Goal: Task Accomplishment & Management: Complete application form

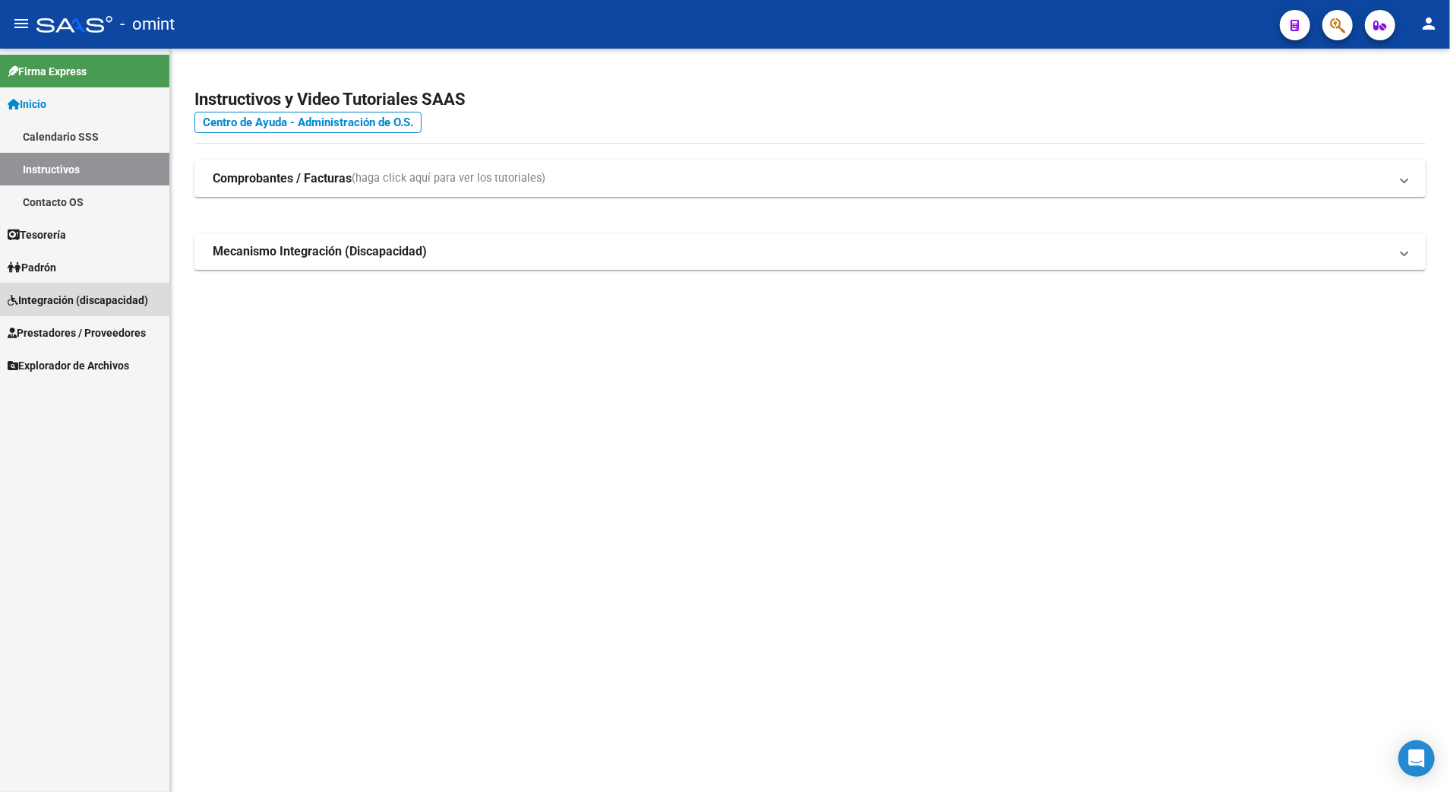
click at [62, 296] on span "Integración (discapacidad)" at bounding box center [78, 300] width 141 height 17
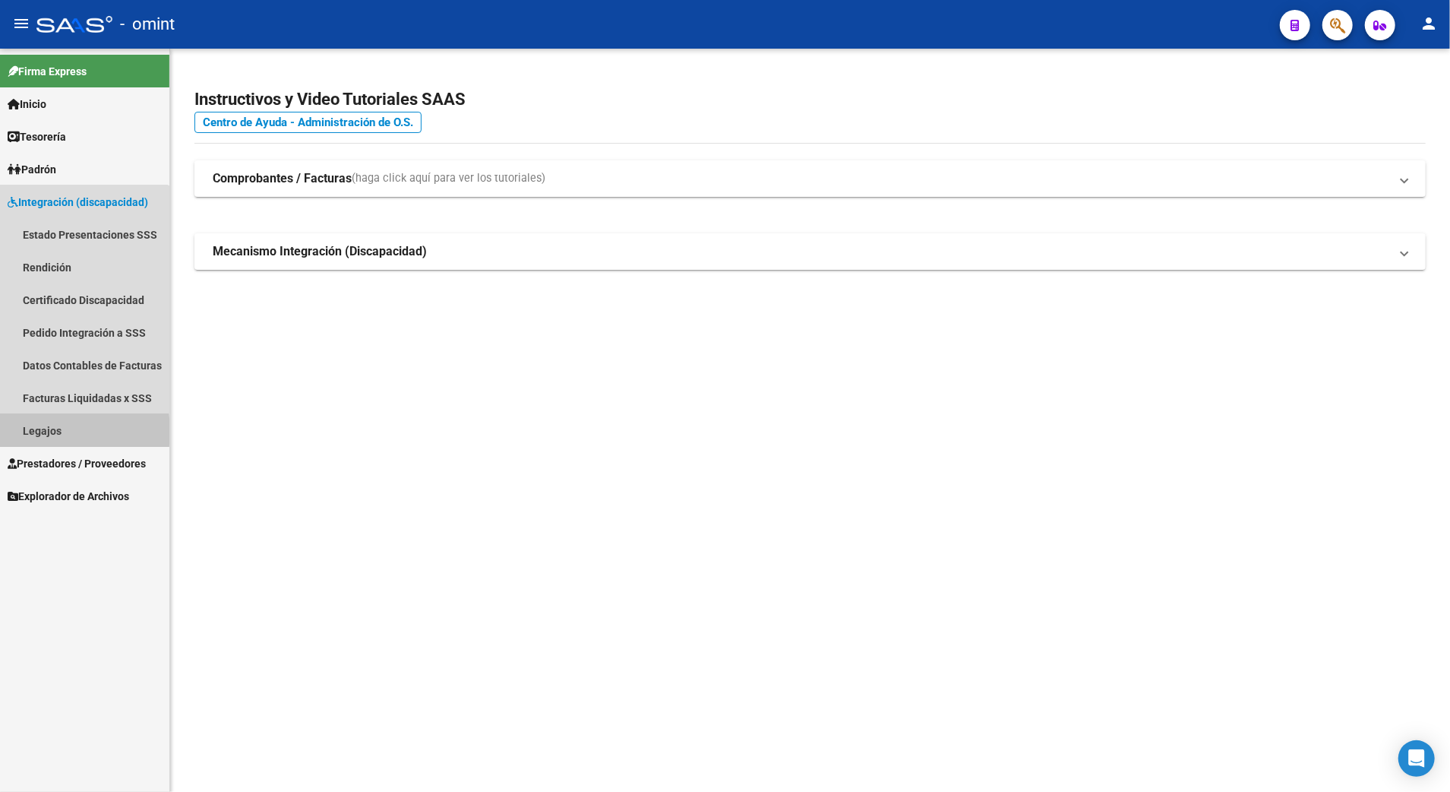
click at [38, 431] on link "Legajos" at bounding box center [84, 430] width 169 height 33
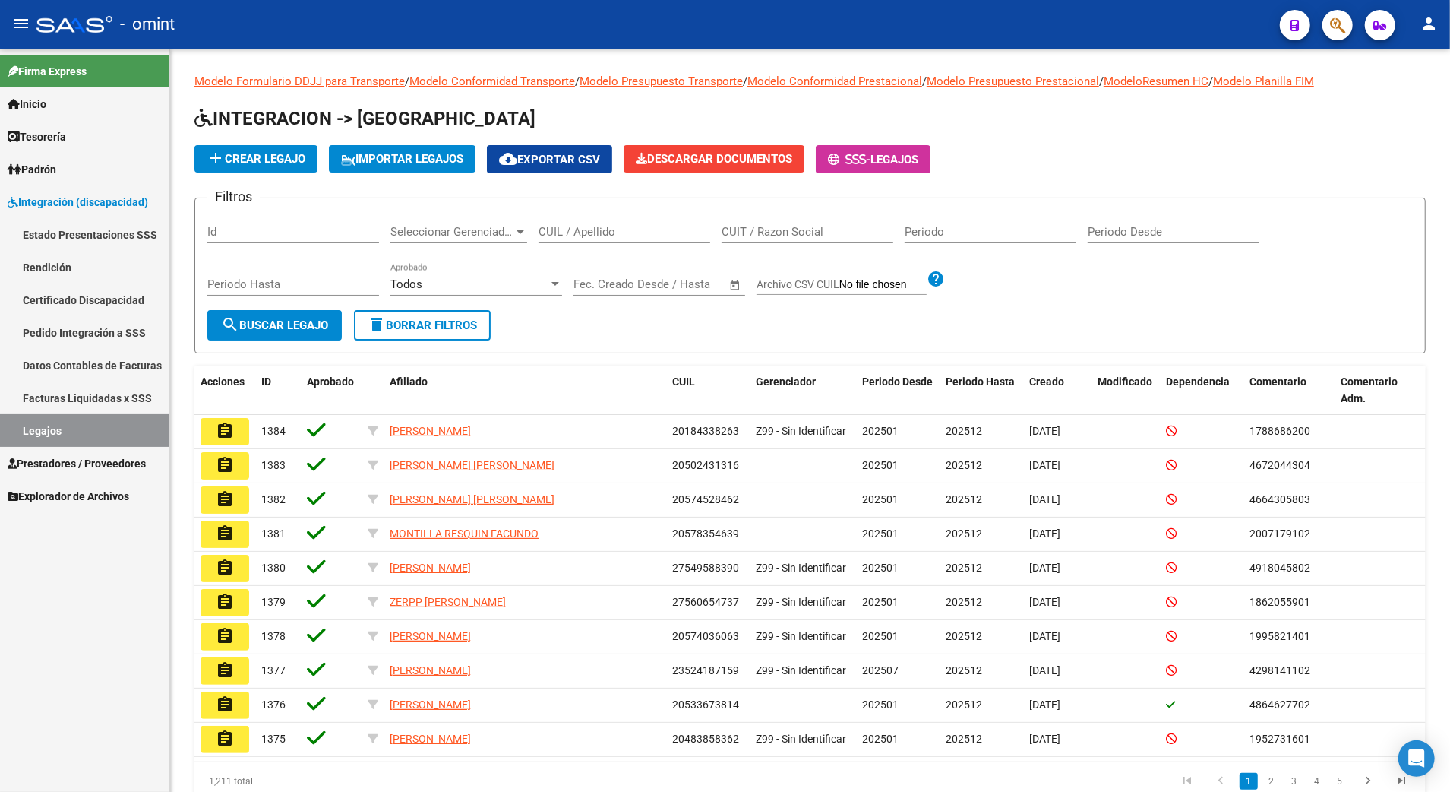
click at [40, 430] on link "Legajos" at bounding box center [84, 430] width 169 height 33
click at [576, 235] on input "CUIL / Apellido" at bounding box center [625, 232] width 172 height 14
paste input "20520990411"
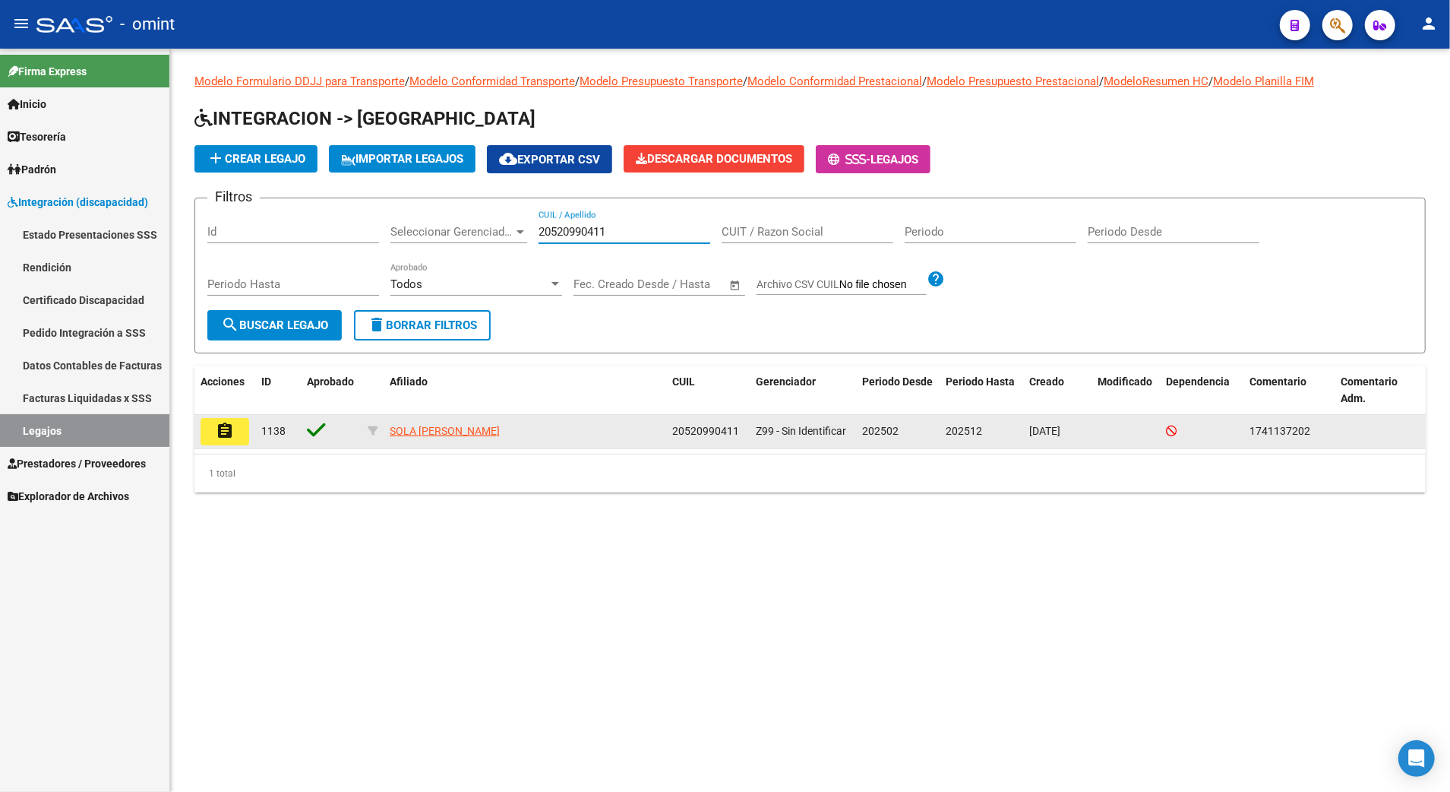
type input "20520990411"
click at [222, 431] on mat-icon "assignment" at bounding box center [225, 431] width 18 height 18
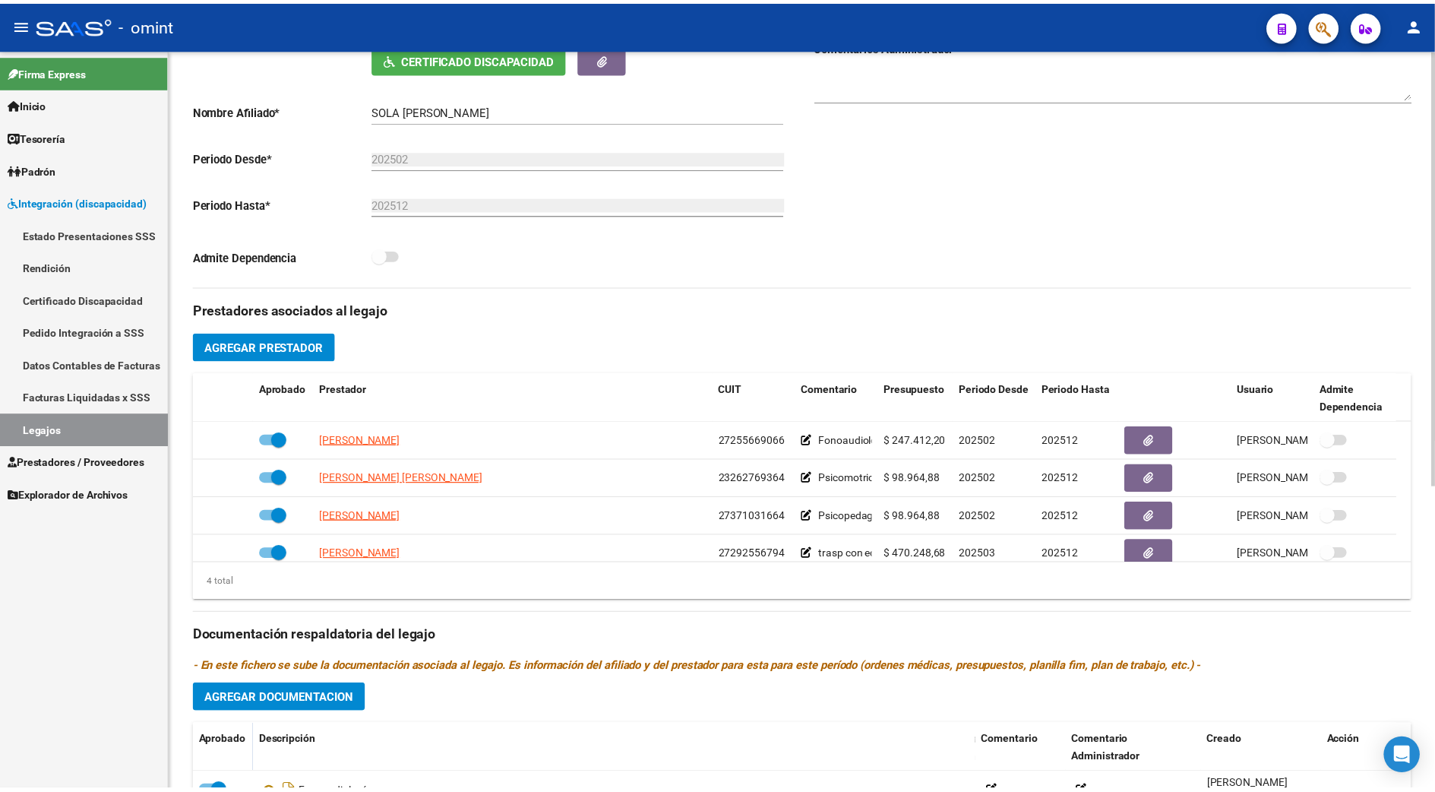
scroll to position [16, 0]
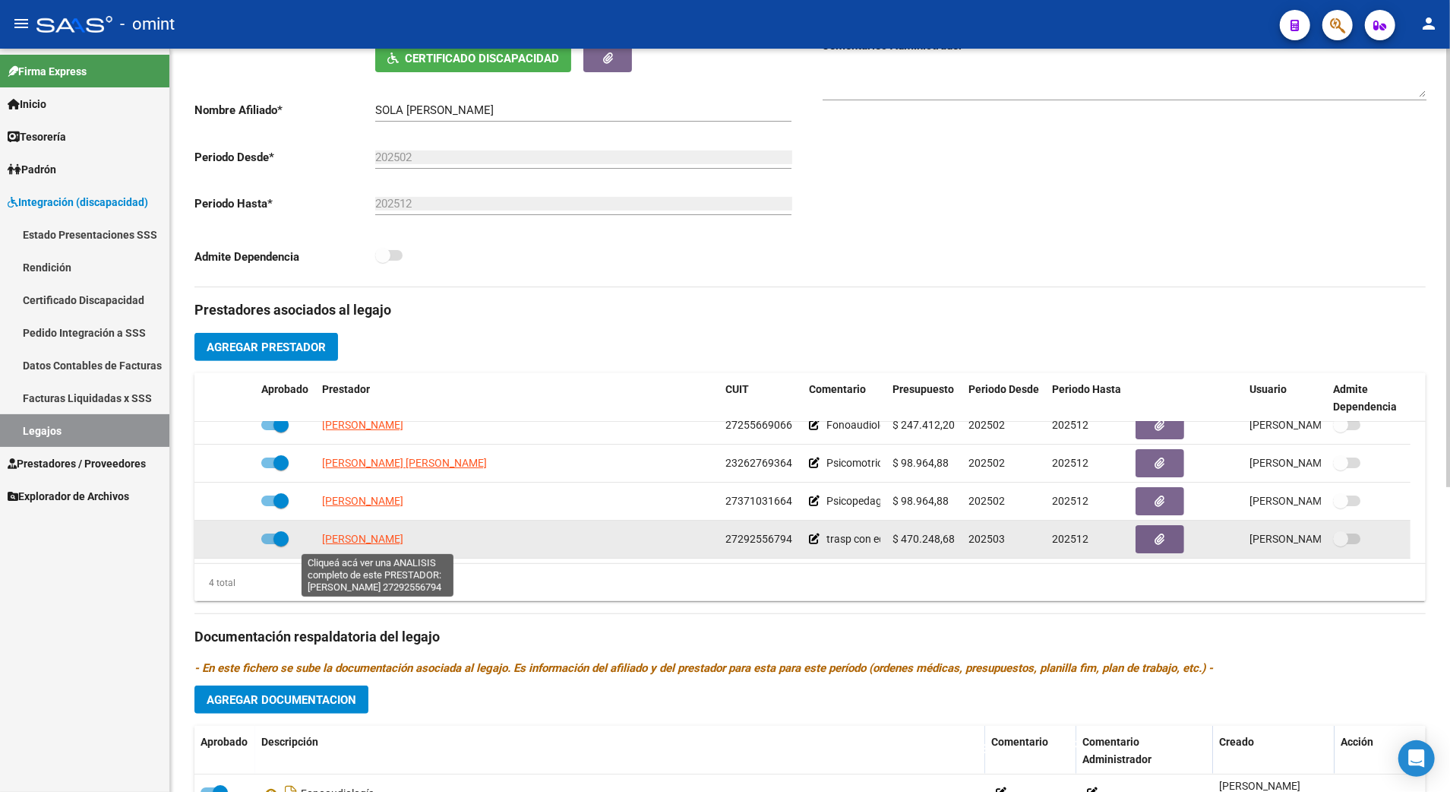
click at [378, 538] on span "VILLEGAS MARIA LUZ" at bounding box center [362, 539] width 81 height 12
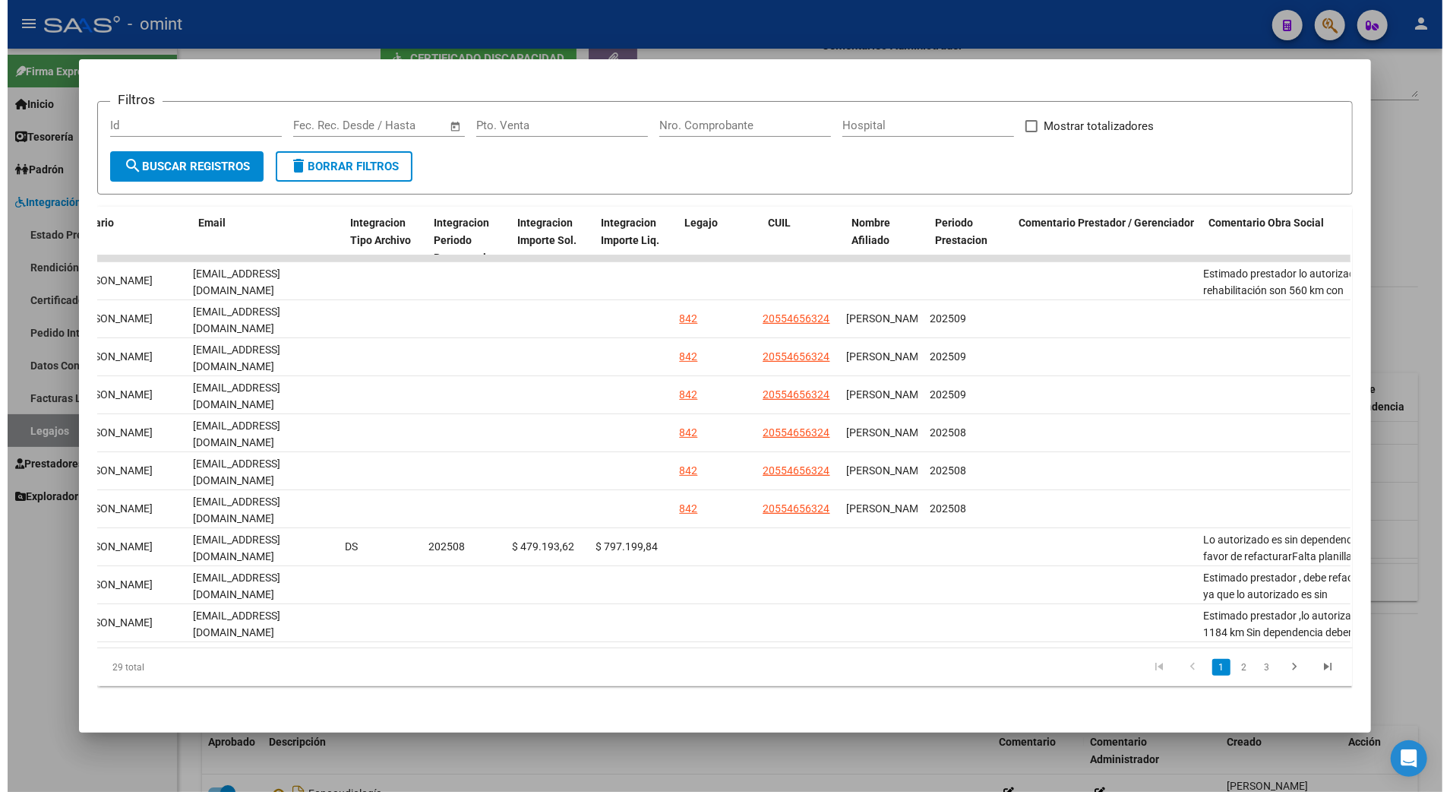
scroll to position [0, 0]
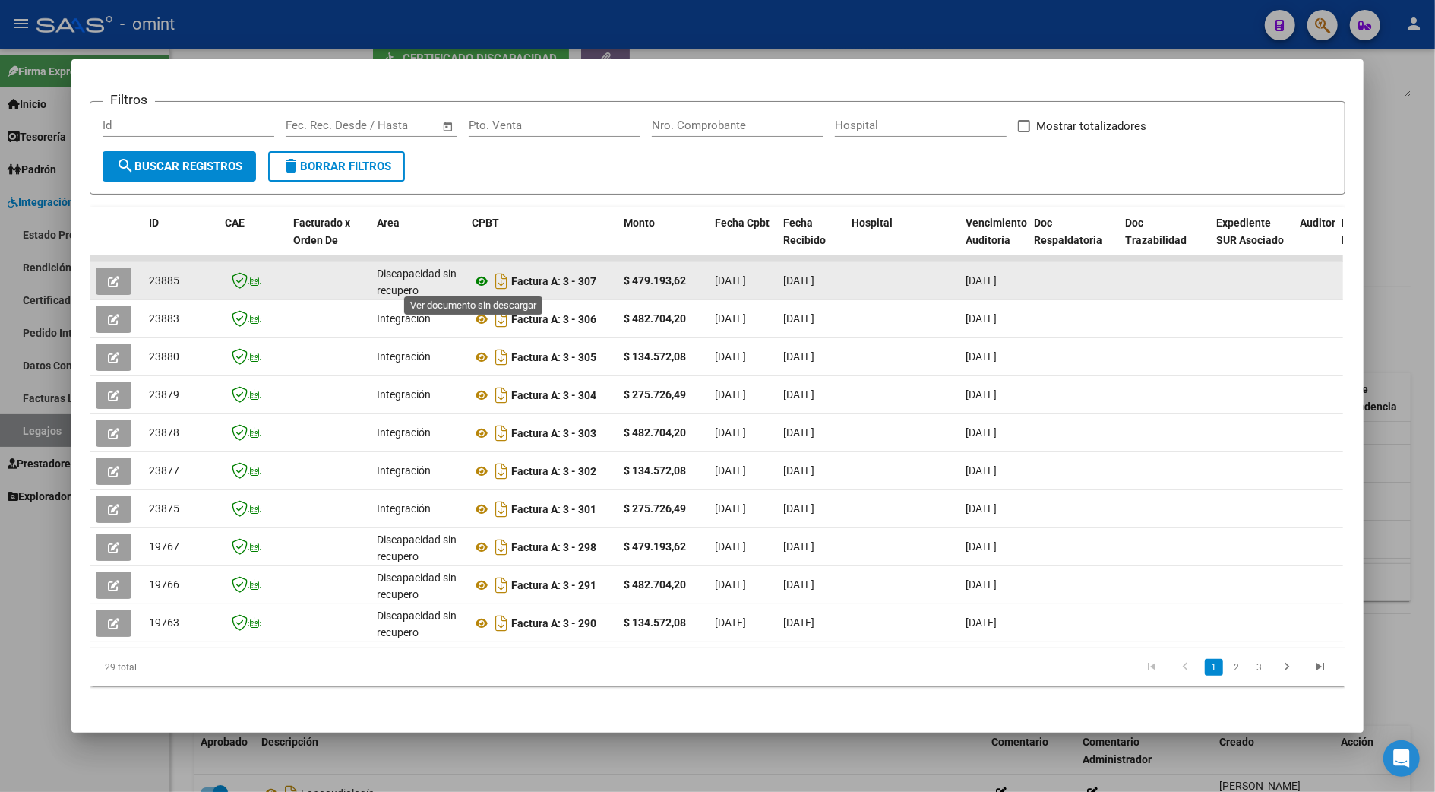
click at [477, 278] on icon at bounding box center [482, 281] width 20 height 18
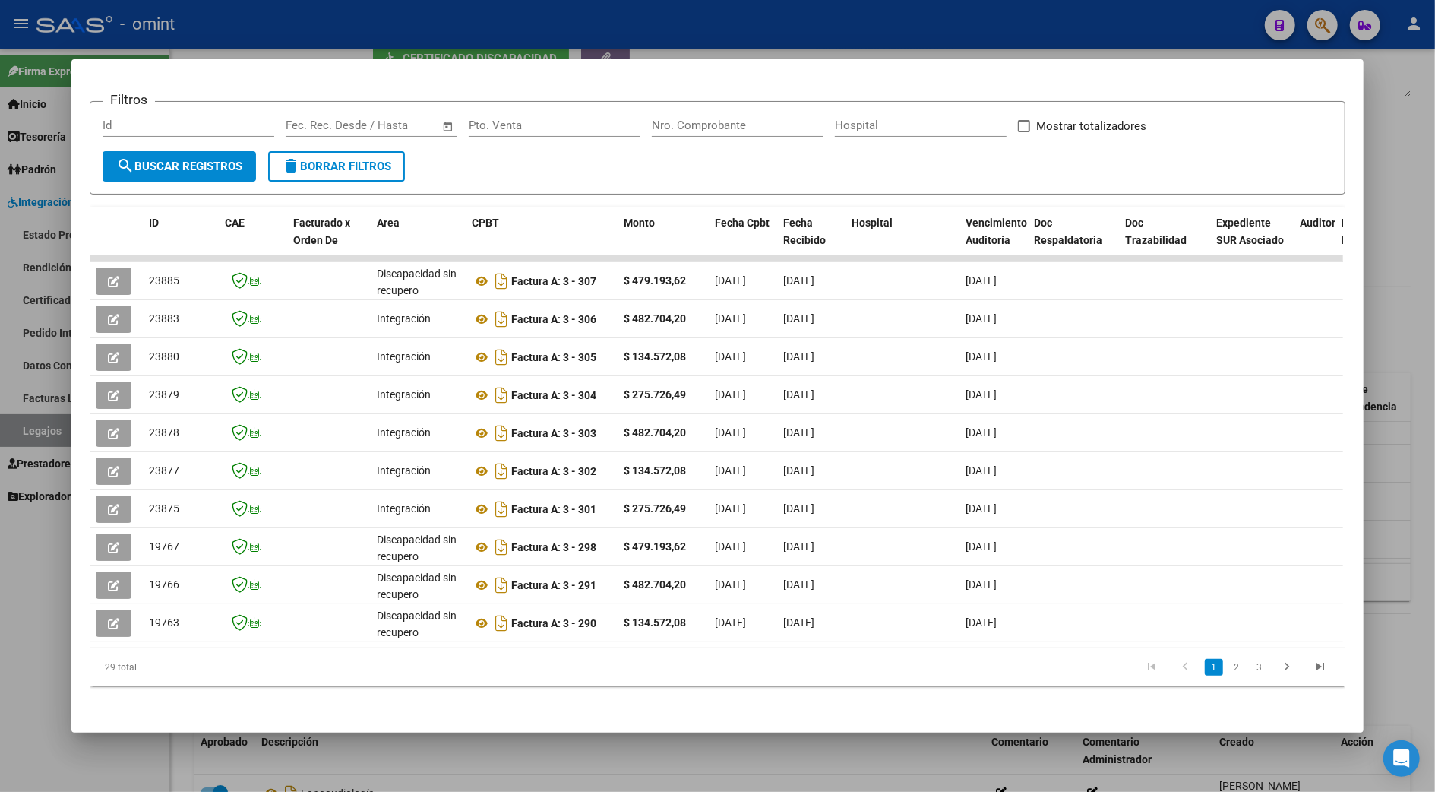
click at [1402, 269] on div at bounding box center [717, 396] width 1435 height 792
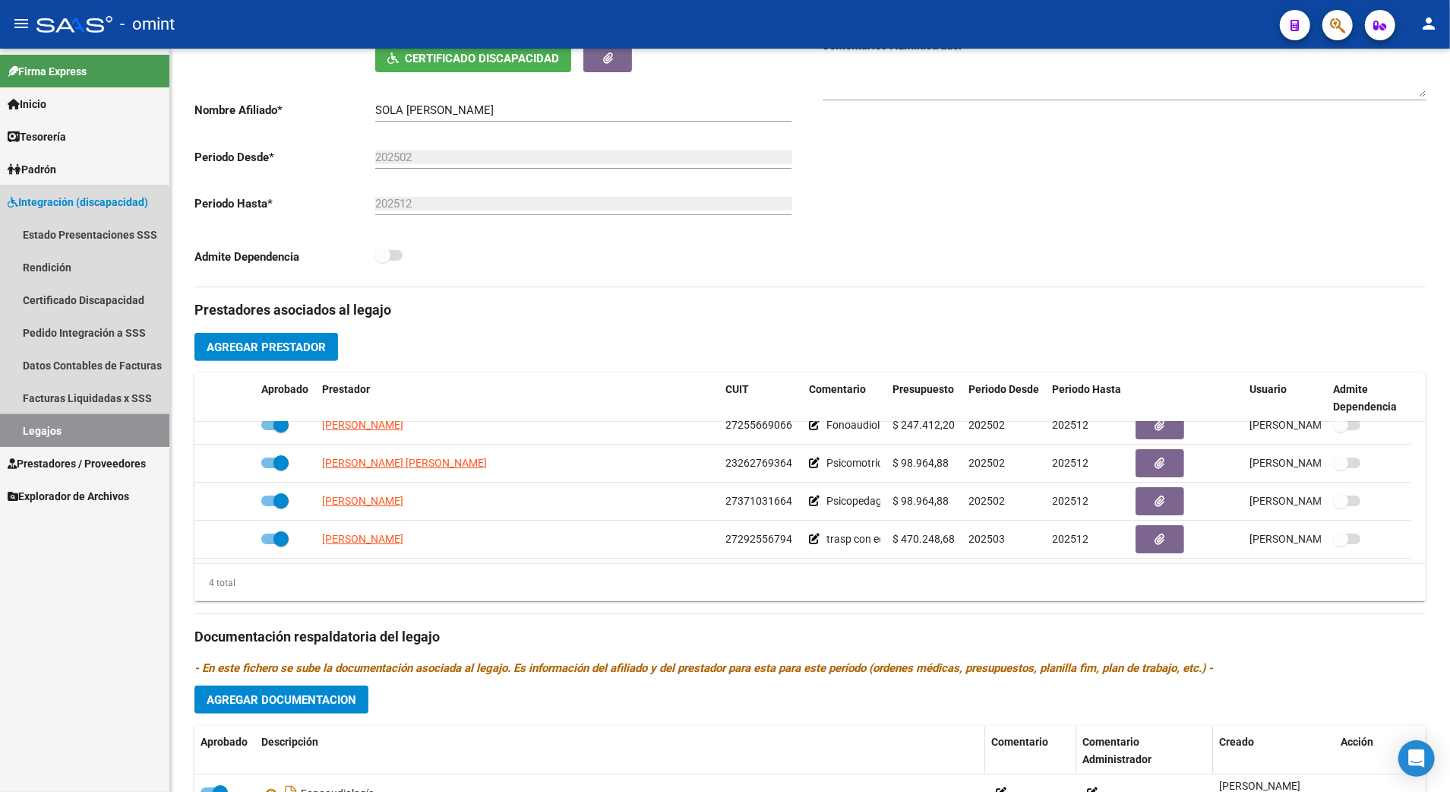
click at [38, 431] on link "Legajos" at bounding box center [84, 430] width 169 height 33
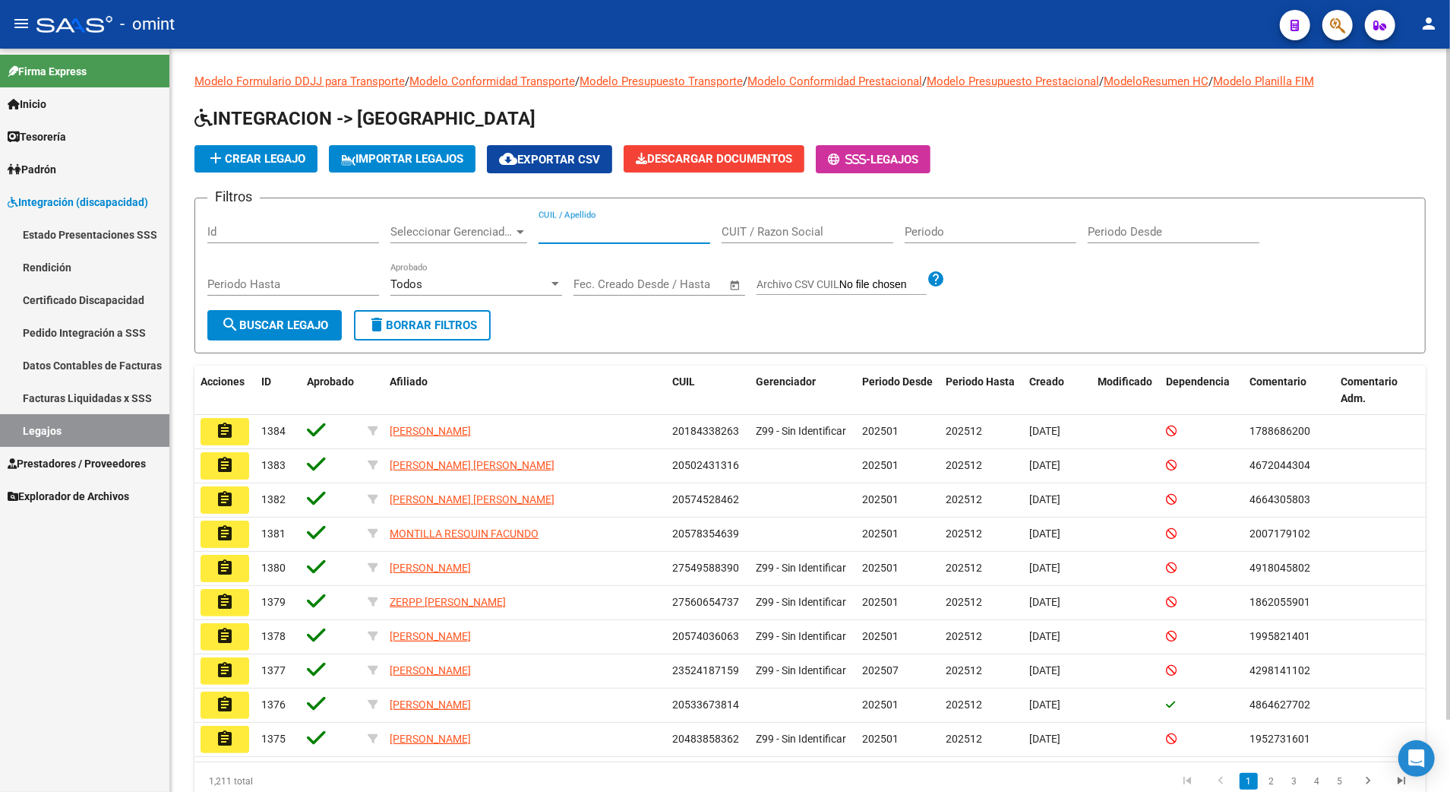
click at [578, 226] on input "CUIL / Apellido" at bounding box center [625, 232] width 172 height 14
paste input "23574545609"
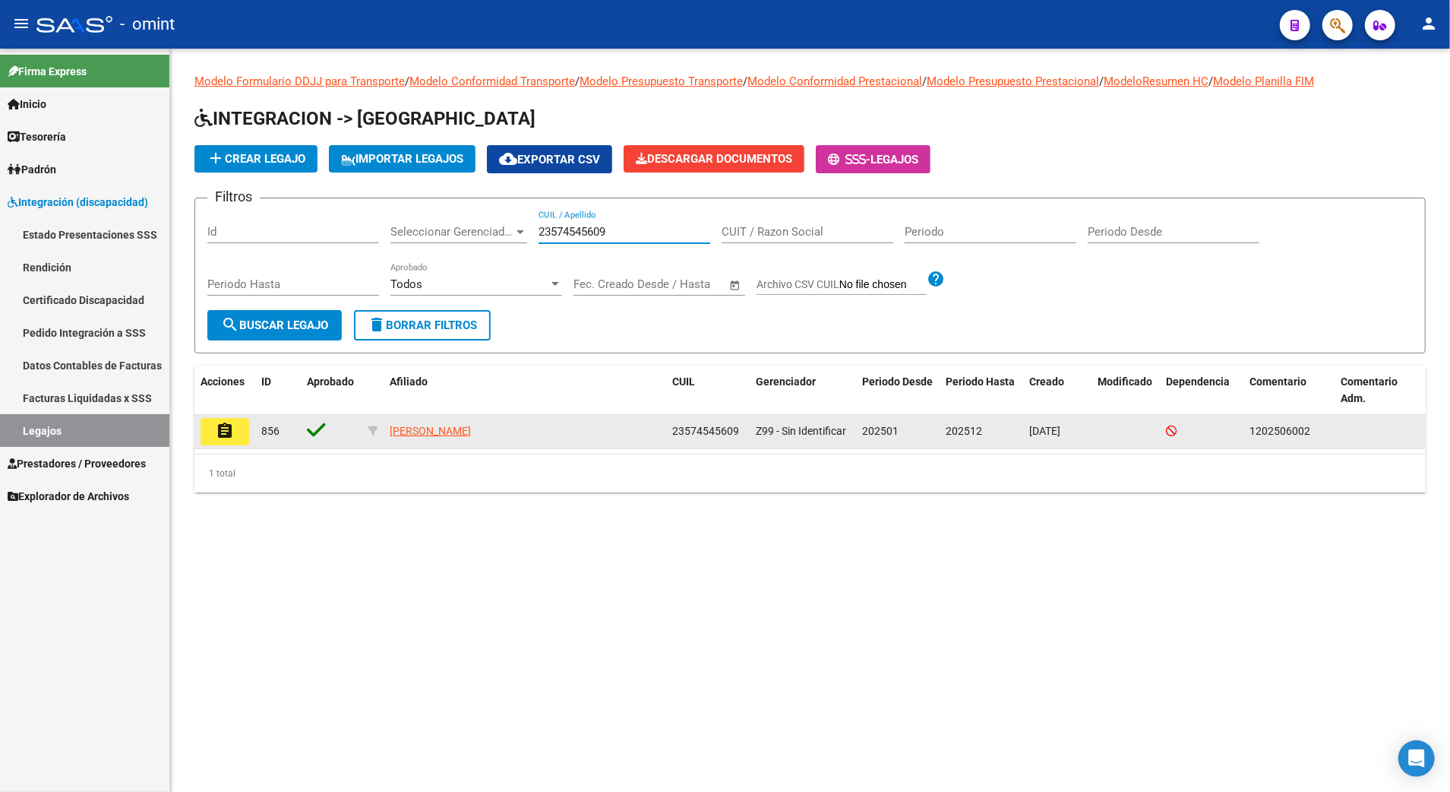
type input "23574545609"
click at [220, 431] on mat-icon "assignment" at bounding box center [225, 431] width 18 height 18
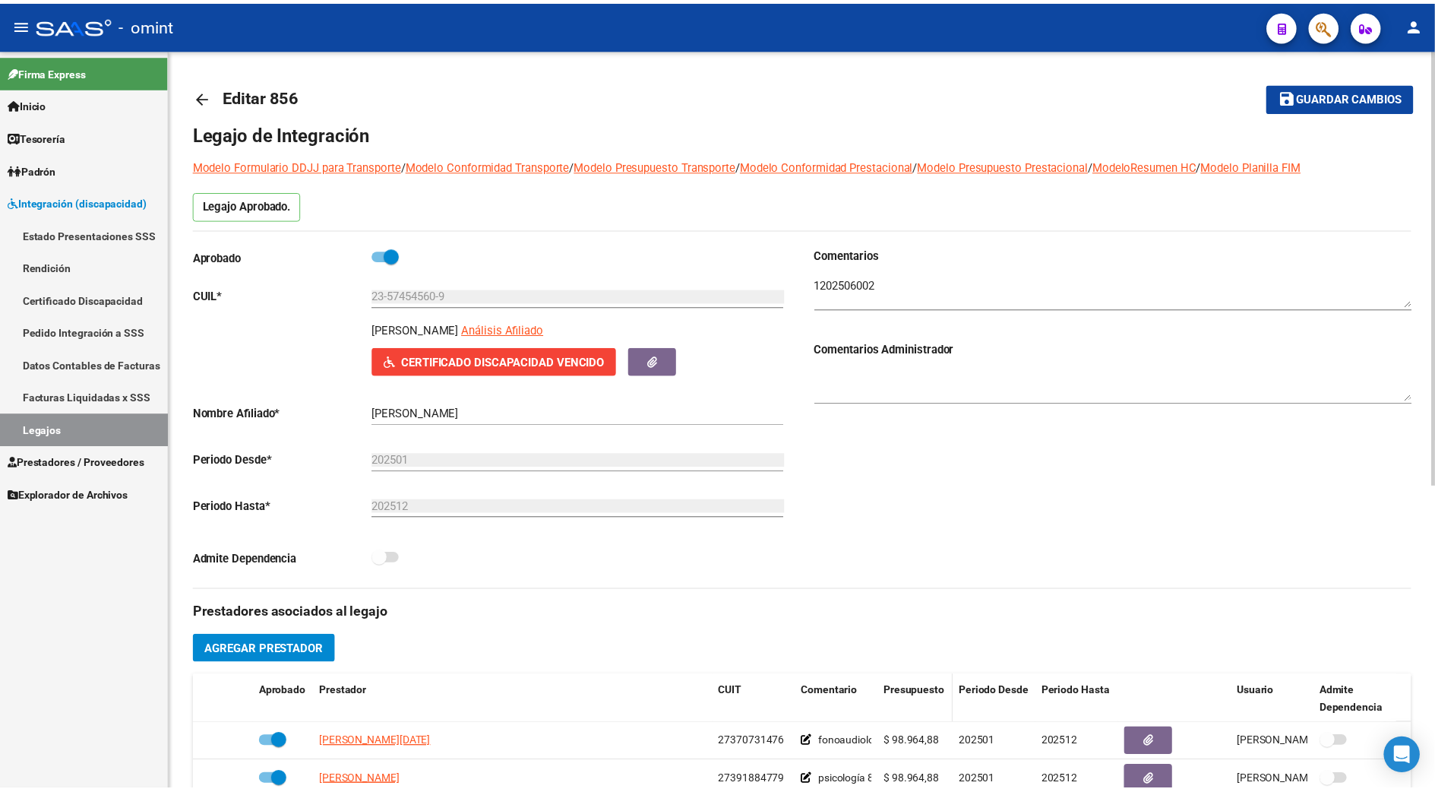
scroll to position [405, 0]
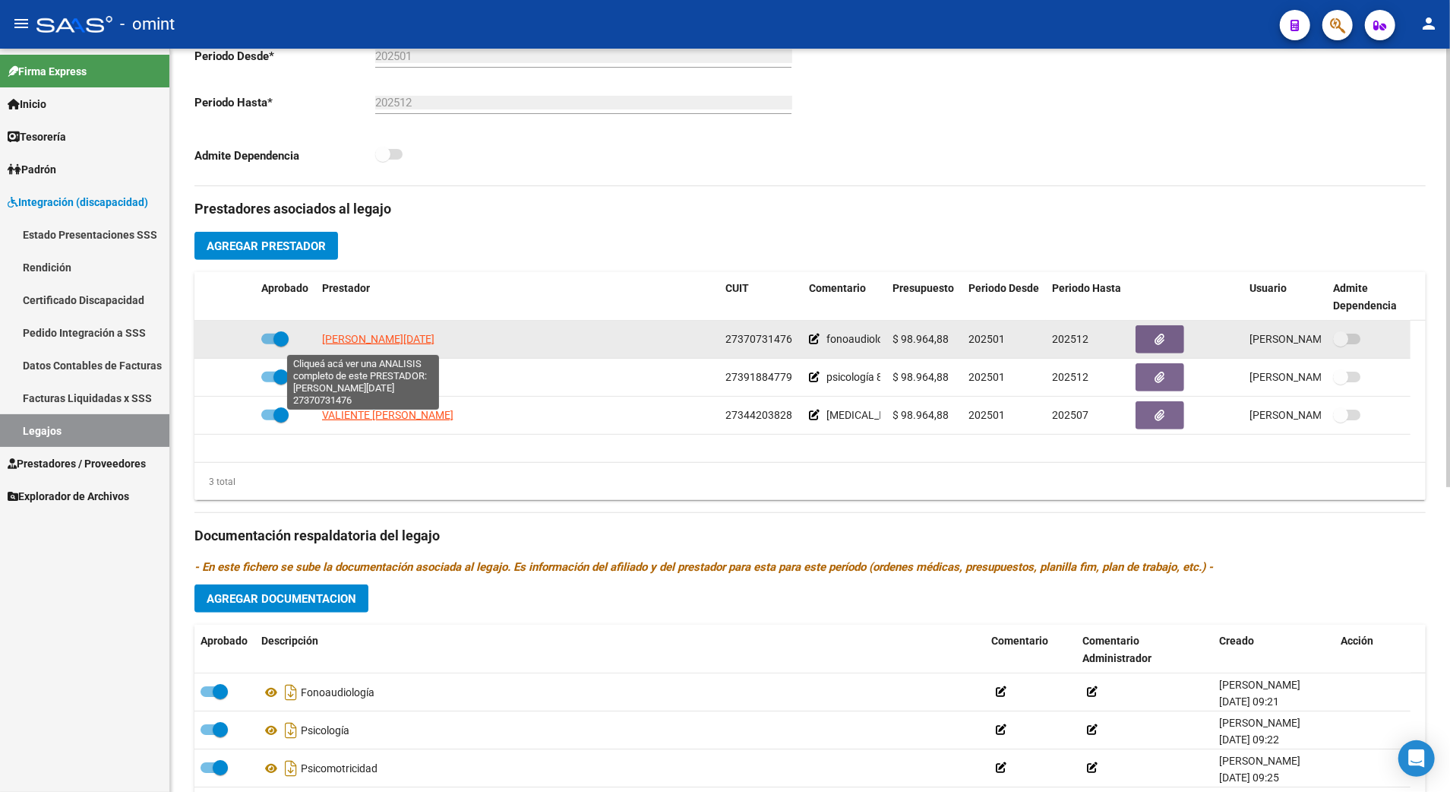
click at [368, 341] on span "[PERSON_NAME][DATE]" at bounding box center [378, 339] width 112 height 12
type textarea "27370731476"
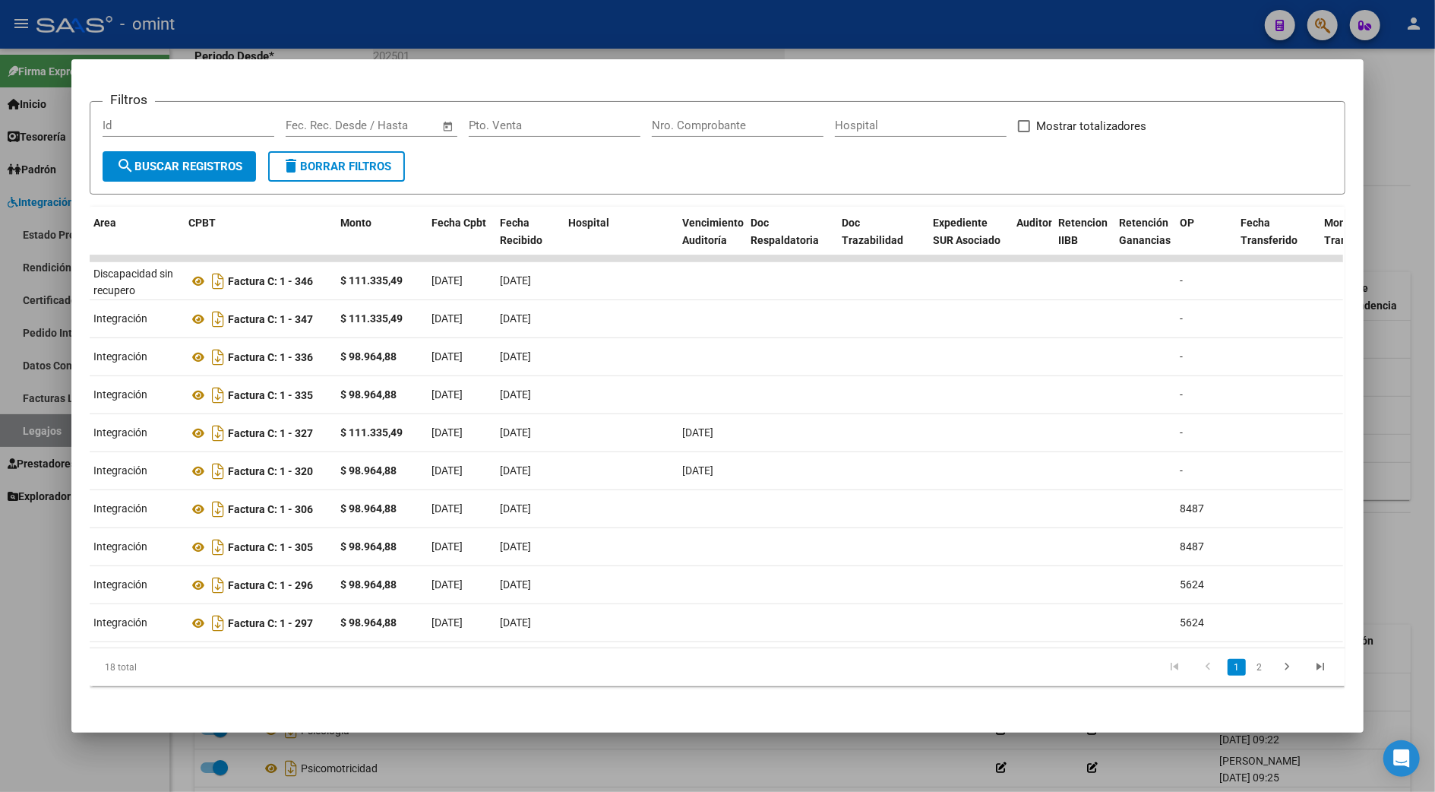
scroll to position [0, 0]
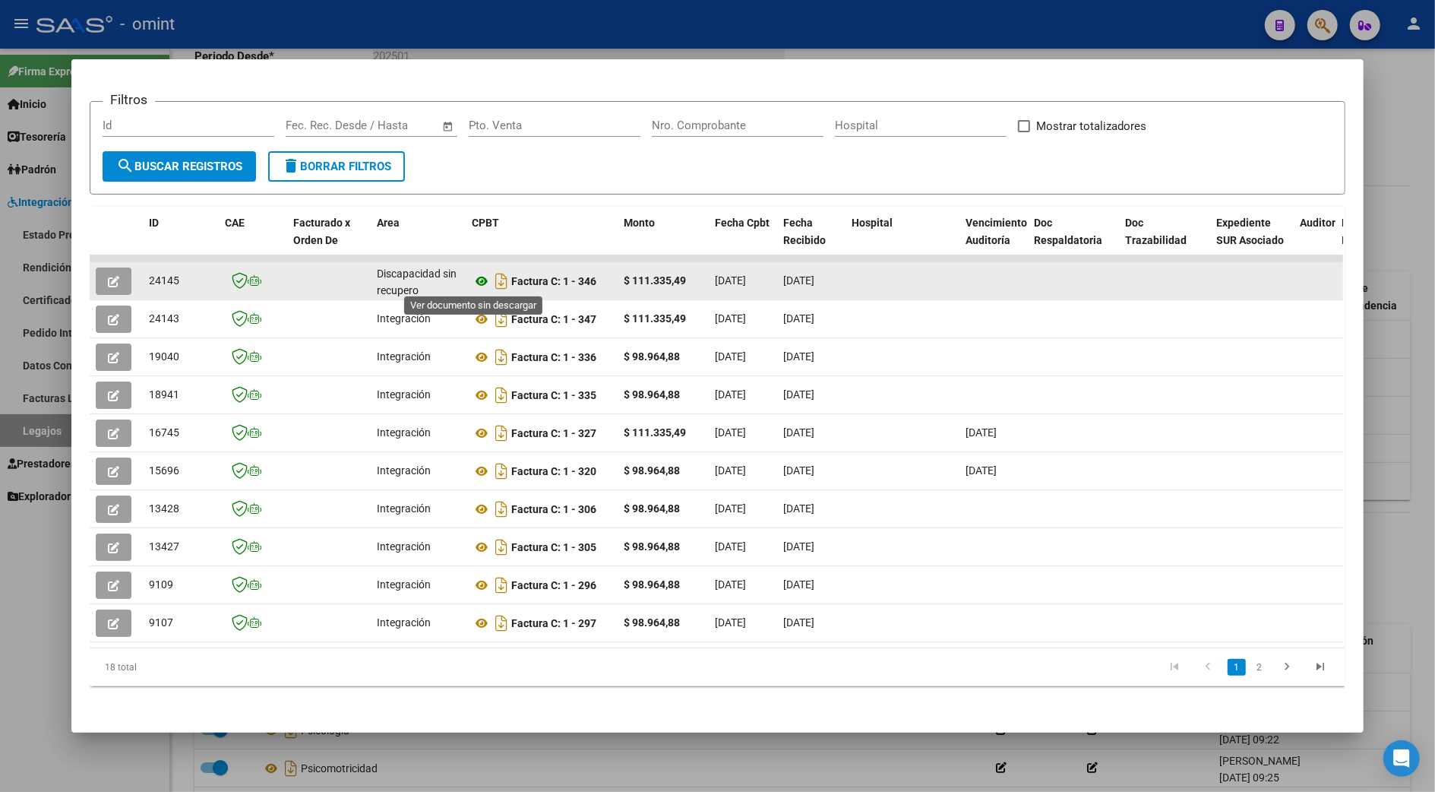
click at [472, 277] on icon at bounding box center [482, 281] width 20 height 18
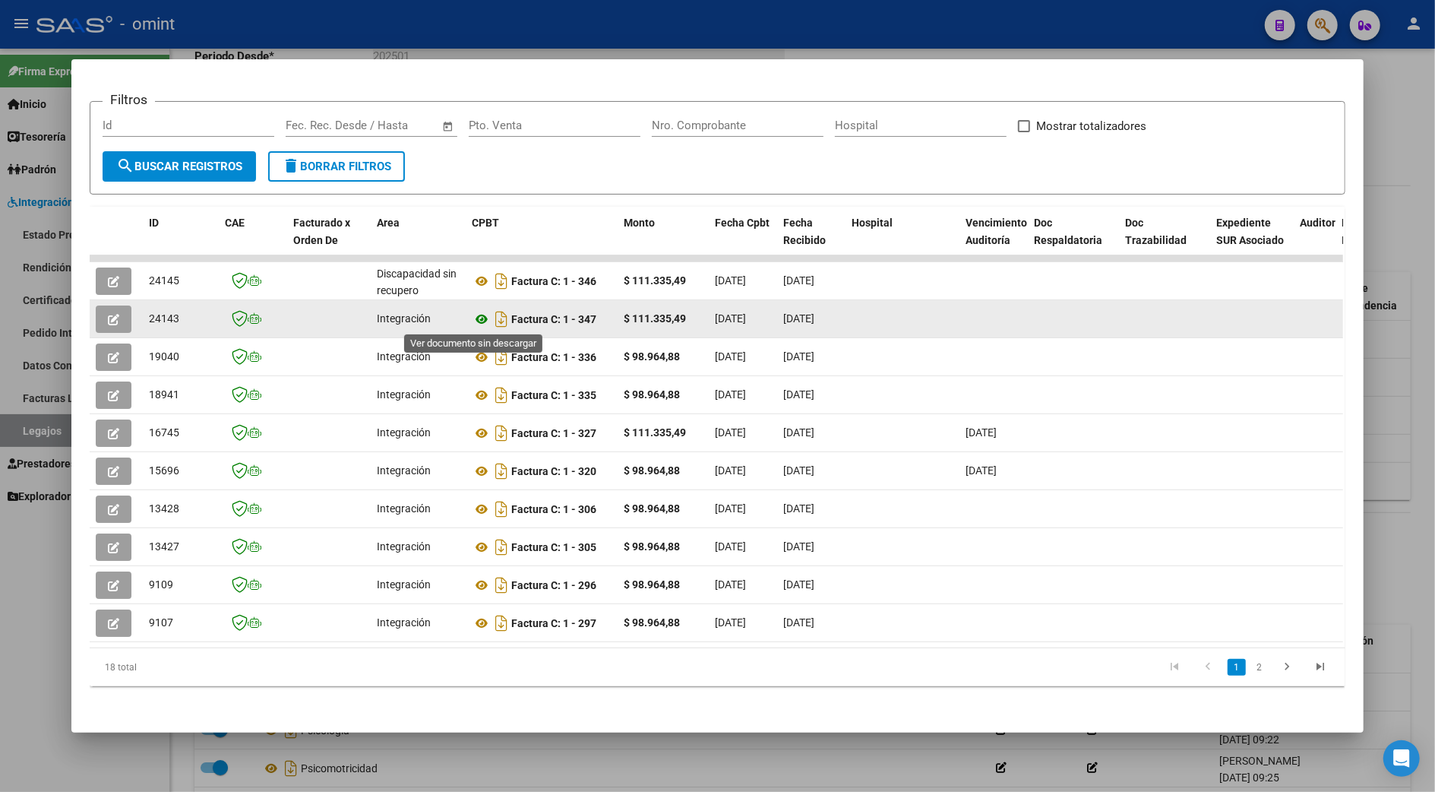
click at [472, 314] on icon at bounding box center [482, 319] width 20 height 18
click at [104, 308] on button "button" at bounding box center [114, 318] width 36 height 27
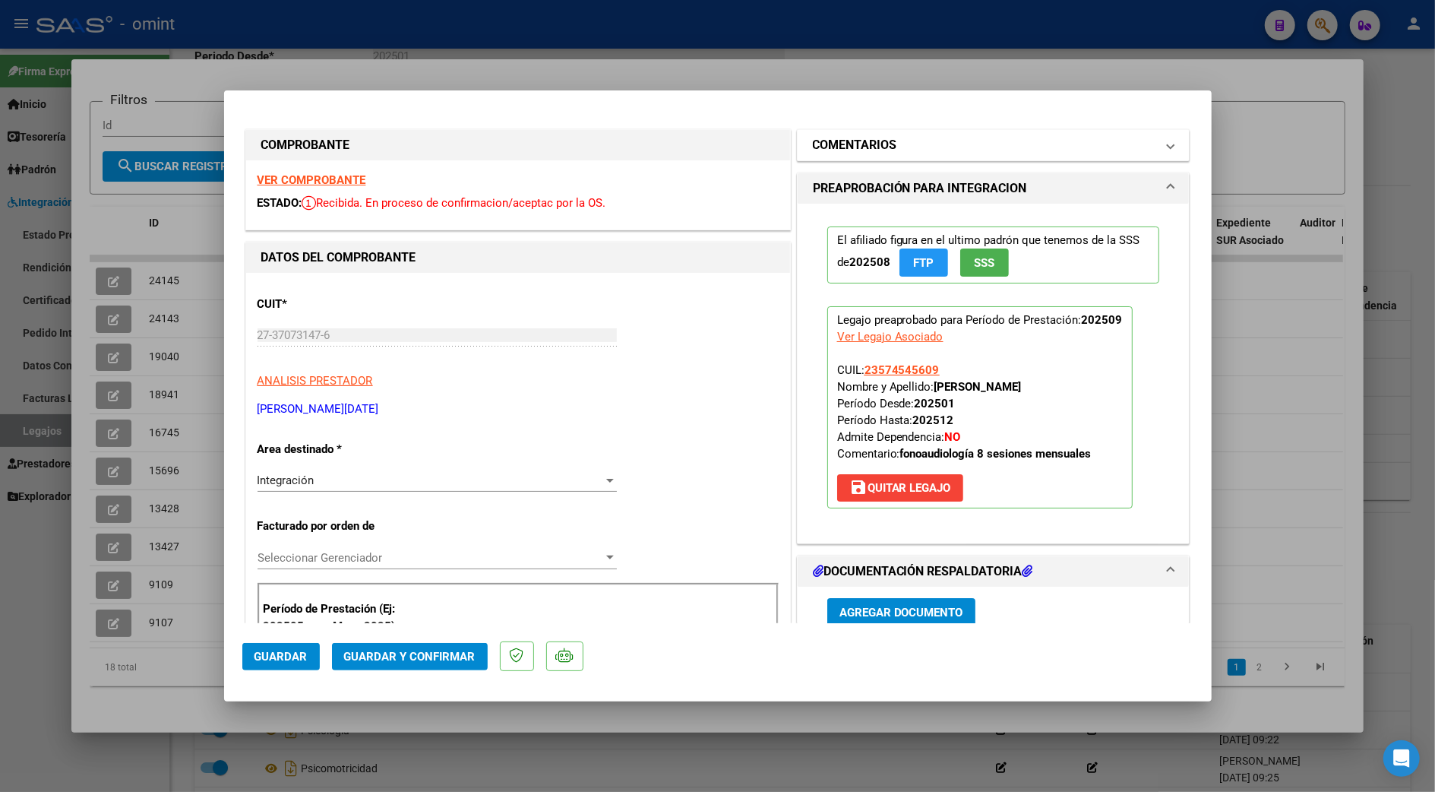
click at [901, 150] on mat-panel-title "COMENTARIOS" at bounding box center [984, 145] width 343 height 18
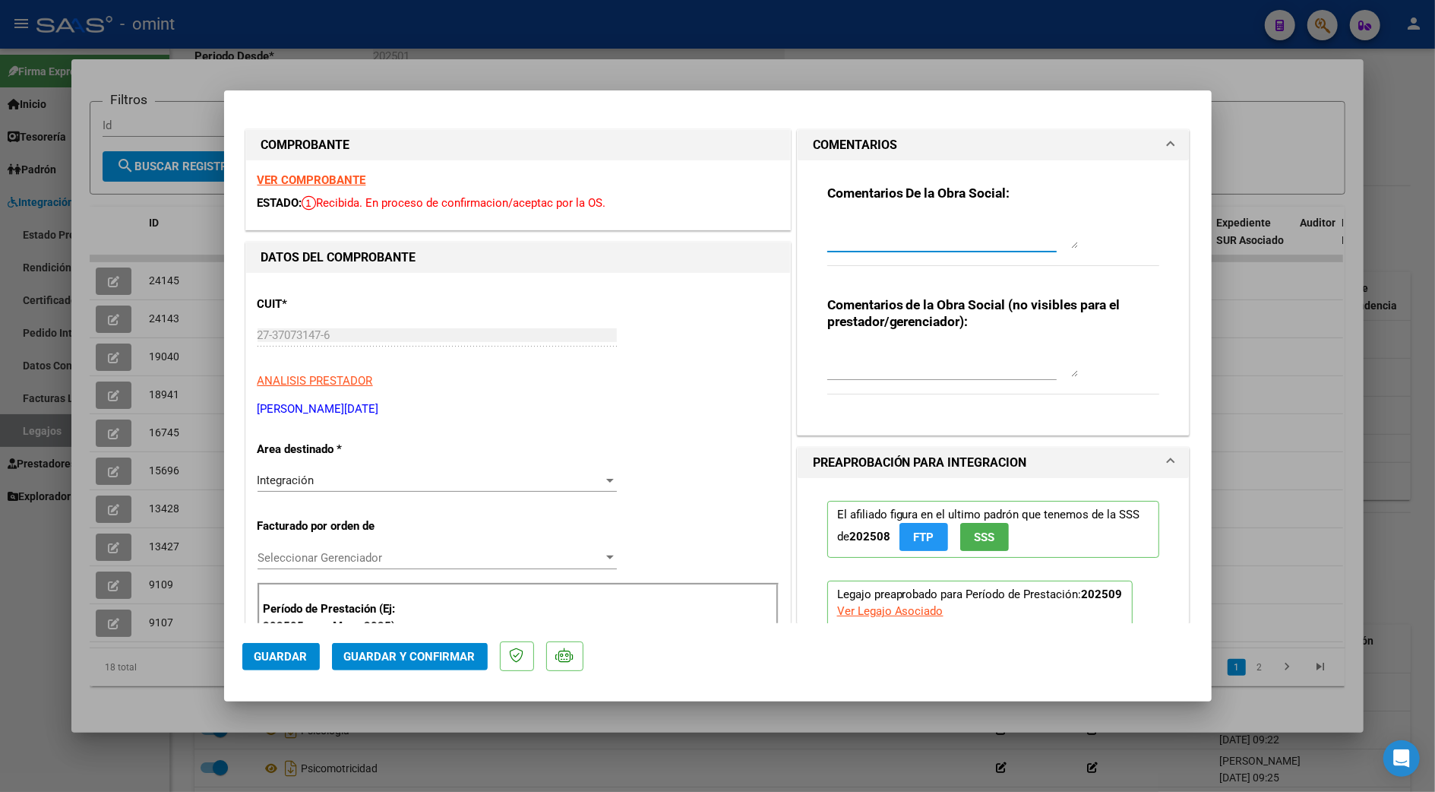
click at [869, 237] on textarea at bounding box center [952, 233] width 251 height 30
type textarea "Estimada, las sesiones autorizadas es de 8 por mes. favor de anular factura y e…"
click at [606, 480] on div at bounding box center [610, 481] width 8 height 4
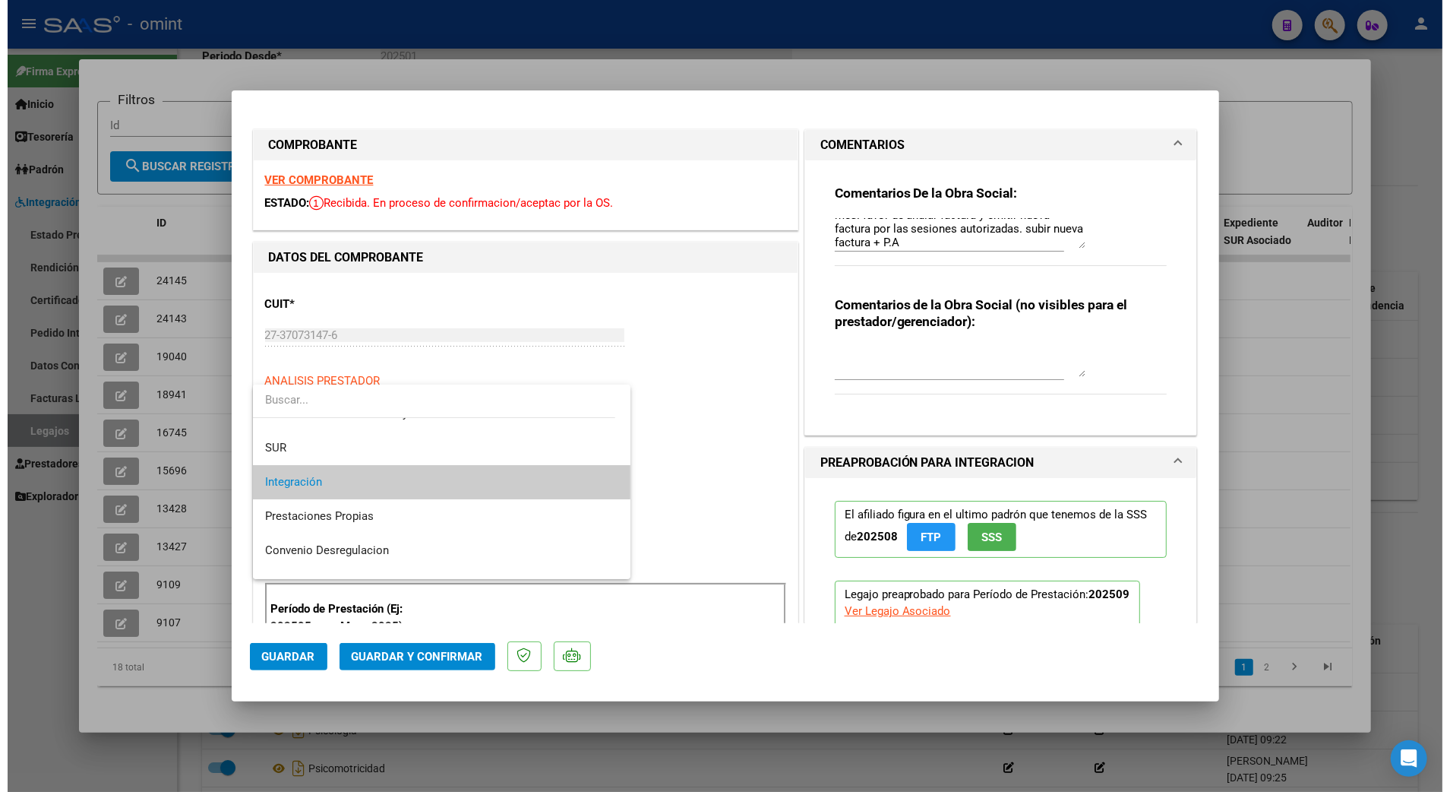
scroll to position [147, 0]
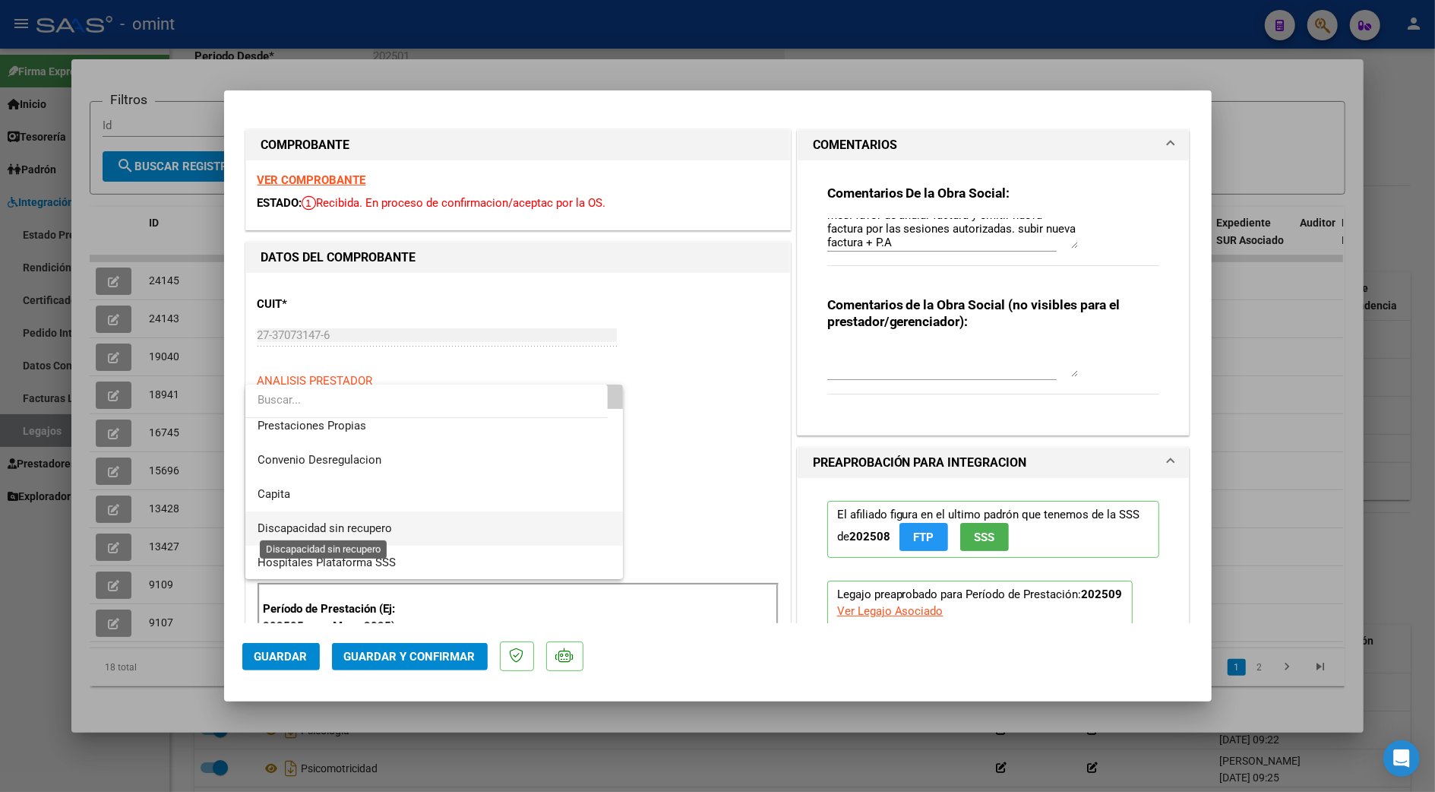
click at [339, 526] on span "Discapacidad sin recupero" at bounding box center [325, 528] width 134 height 14
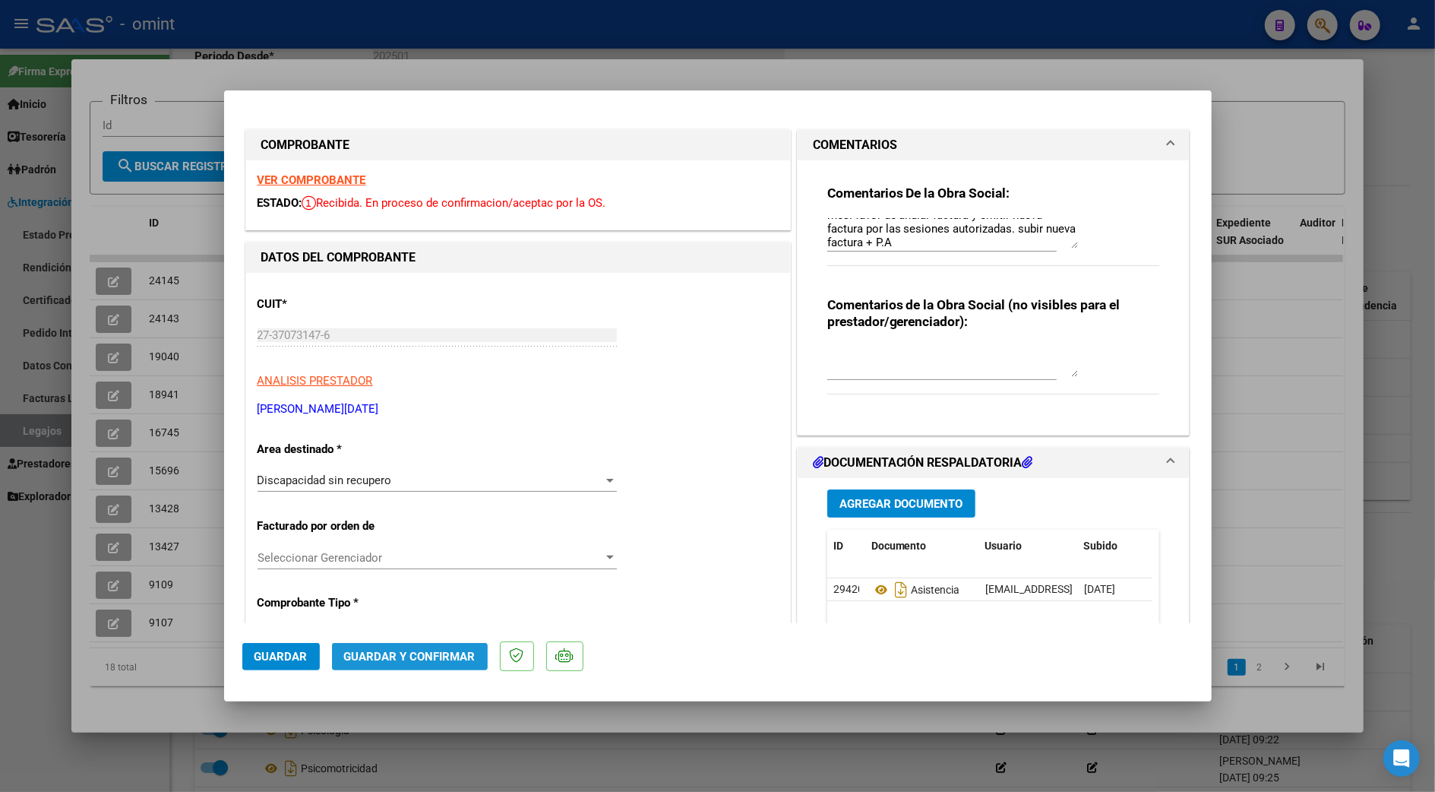
click at [407, 649] on span "Guardar y Confirmar" at bounding box center [409, 656] width 131 height 14
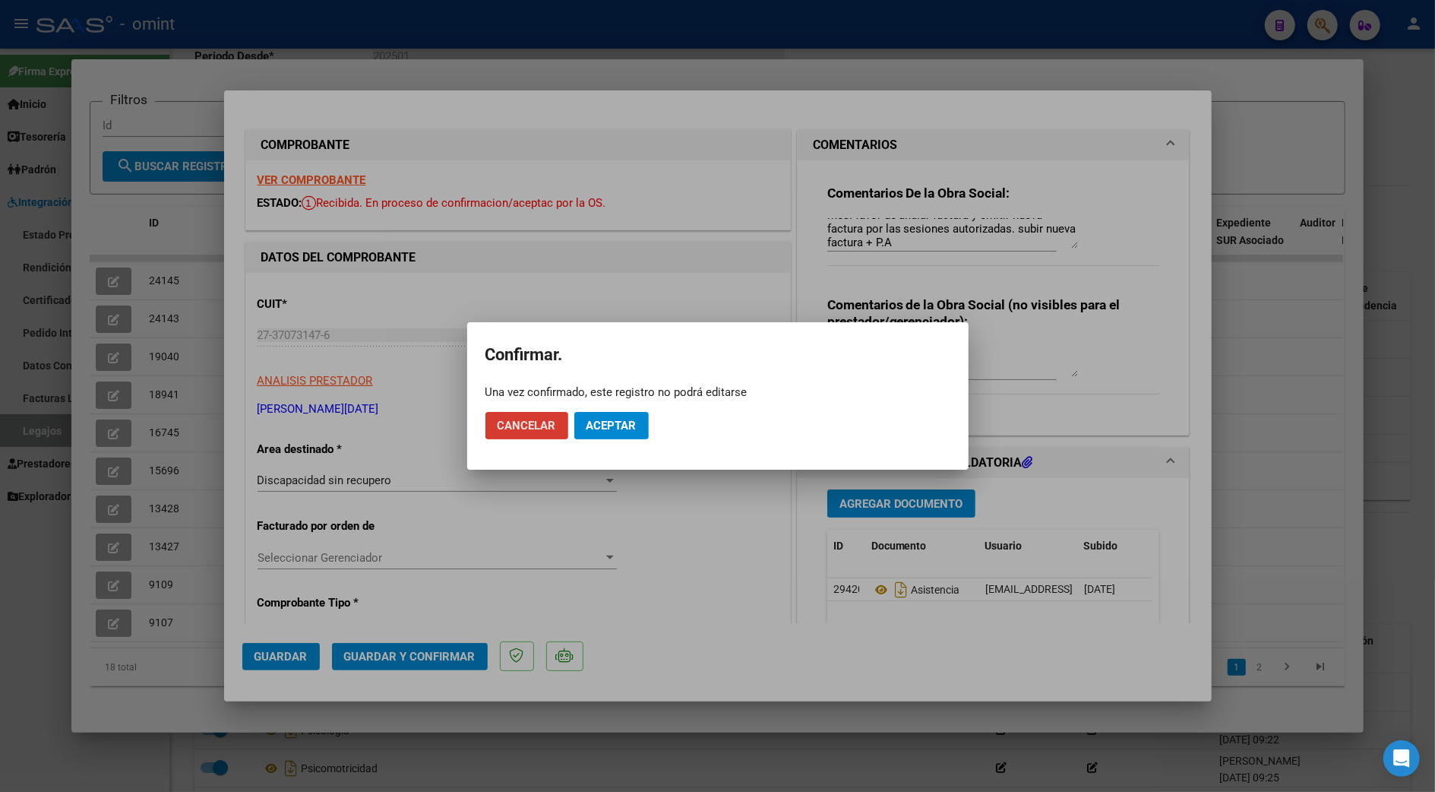
click at [612, 421] on span "Aceptar" at bounding box center [611, 426] width 50 height 14
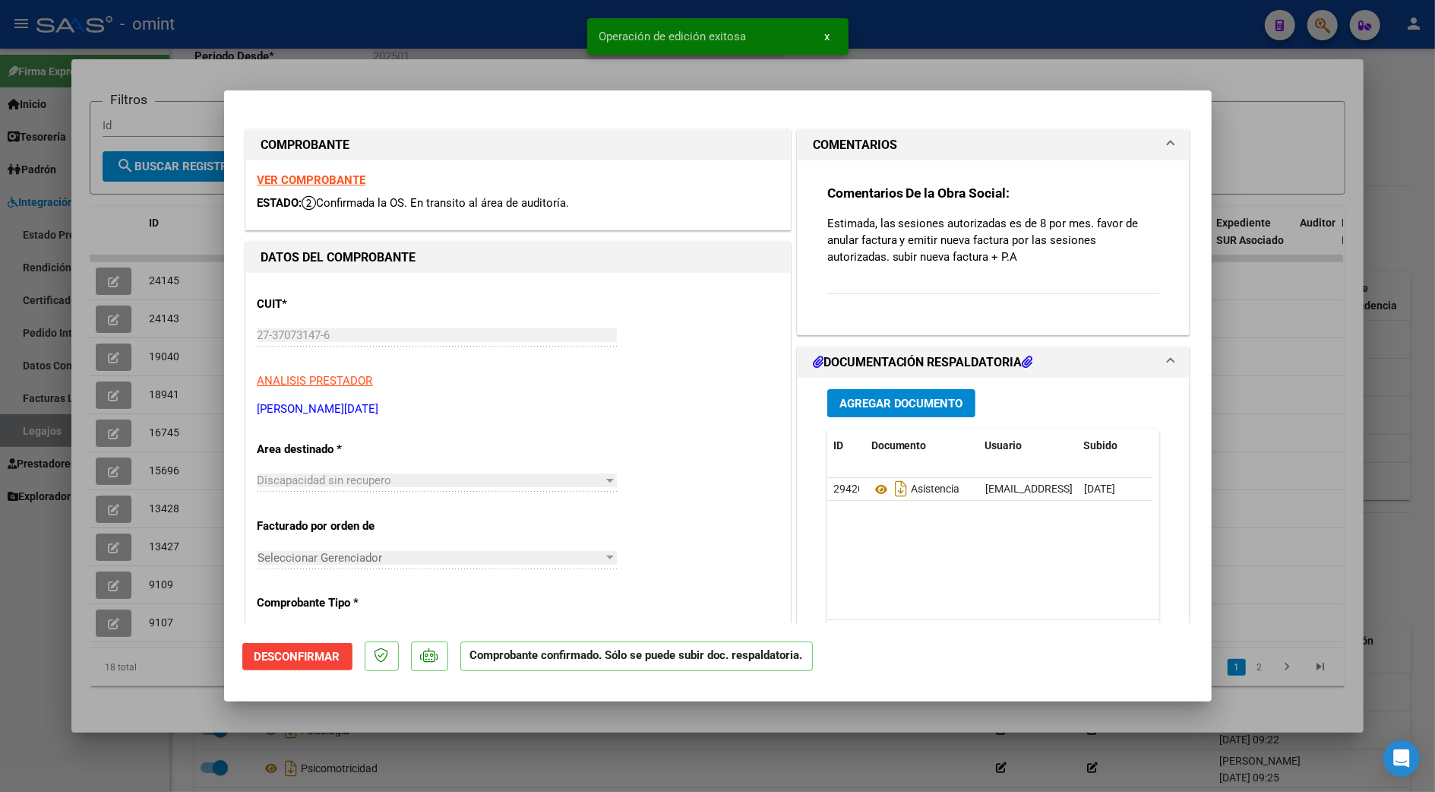
click at [1274, 368] on div at bounding box center [717, 396] width 1435 height 792
type input "$ 0,00"
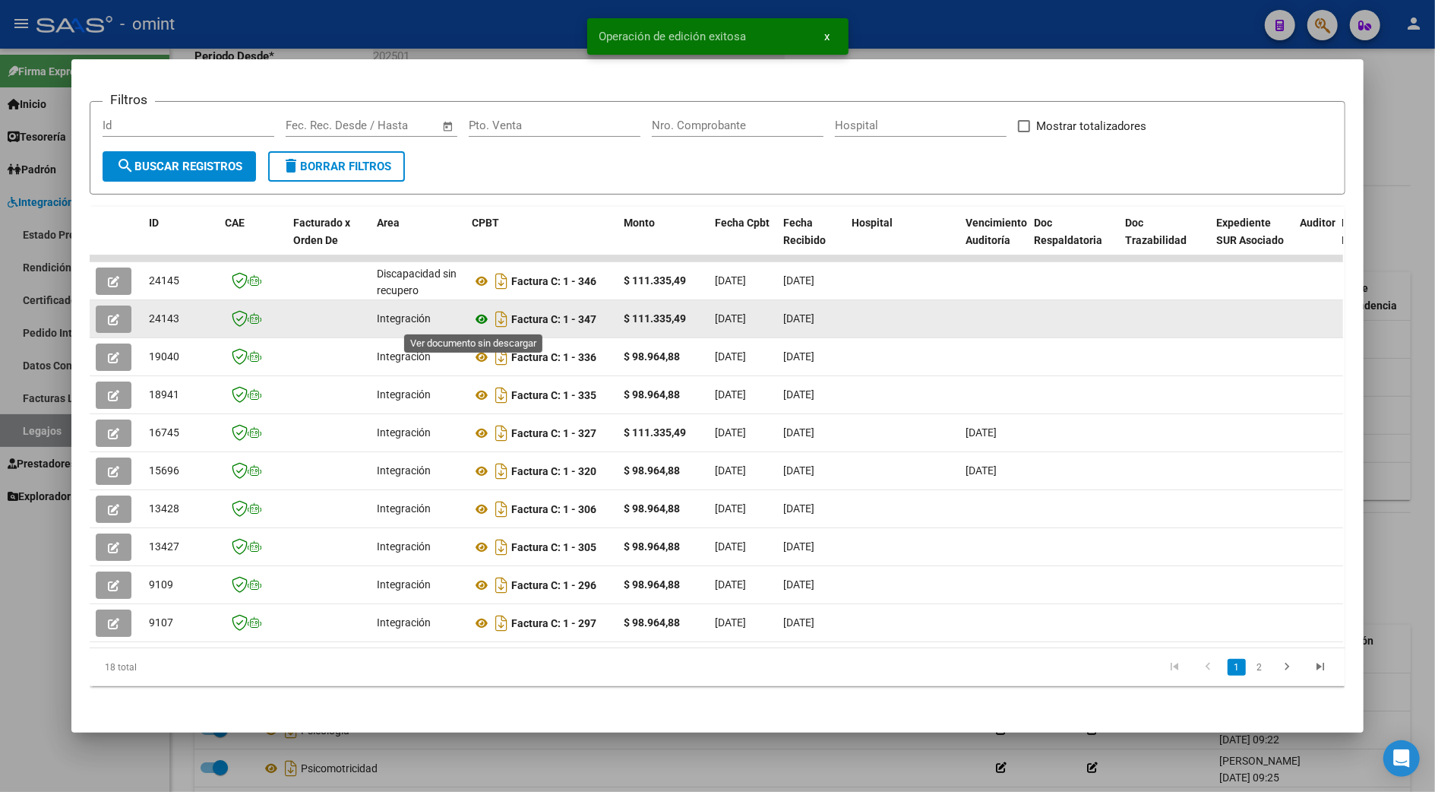
click at [472, 317] on icon at bounding box center [482, 319] width 20 height 18
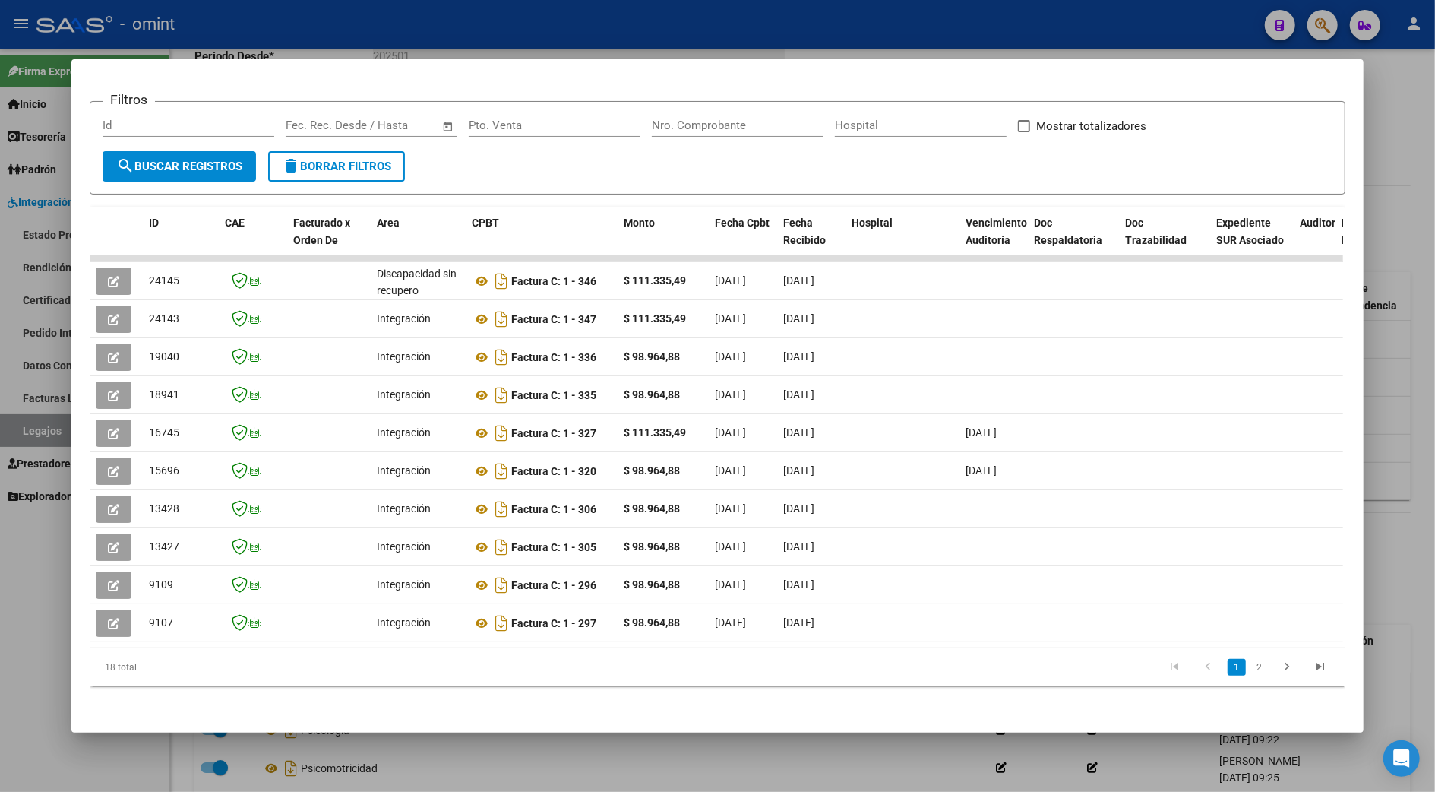
drag, startPoint x: 1374, startPoint y: 419, endPoint x: 1357, endPoint y: 415, distance: 18.1
click at [1377, 417] on div at bounding box center [717, 396] width 1435 height 792
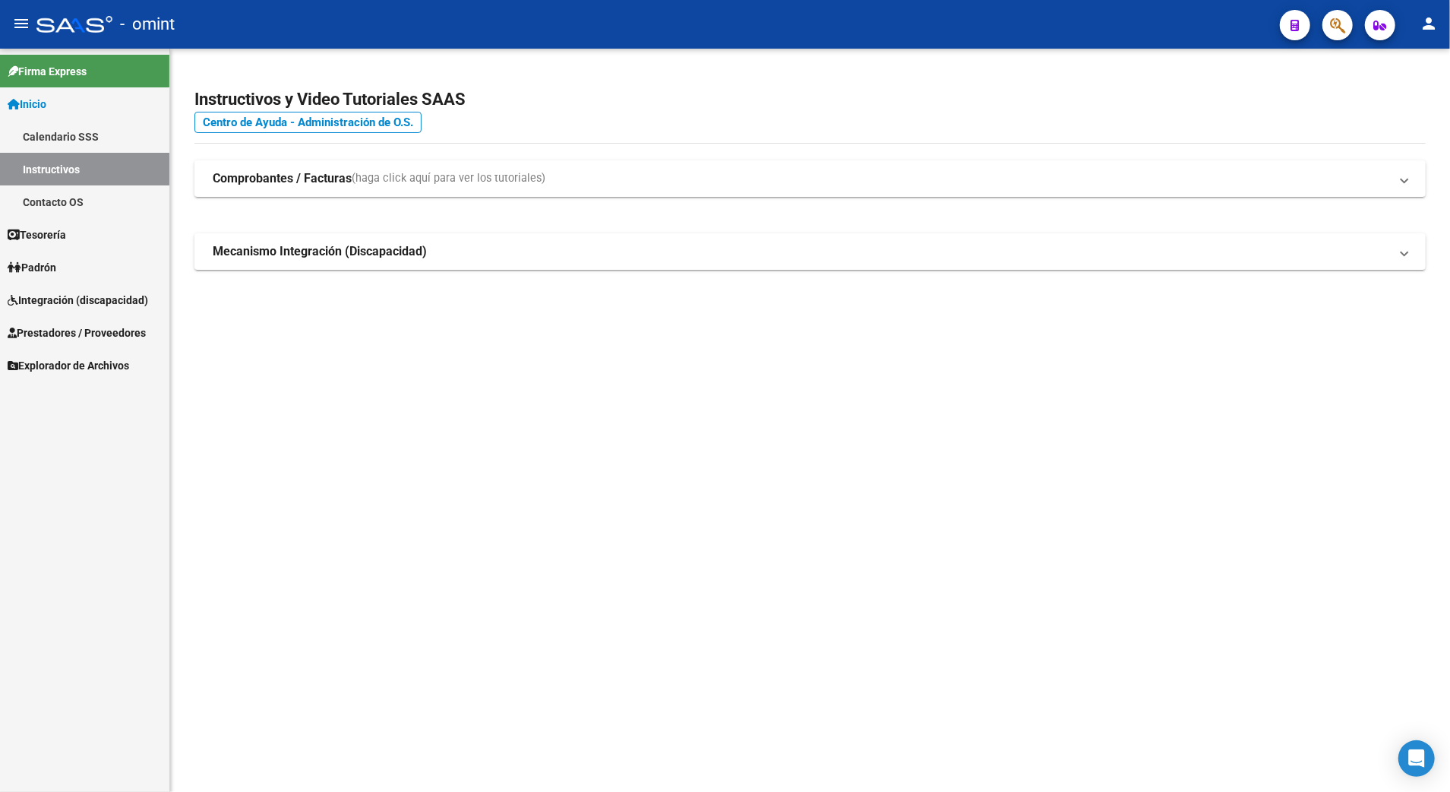
click at [74, 321] on link "Prestadores / Proveedores" at bounding box center [84, 332] width 169 height 33
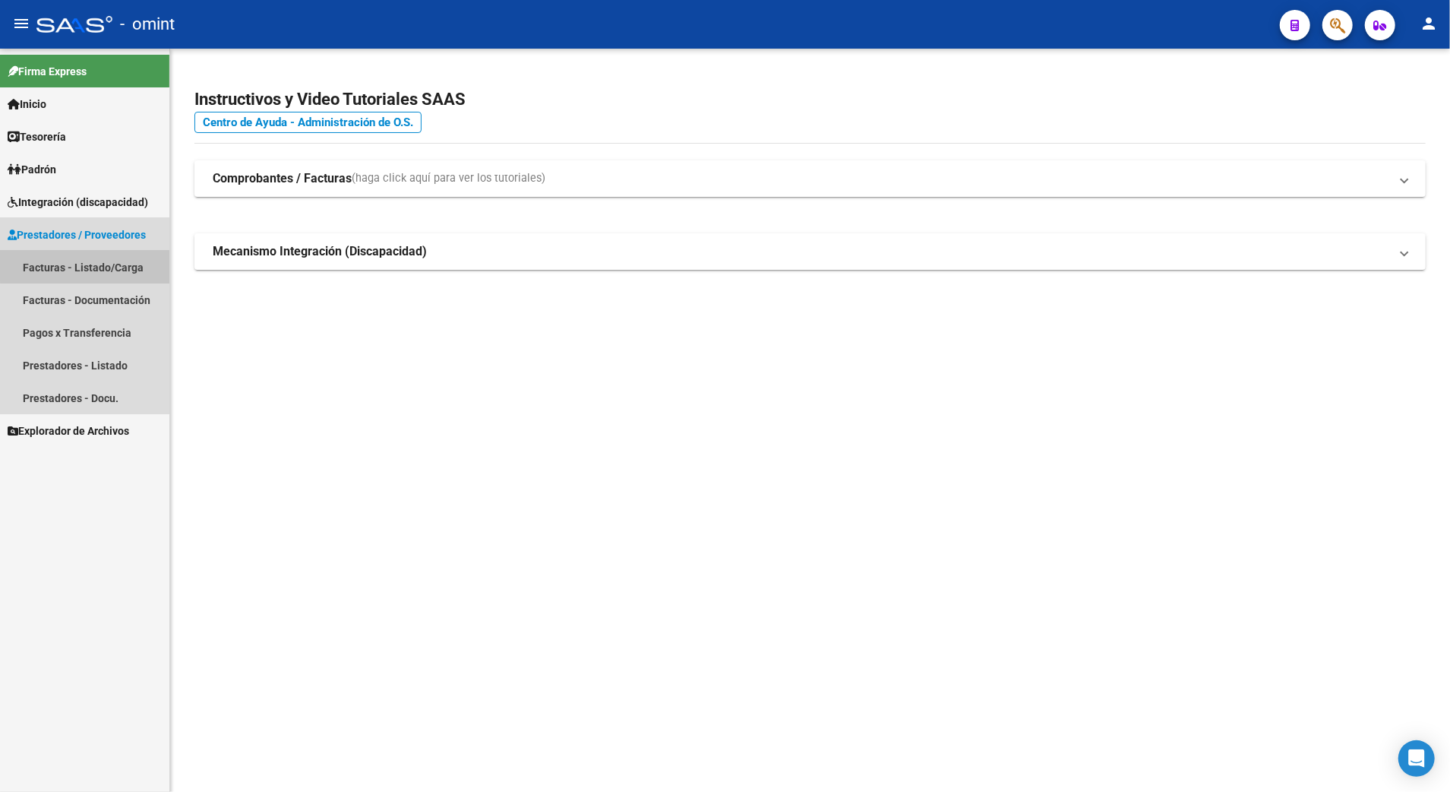
click at [103, 256] on link "Facturas - Listado/Carga" at bounding box center [84, 267] width 169 height 33
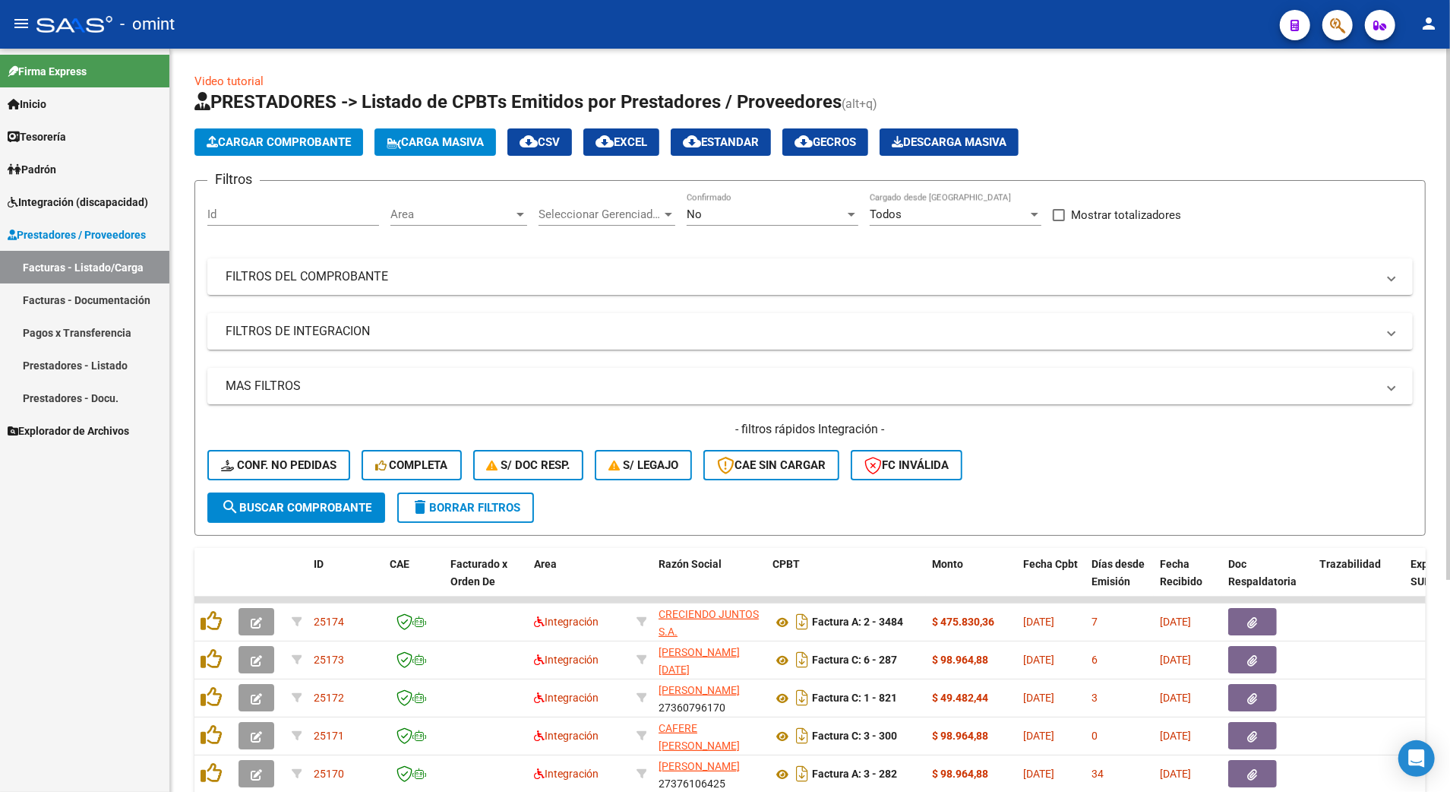
click at [474, 502] on span "delete Borrar Filtros" at bounding box center [465, 508] width 109 height 14
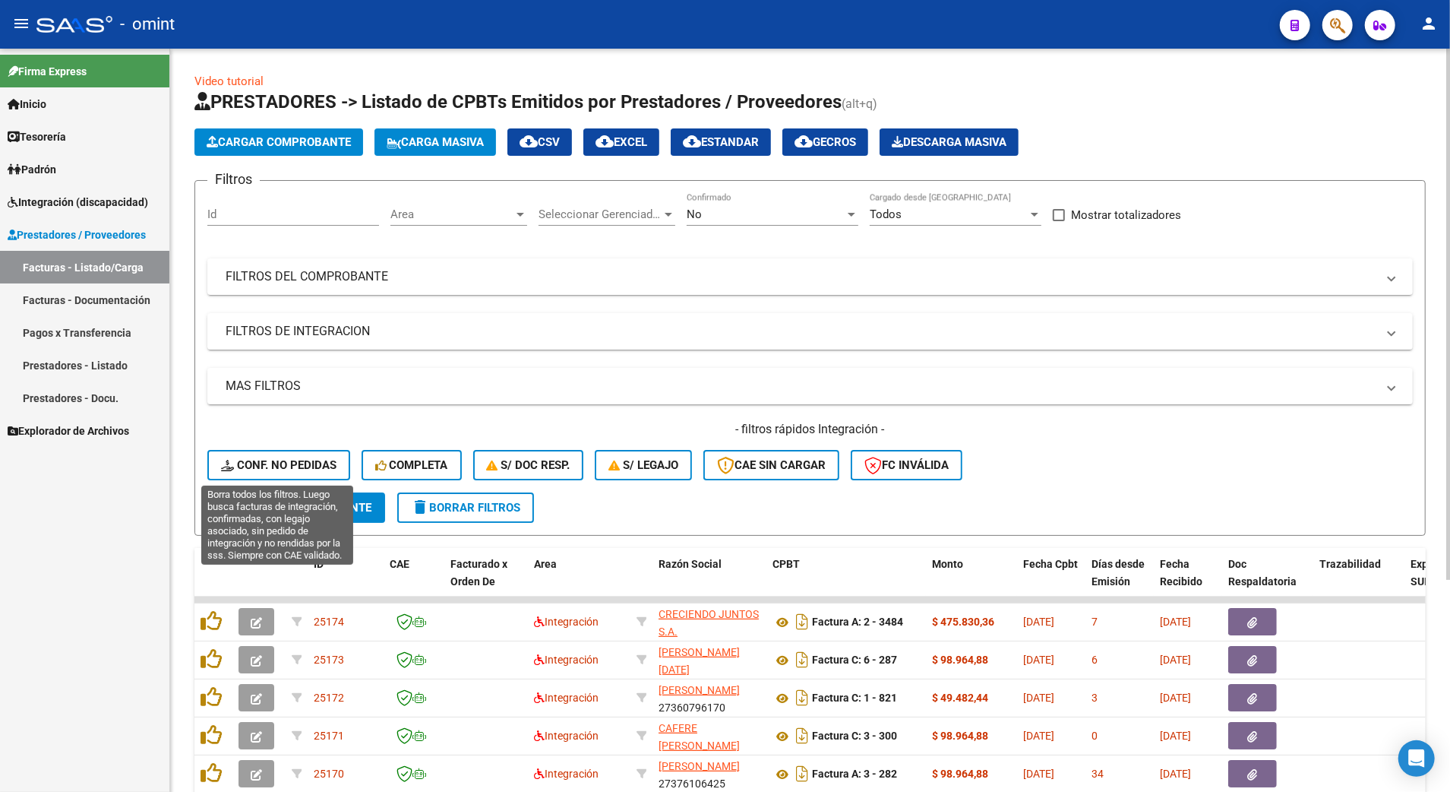
click at [280, 460] on span "Conf. no pedidas" at bounding box center [278, 465] width 115 height 14
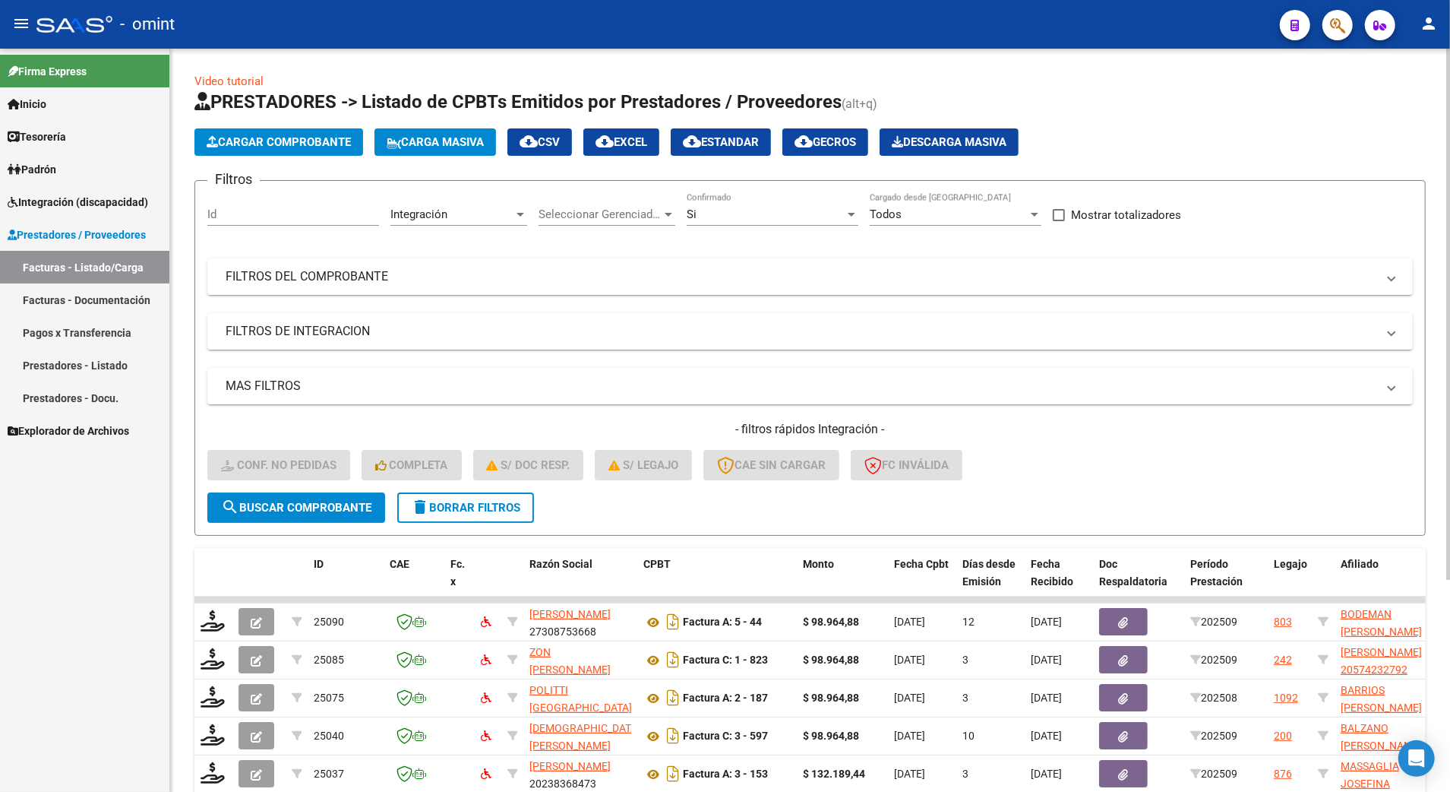
click at [608, 129] on button "cloud_download EXCEL" at bounding box center [621, 141] width 76 height 27
drag, startPoint x: 469, startPoint y: 490, endPoint x: 469, endPoint y: 499, distance: 9.1
click at [469, 499] on form "Filtros Id Integración Area Seleccionar Gerenciador Seleccionar Gerenciador Si …" at bounding box center [809, 358] width 1231 height 356
click at [469, 511] on span "delete Borrar Filtros" at bounding box center [465, 508] width 109 height 14
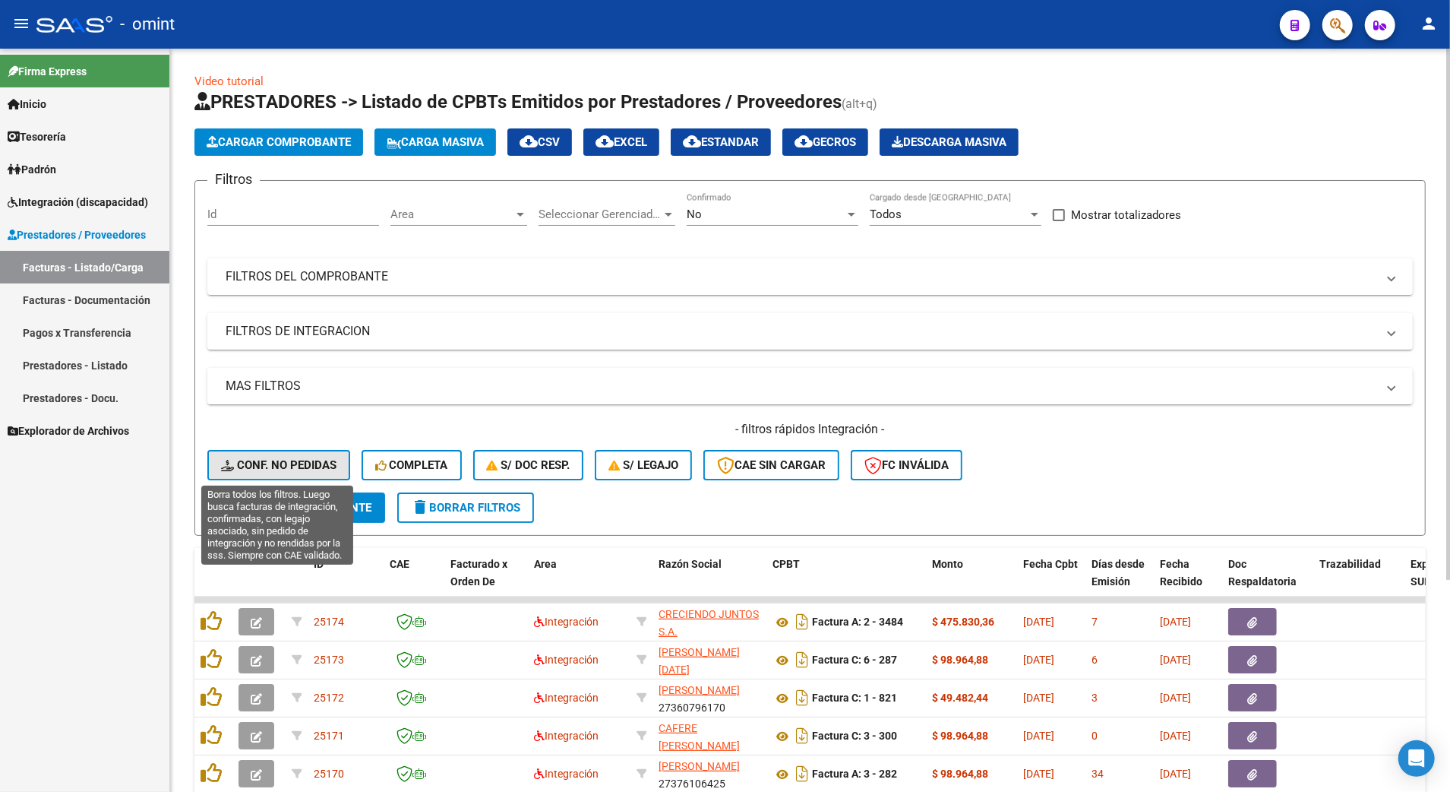
click at [280, 460] on span "Conf. no pedidas" at bounding box center [278, 465] width 115 height 14
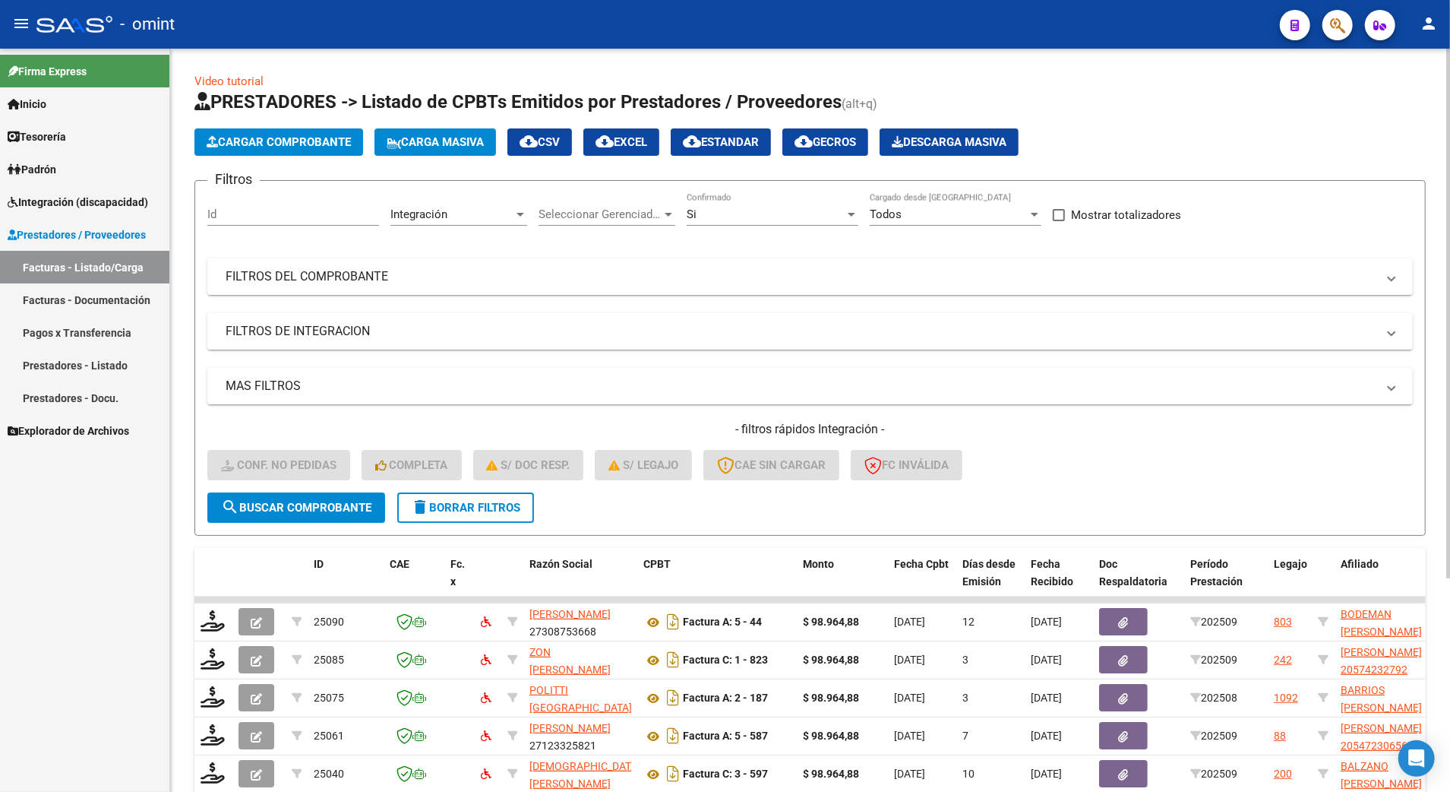
click at [246, 216] on input "Id" at bounding box center [293, 214] width 172 height 14
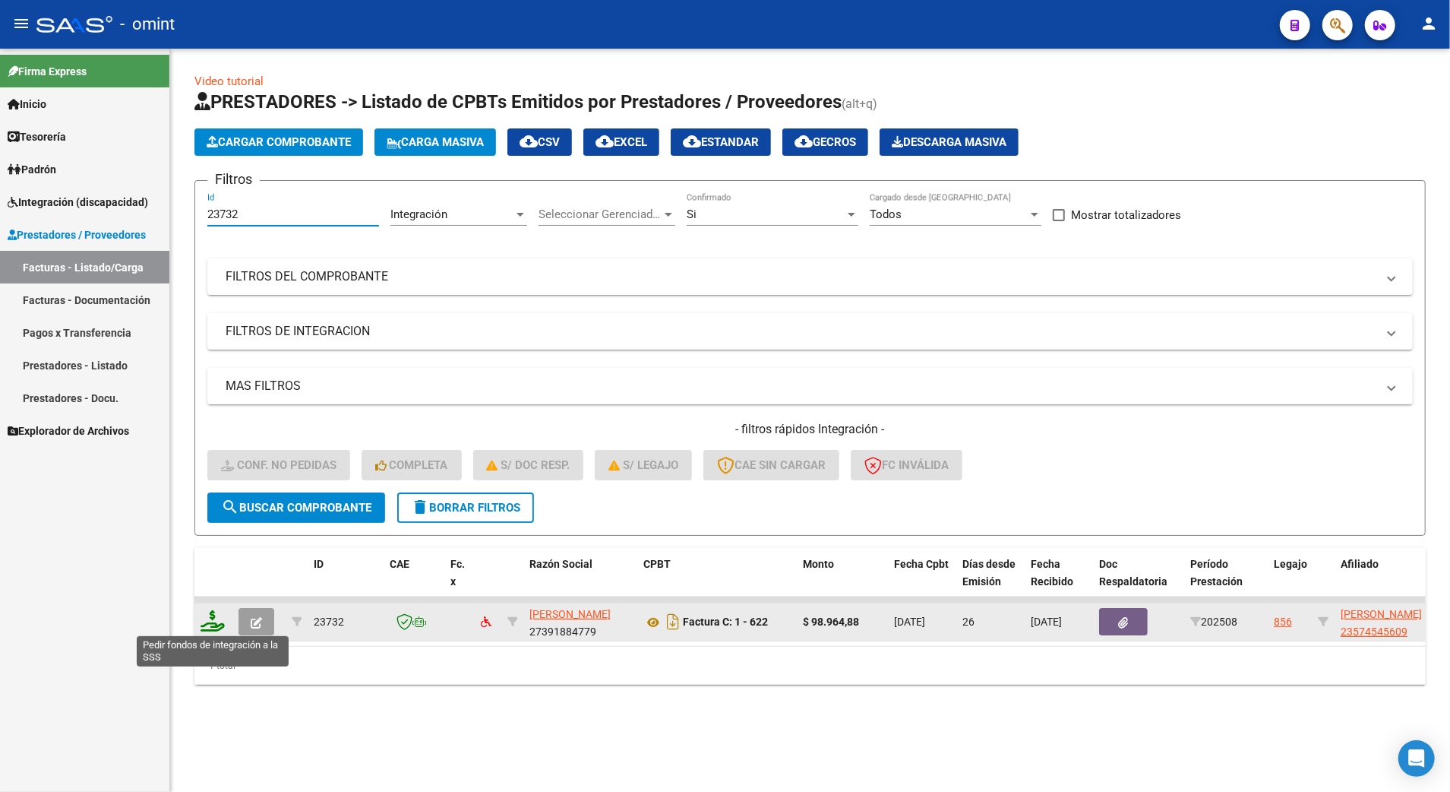
type input "23732"
click at [207, 626] on icon at bounding box center [213, 620] width 24 height 21
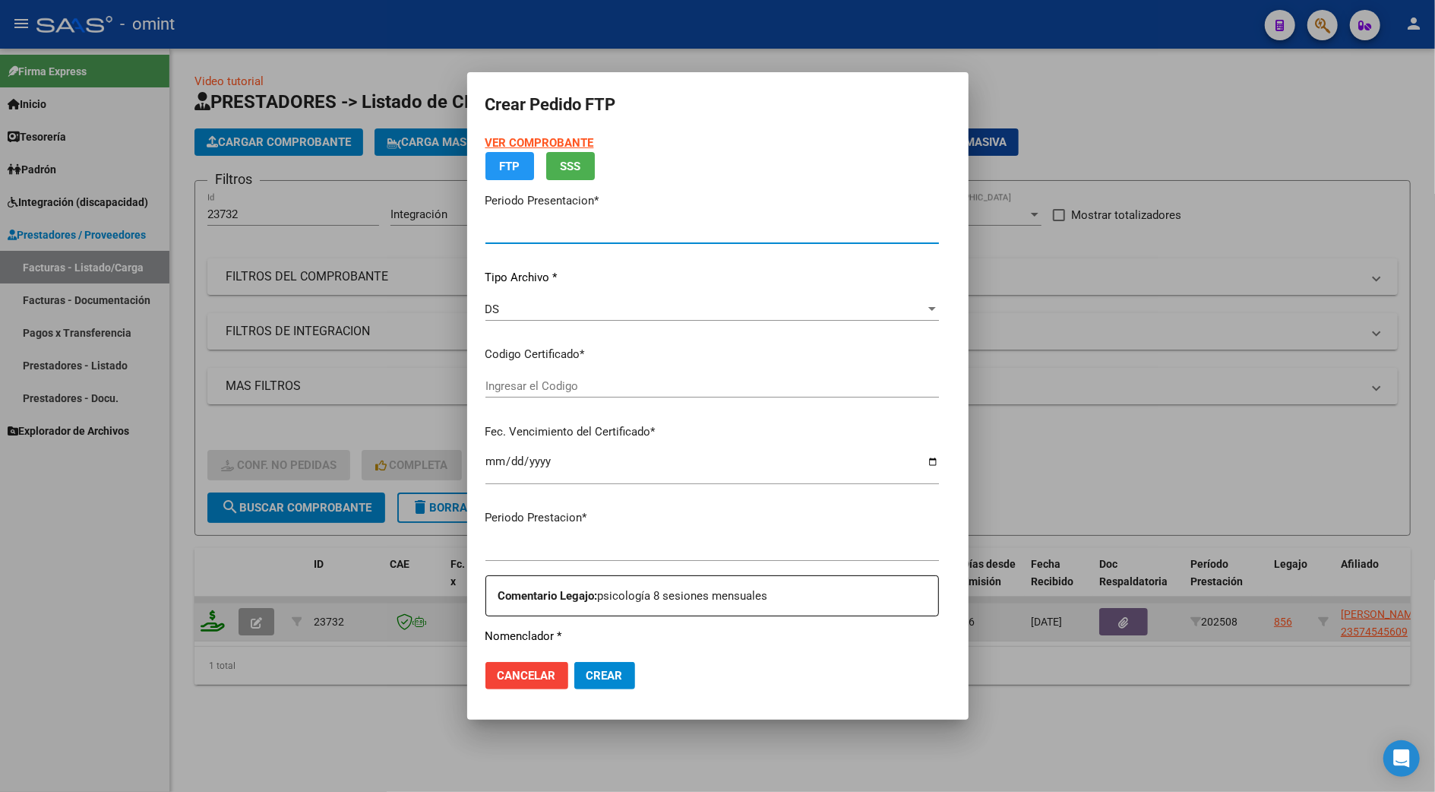
type input "202509"
type input "202508"
type input "$ 98.964,88"
type input "3120951802"
type input "2025-08-02"
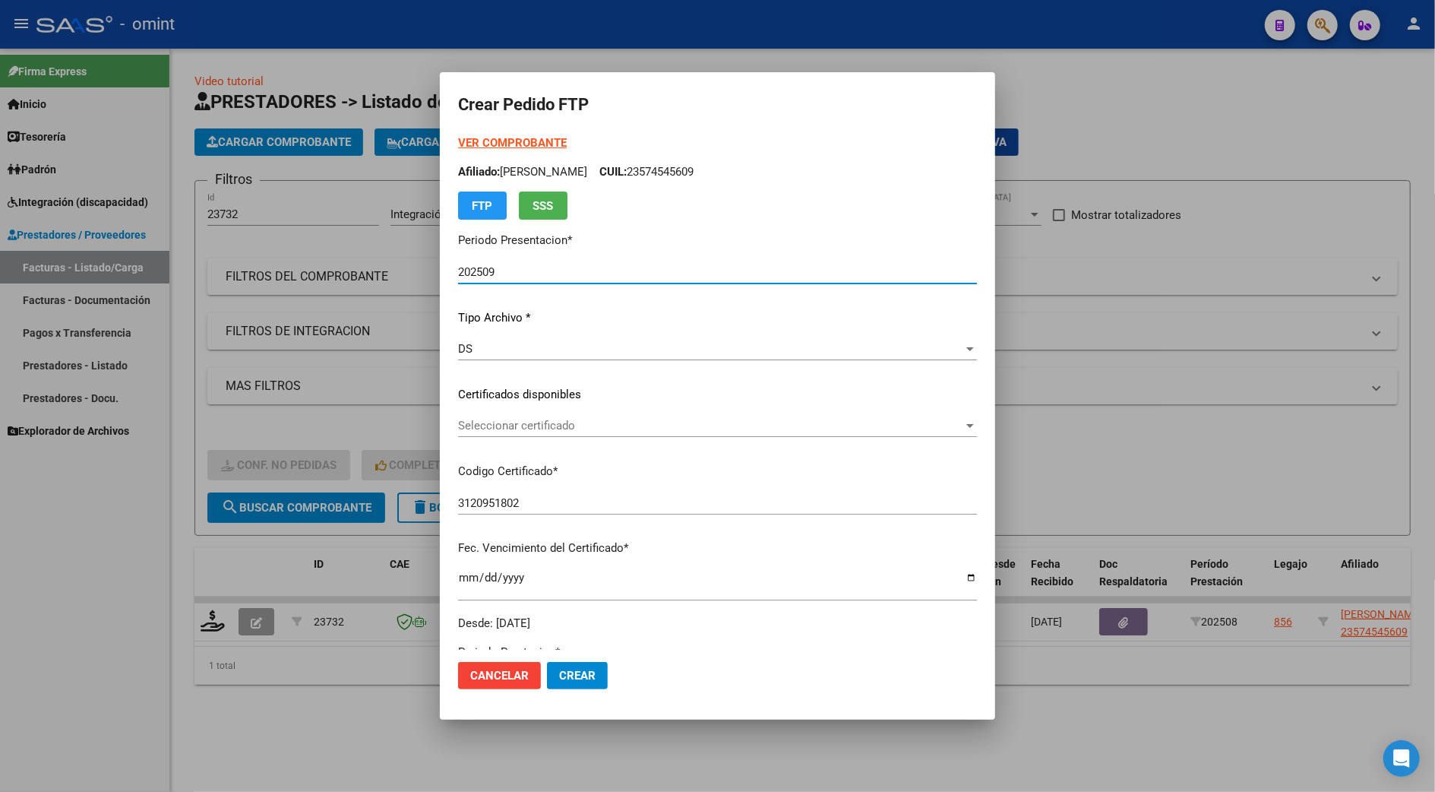
click at [496, 428] on span "Seleccionar certificado" at bounding box center [710, 426] width 505 height 14
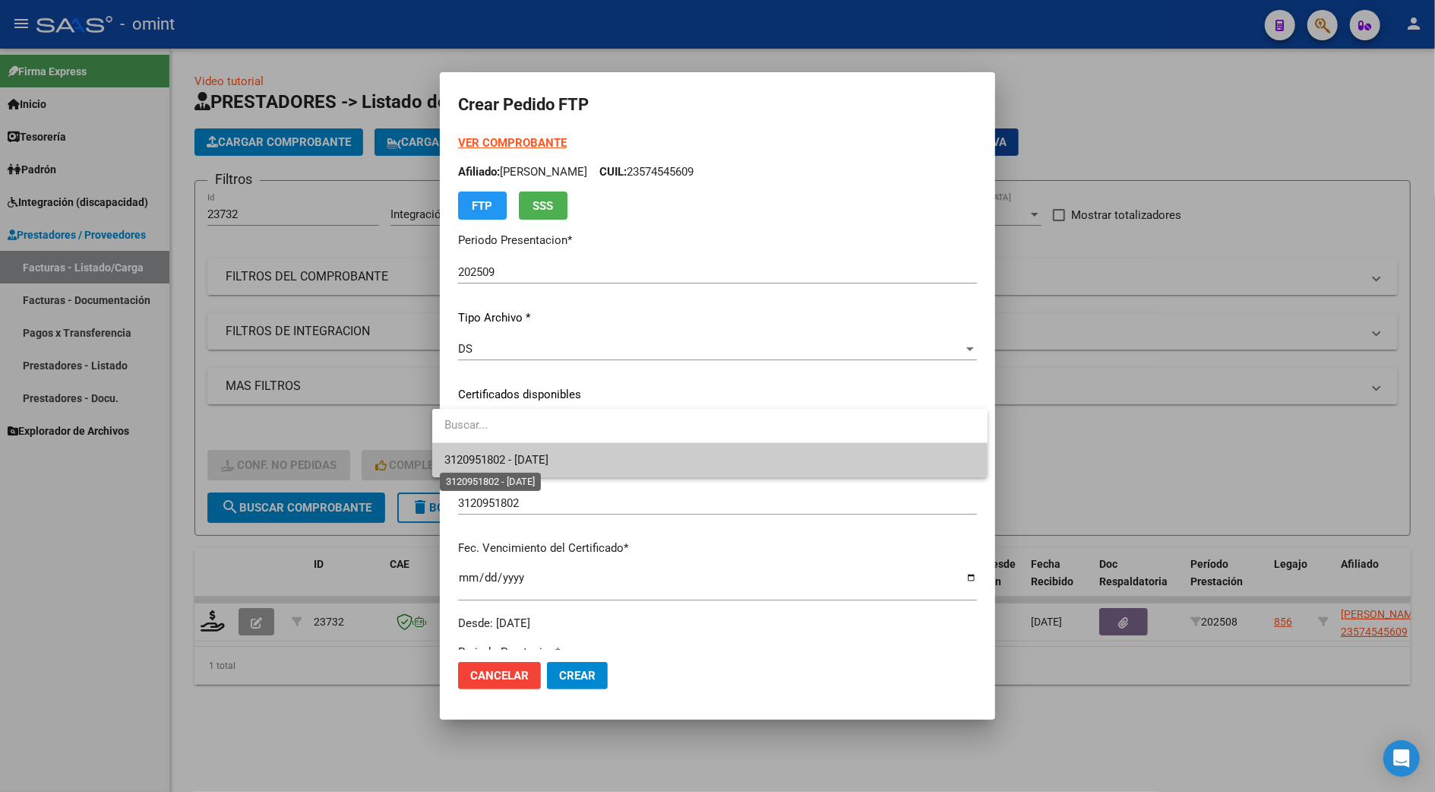
click at [517, 457] on span "3120951802 - 2025-08-02" at bounding box center [496, 460] width 104 height 14
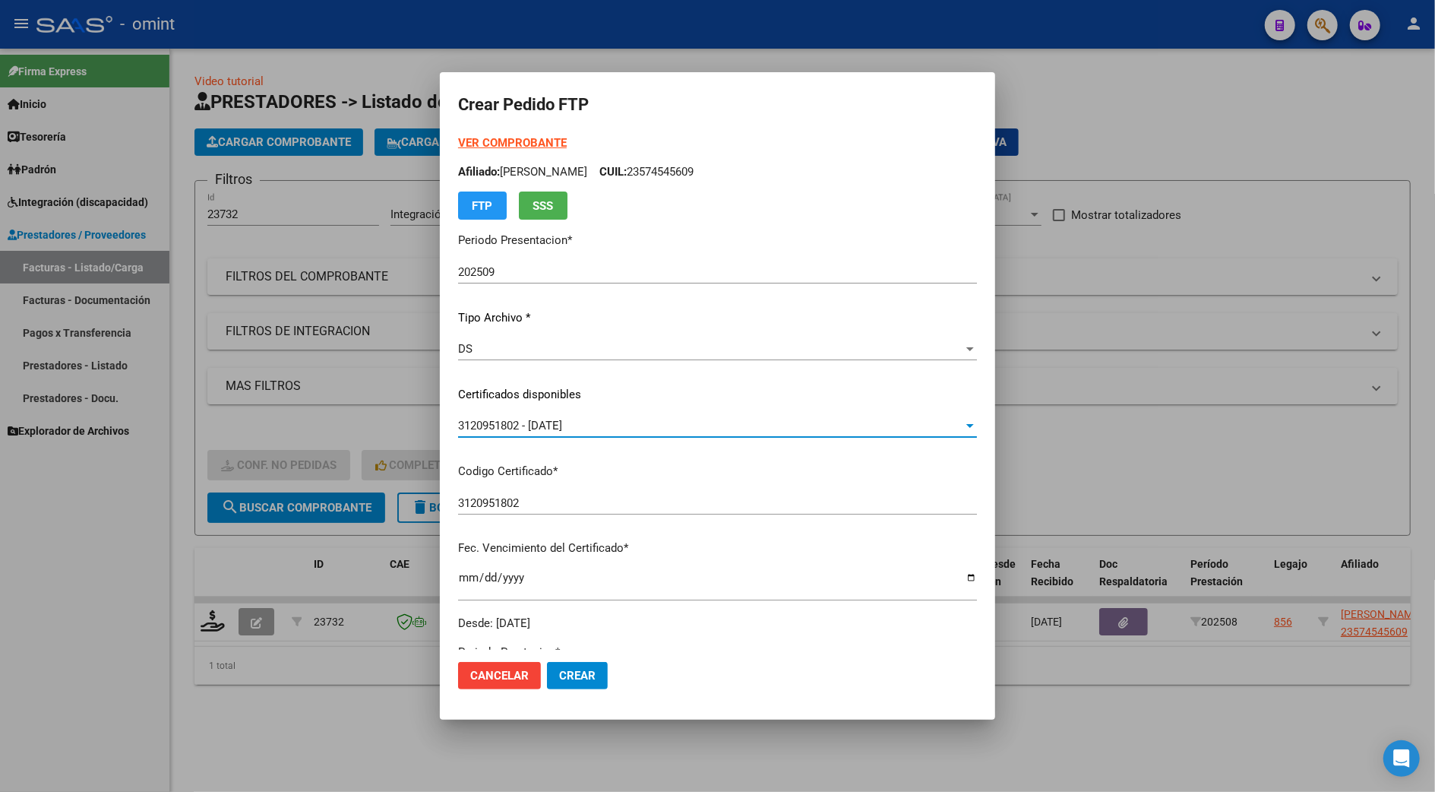
scroll to position [405, 0]
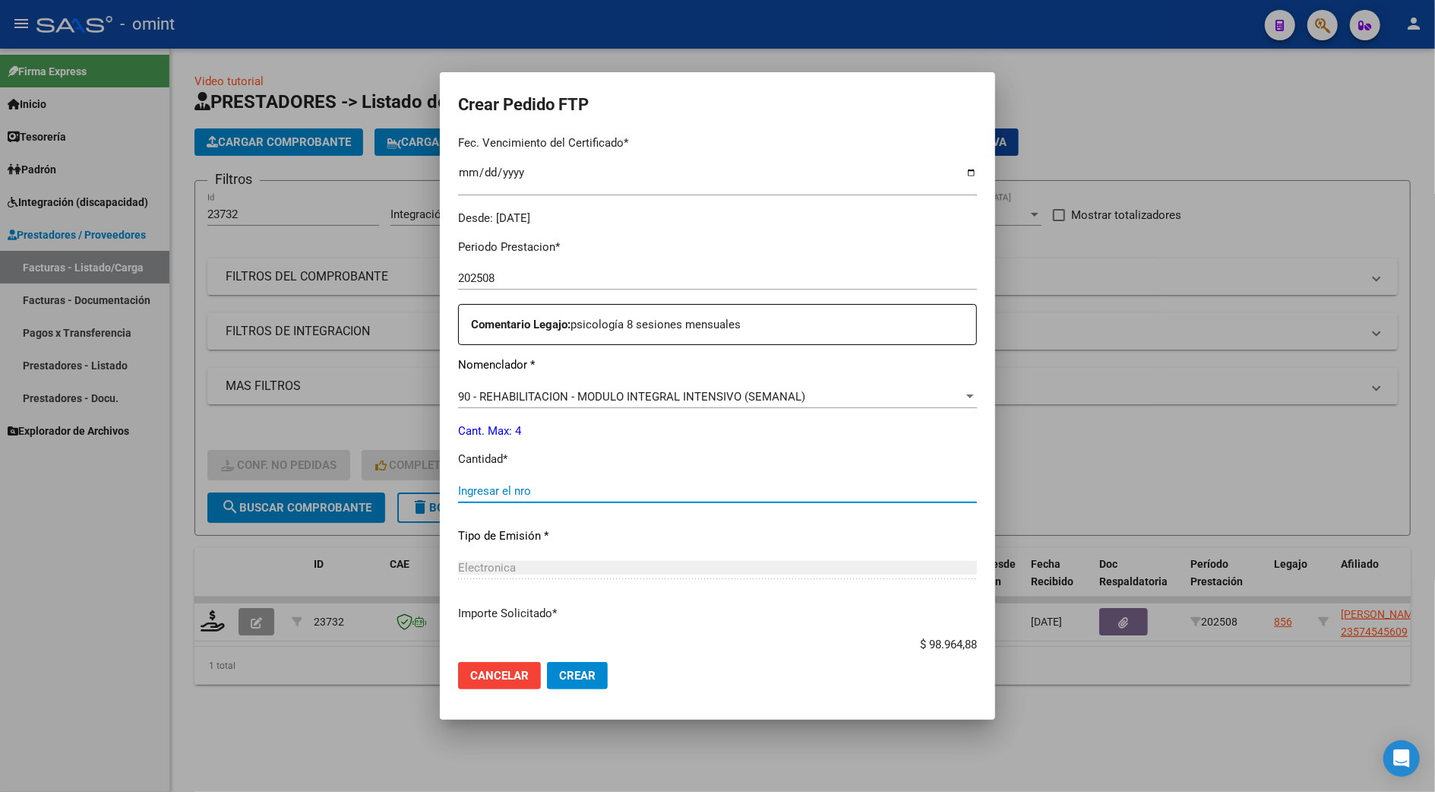
click at [489, 497] on input "Ingresar el nro" at bounding box center [717, 491] width 519 height 14
type input "4"
click at [561, 672] on span "Crear" at bounding box center [577, 675] width 36 height 14
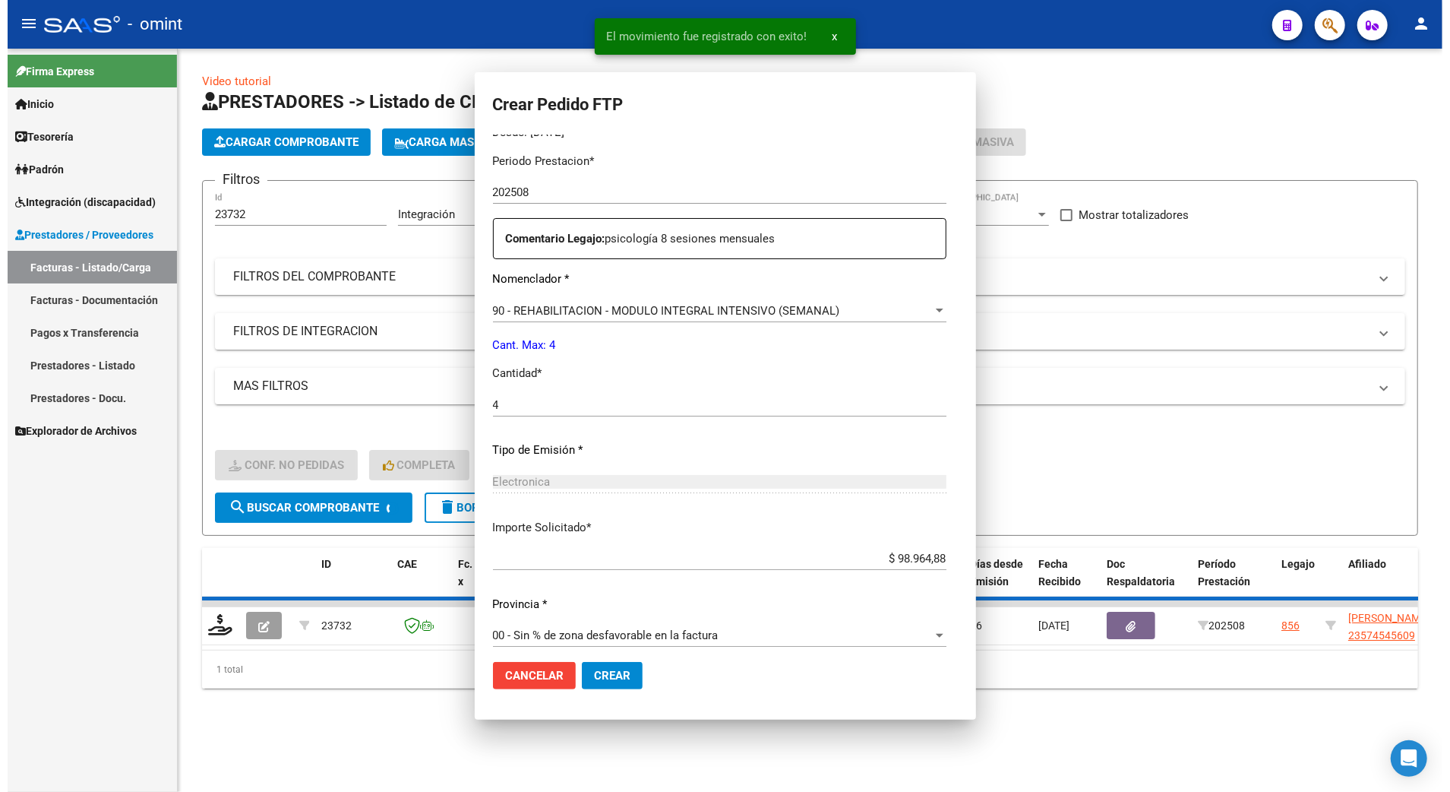
scroll to position [319, 0]
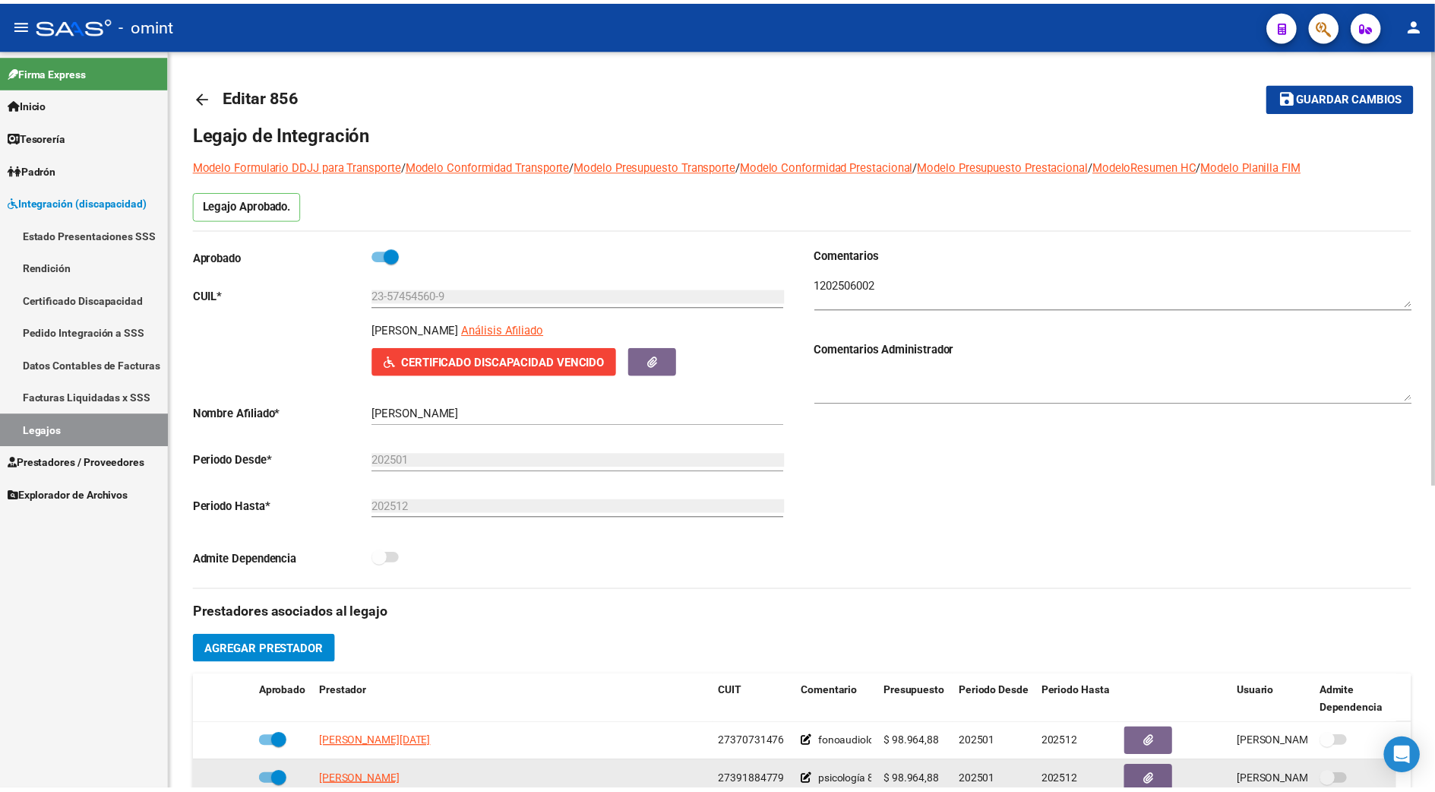
scroll to position [304, 0]
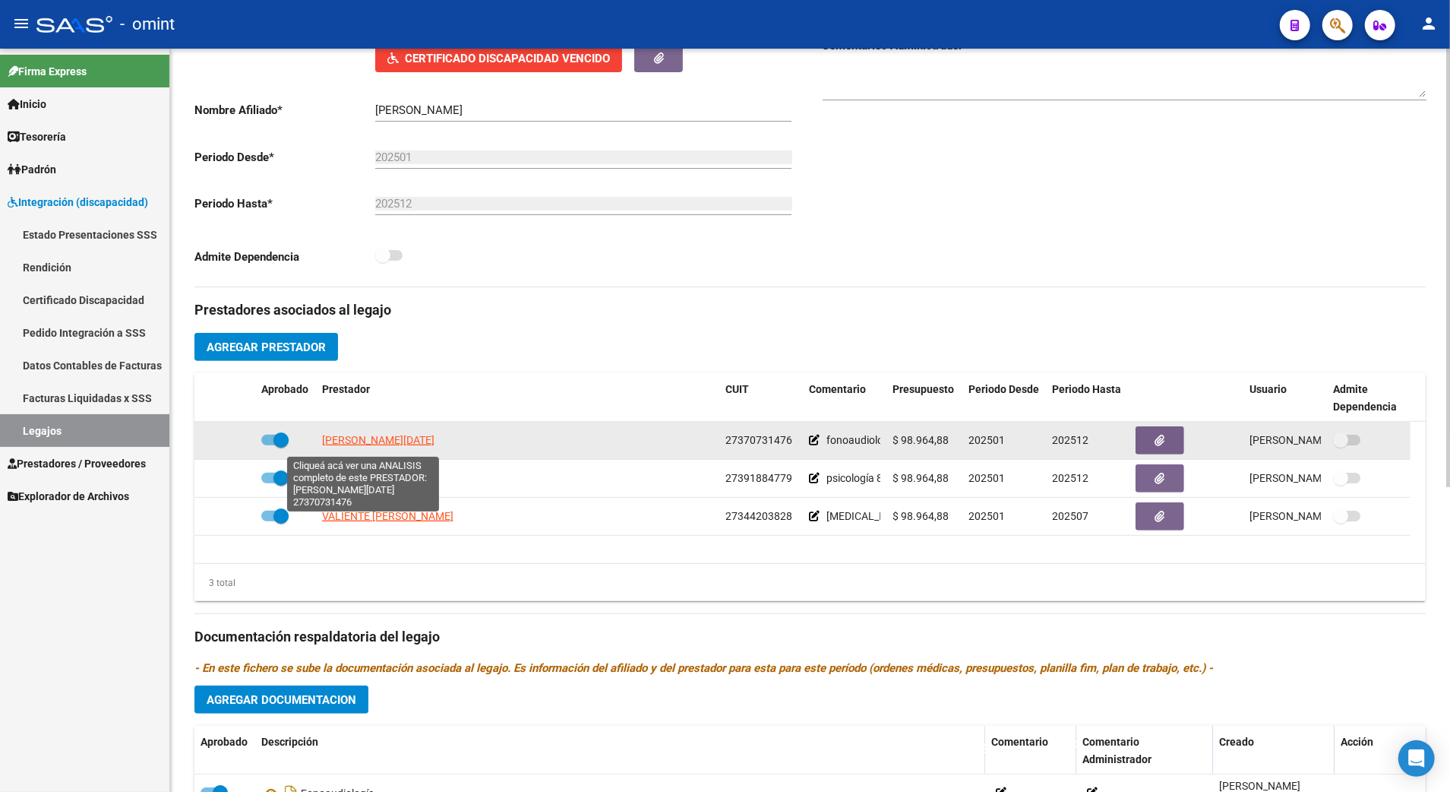
click at [362, 441] on span "[PERSON_NAME][DATE]" at bounding box center [378, 440] width 112 height 12
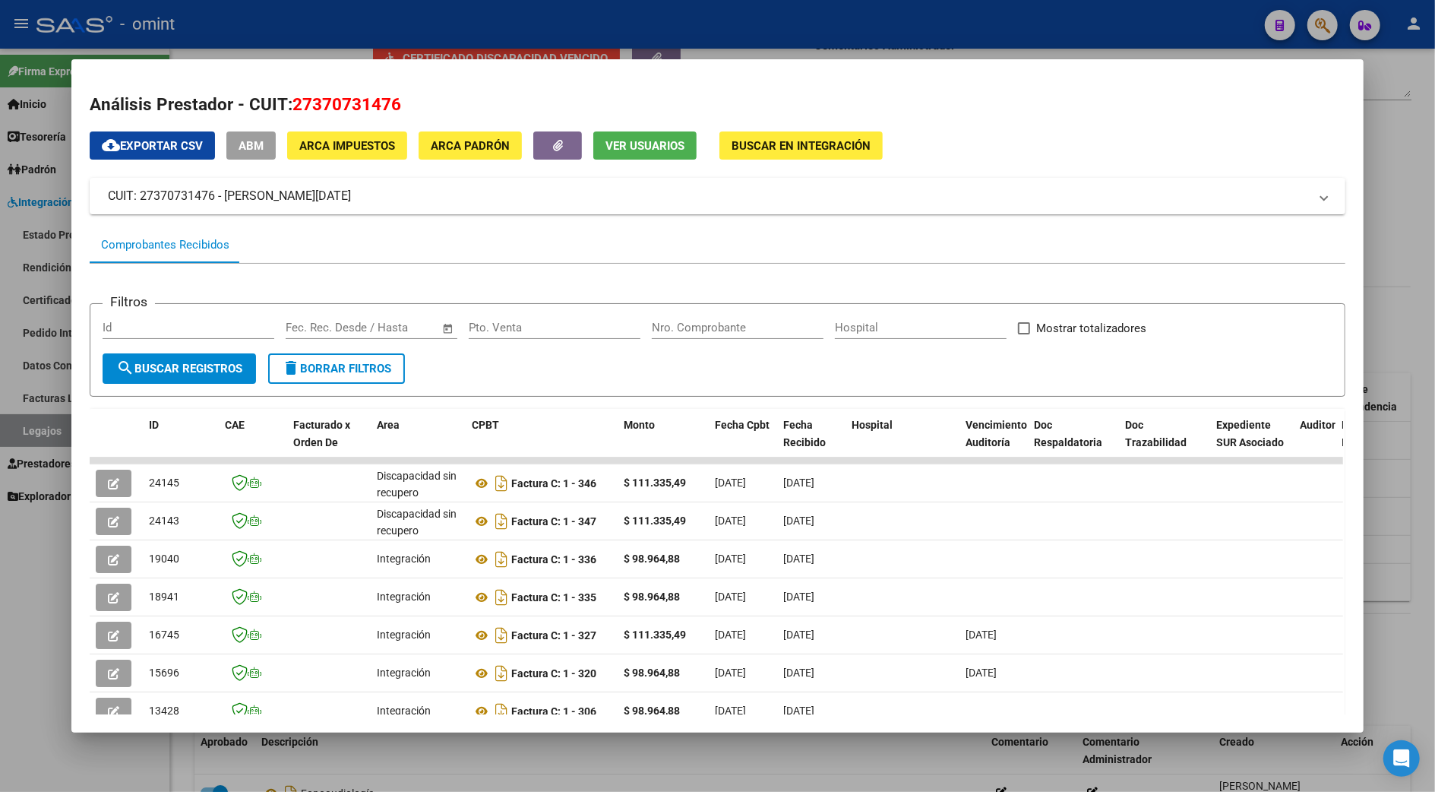
click at [1389, 454] on div at bounding box center [717, 396] width 1435 height 792
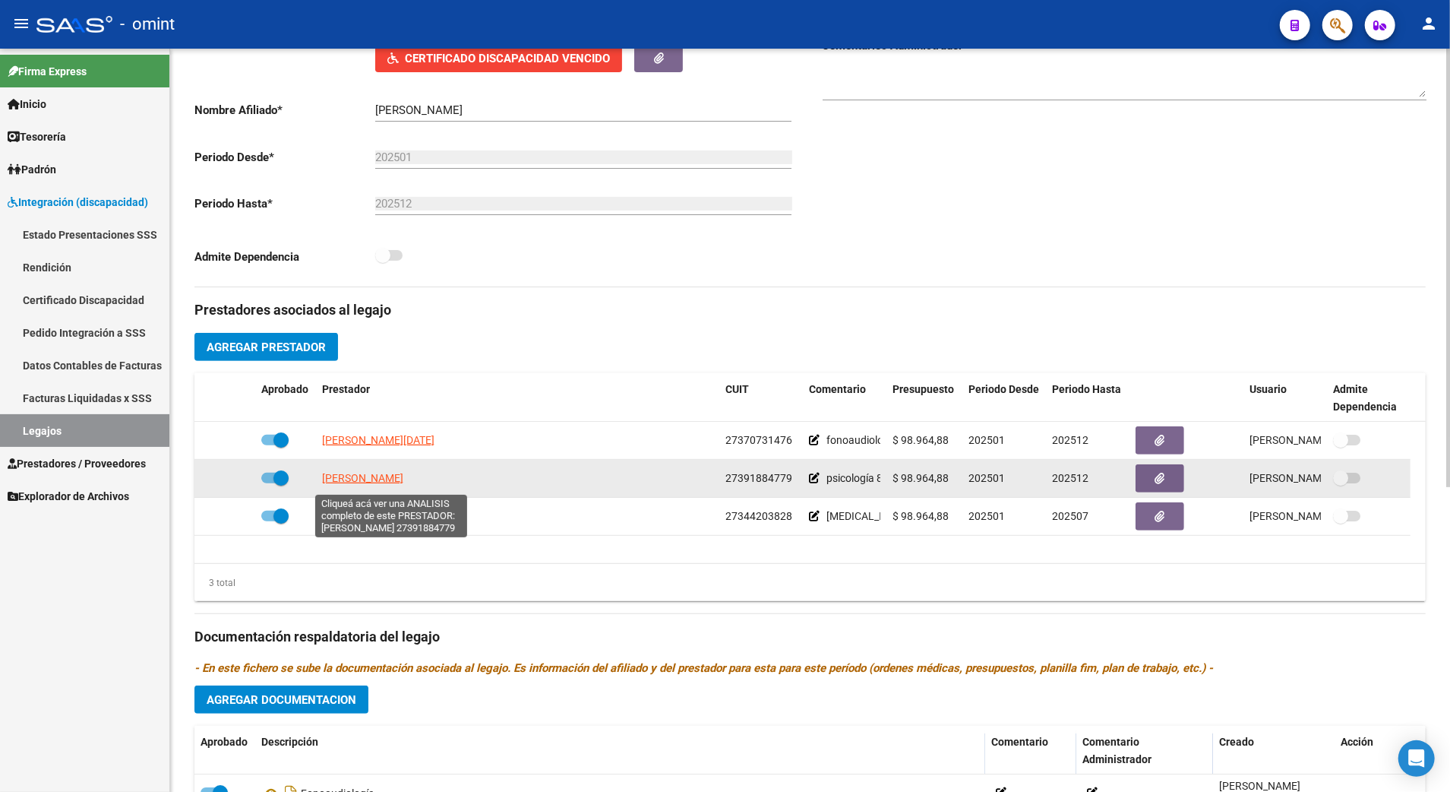
click at [375, 484] on span "[PERSON_NAME]" at bounding box center [362, 478] width 81 height 12
type textarea "27391884779"
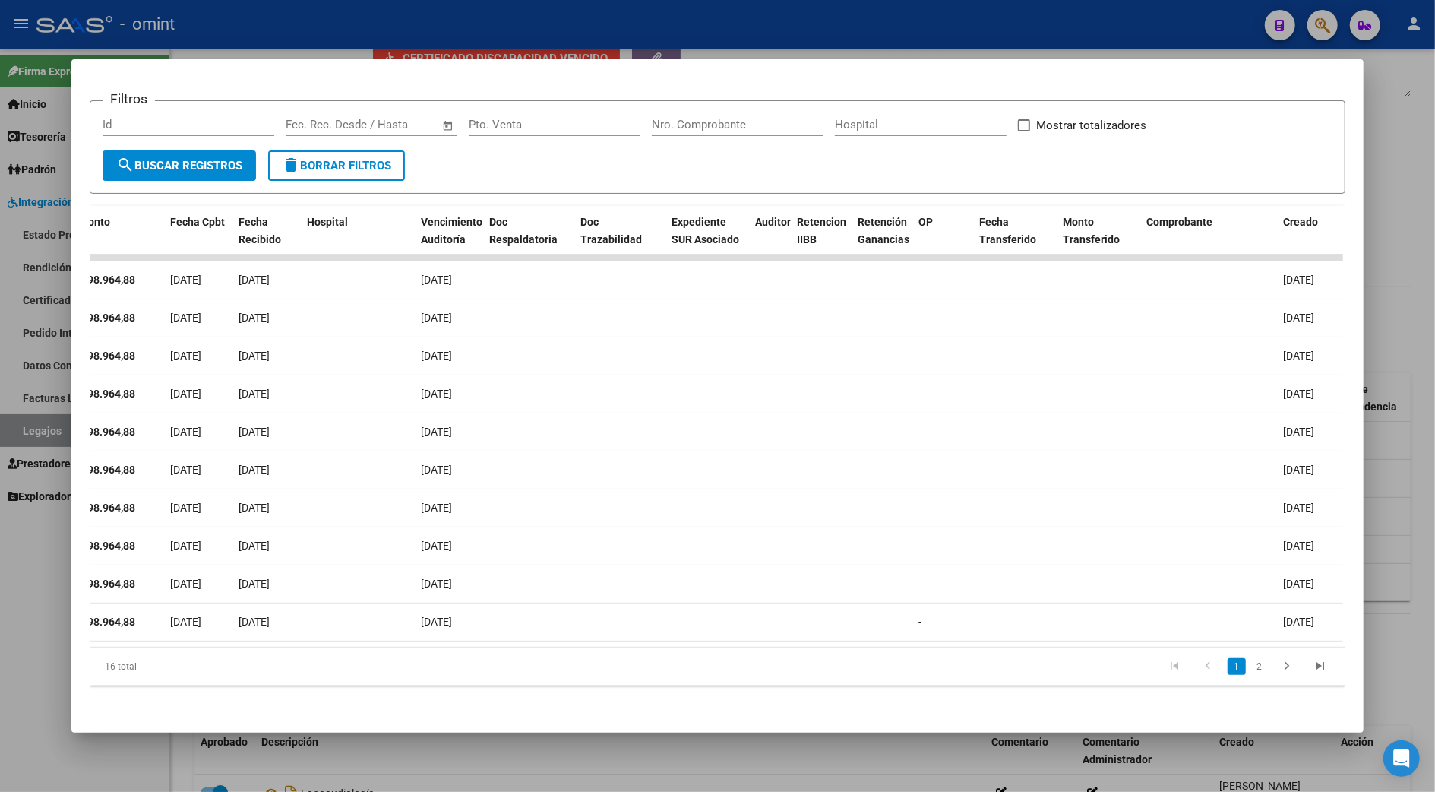
scroll to position [0, 0]
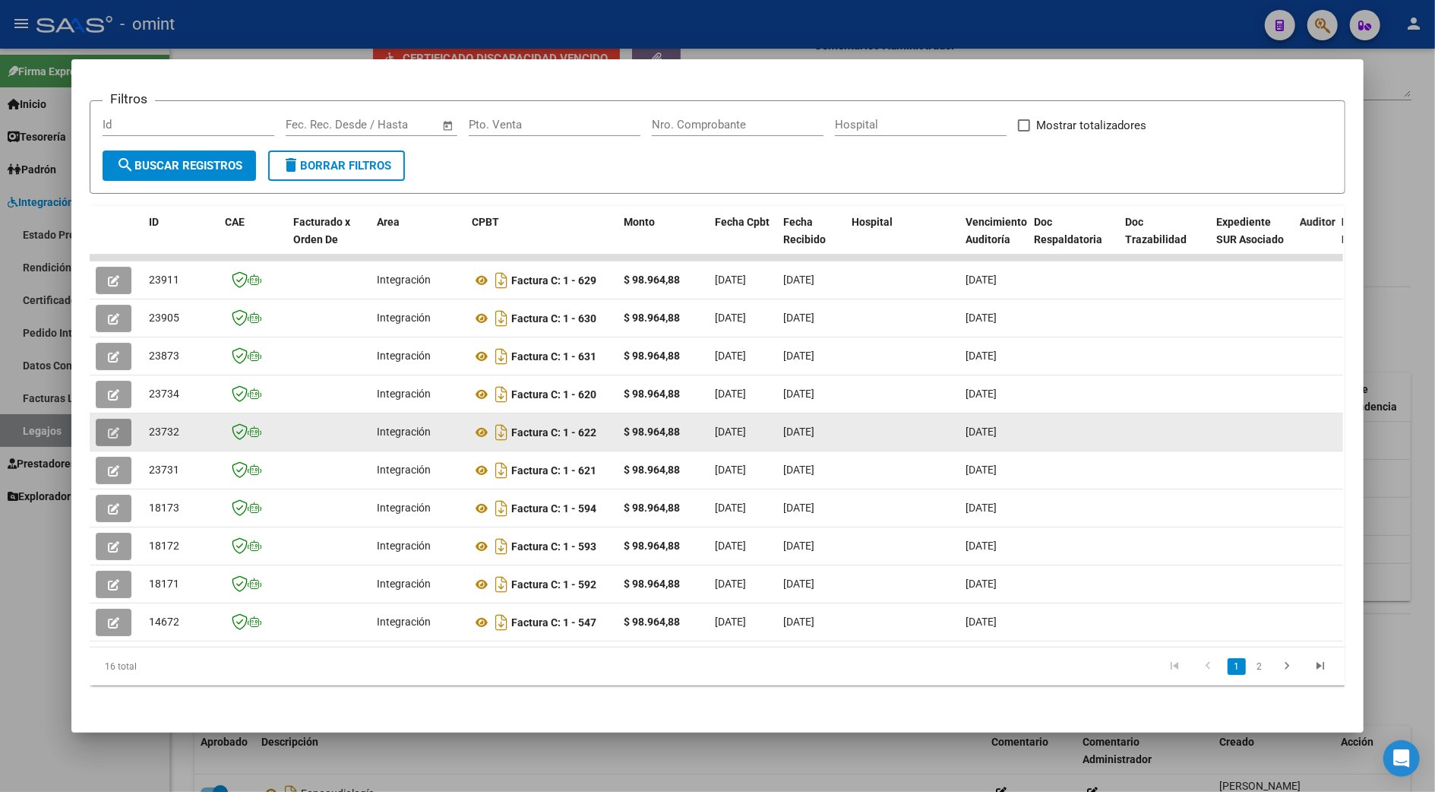
click at [110, 427] on icon "button" at bounding box center [113, 432] width 11 height 11
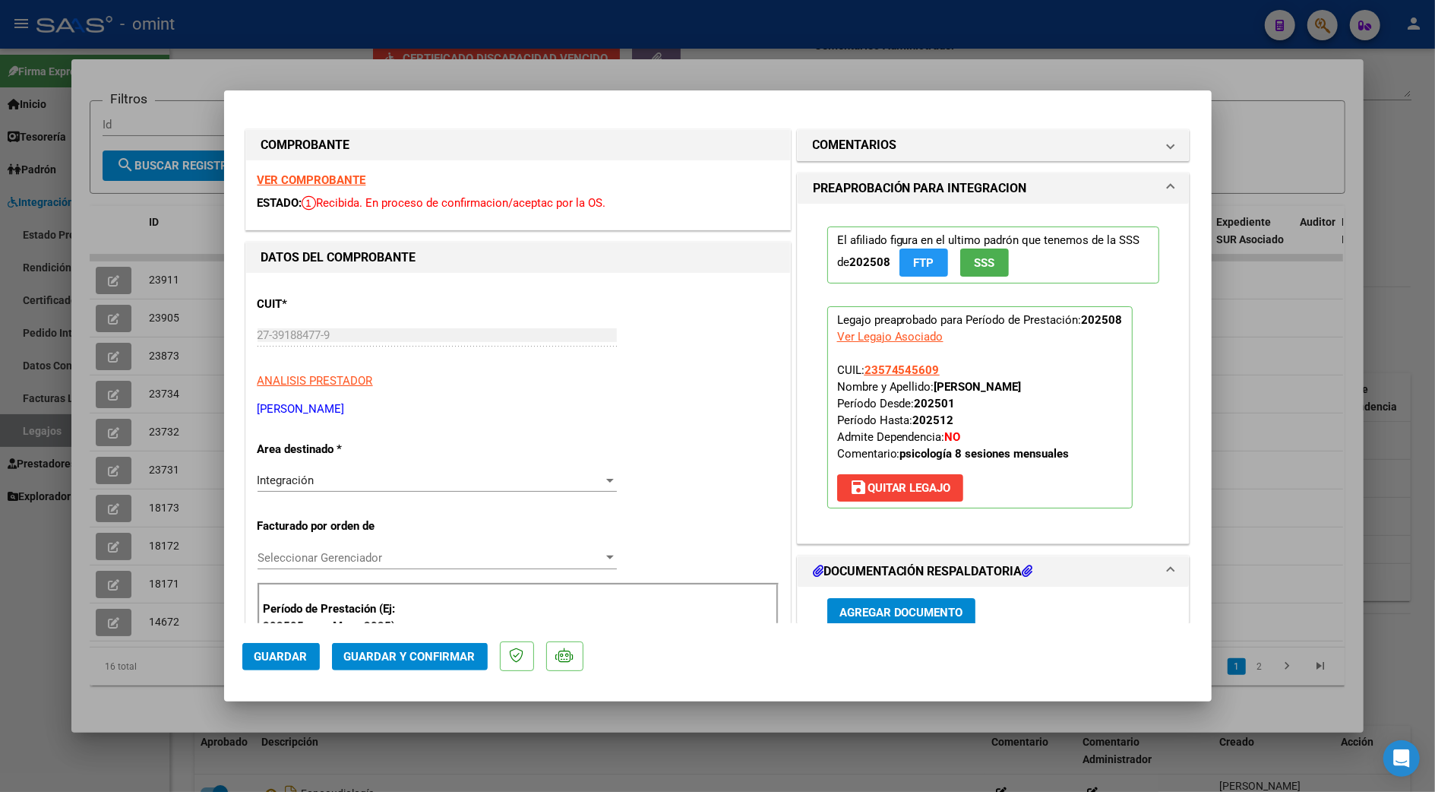
click at [317, 180] on strong "VER COMPROBANTE" at bounding box center [312, 180] width 109 height 14
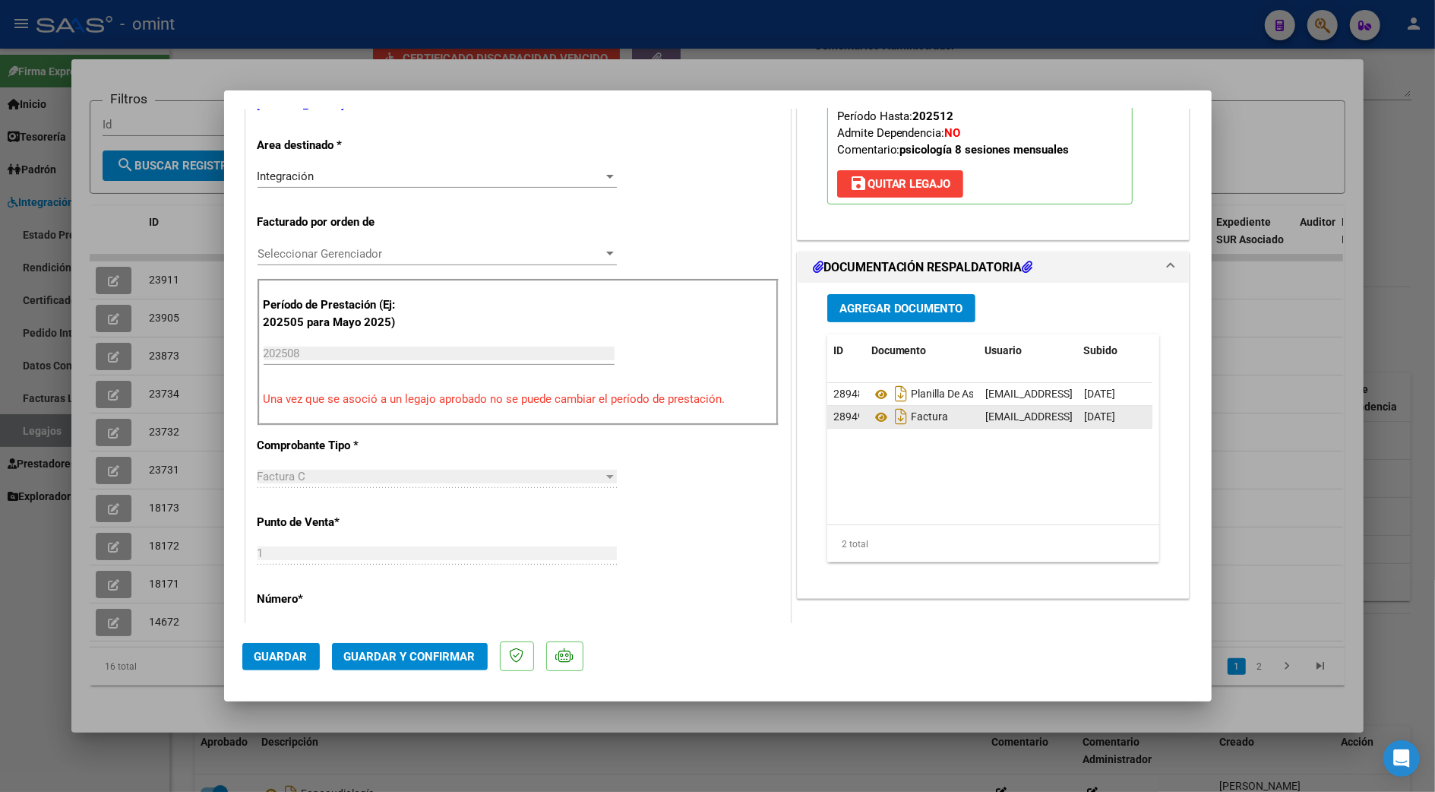
scroll to position [405, 0]
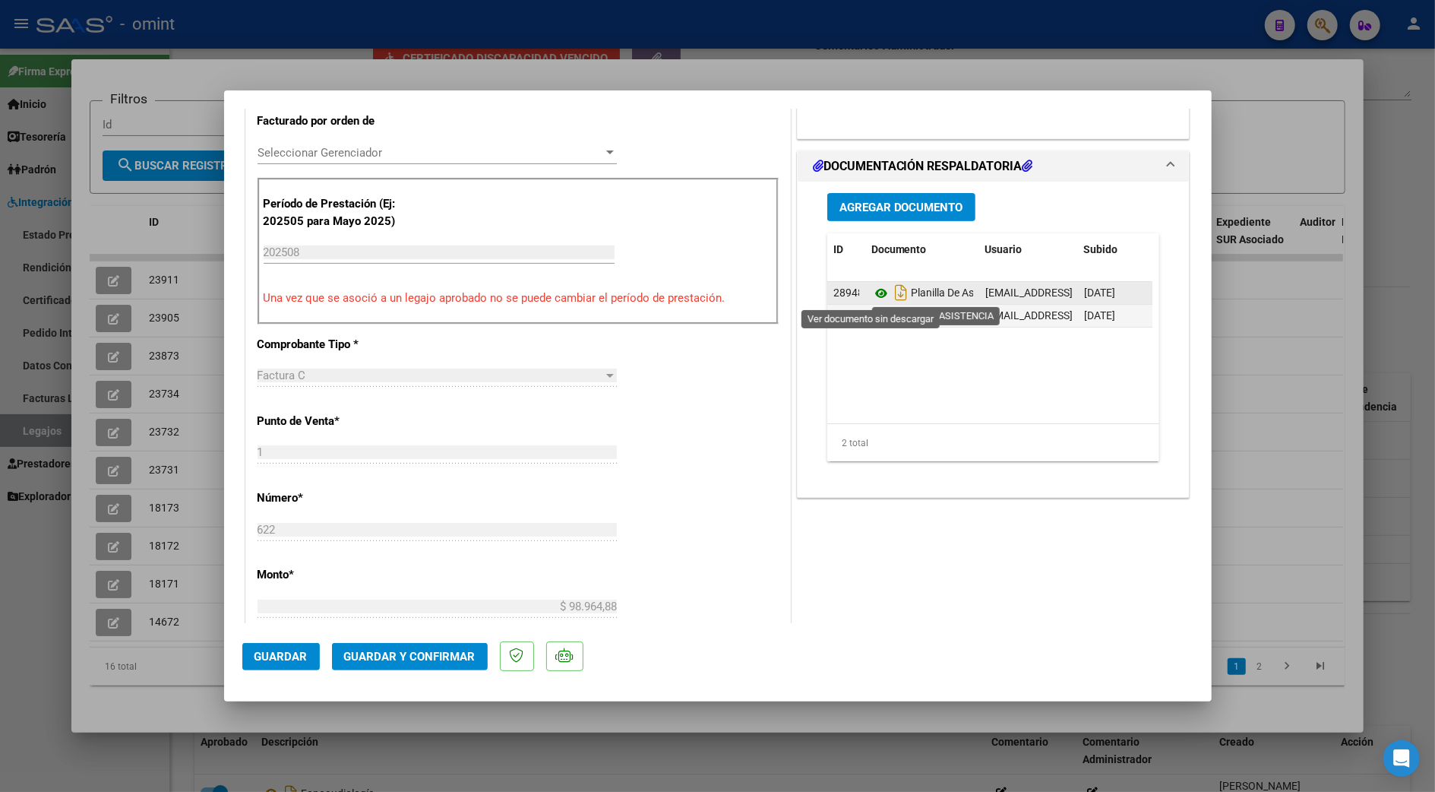
click at [871, 296] on icon at bounding box center [881, 293] width 20 height 18
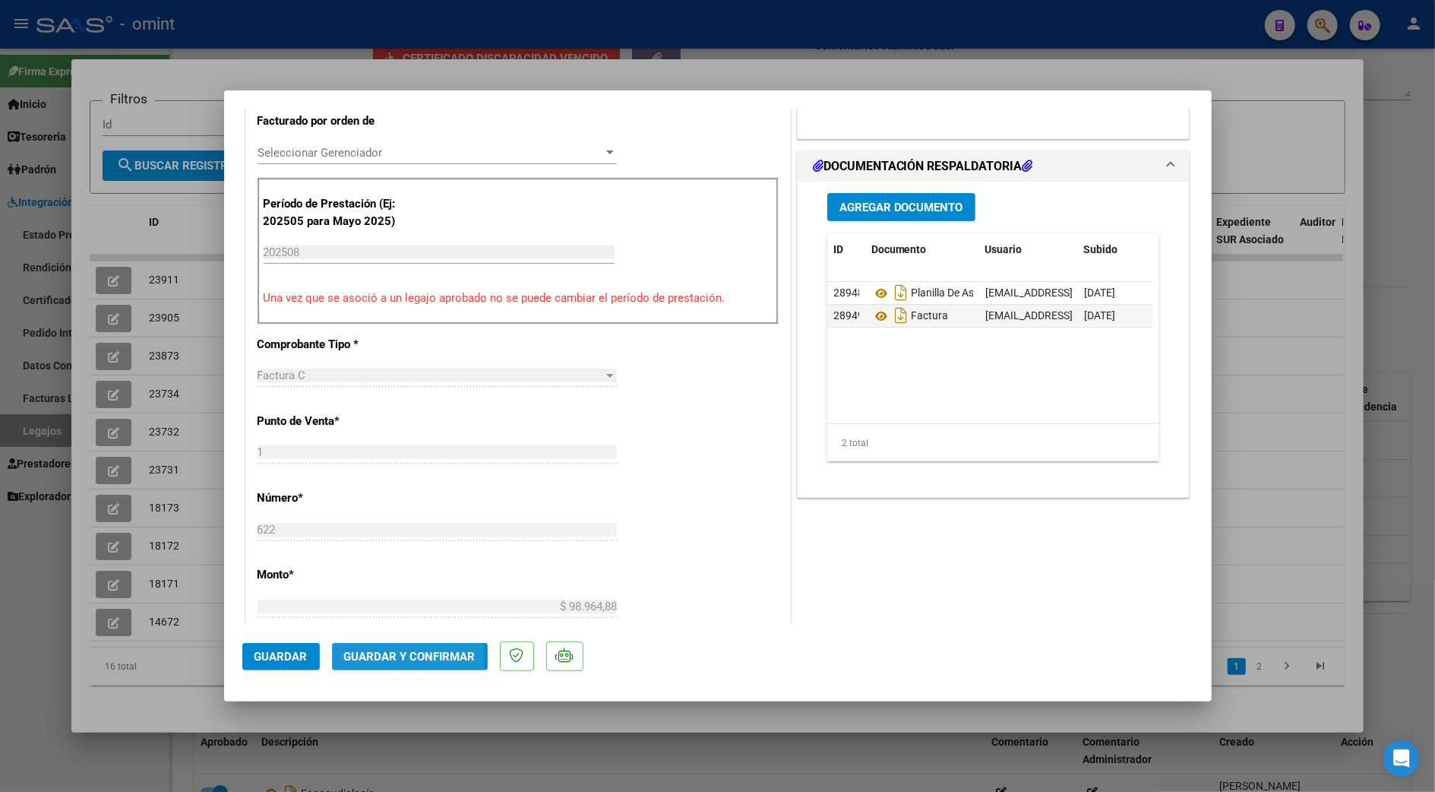
click at [399, 658] on span "Guardar y Confirmar" at bounding box center [409, 656] width 131 height 14
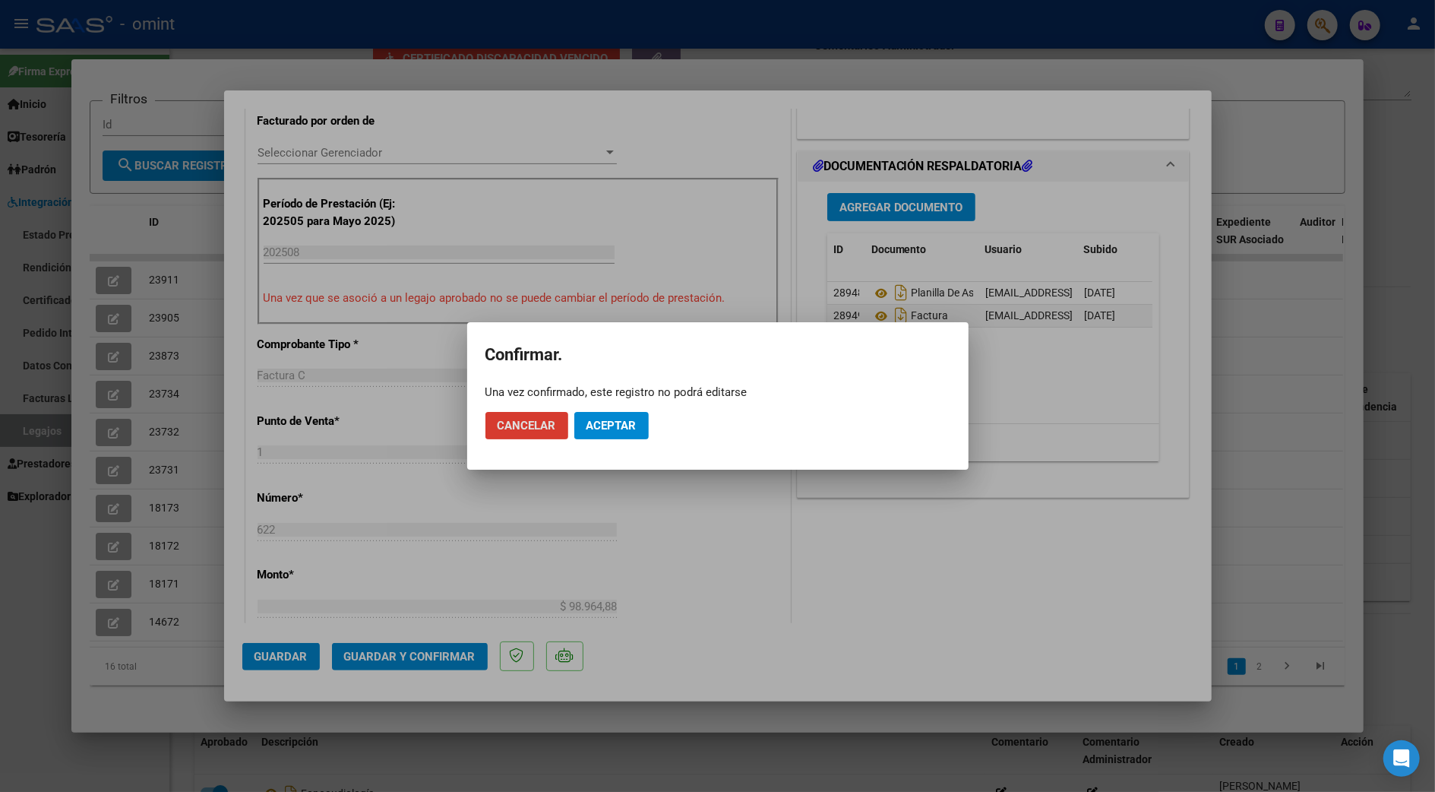
click at [609, 419] on span "Aceptar" at bounding box center [611, 426] width 50 height 14
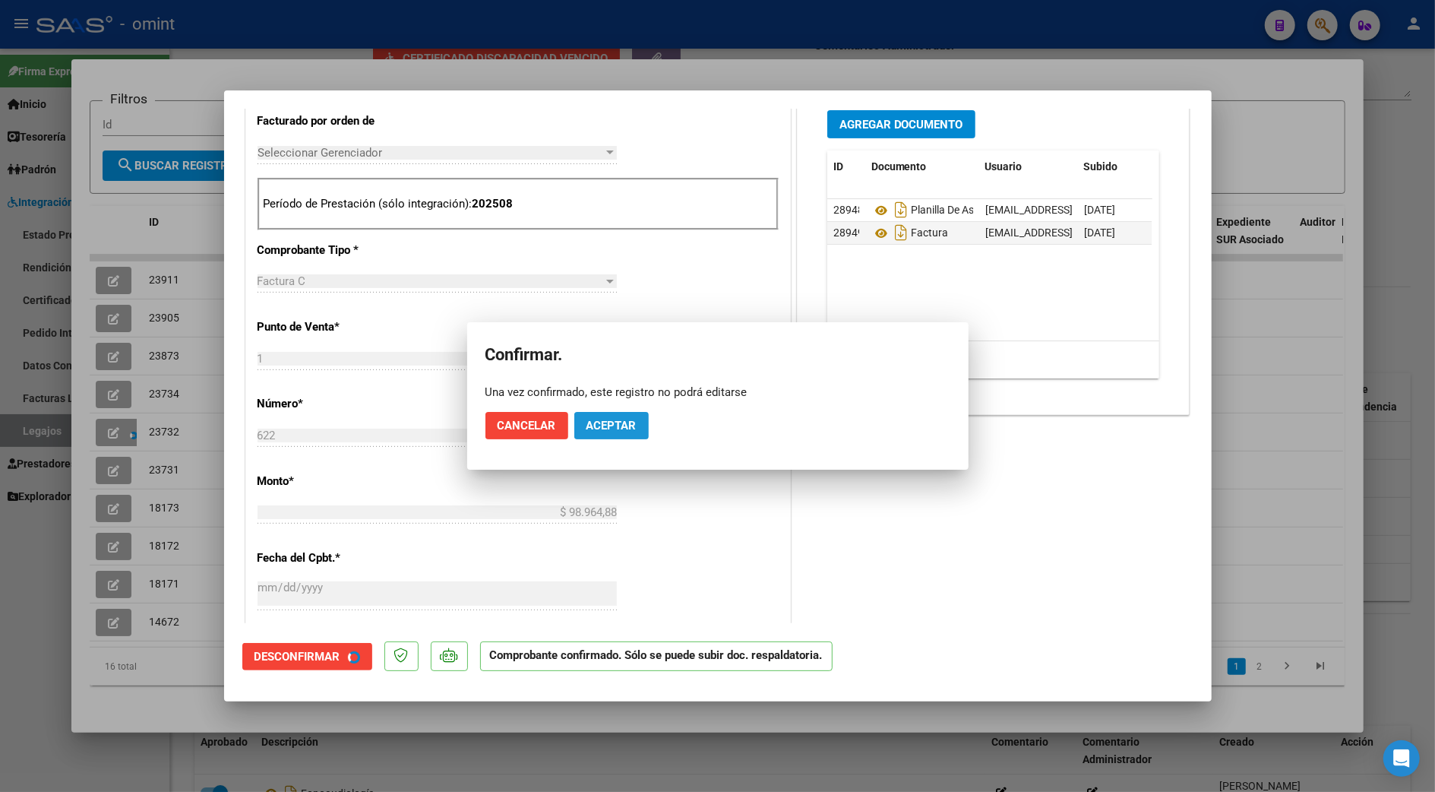
scroll to position [404, 0]
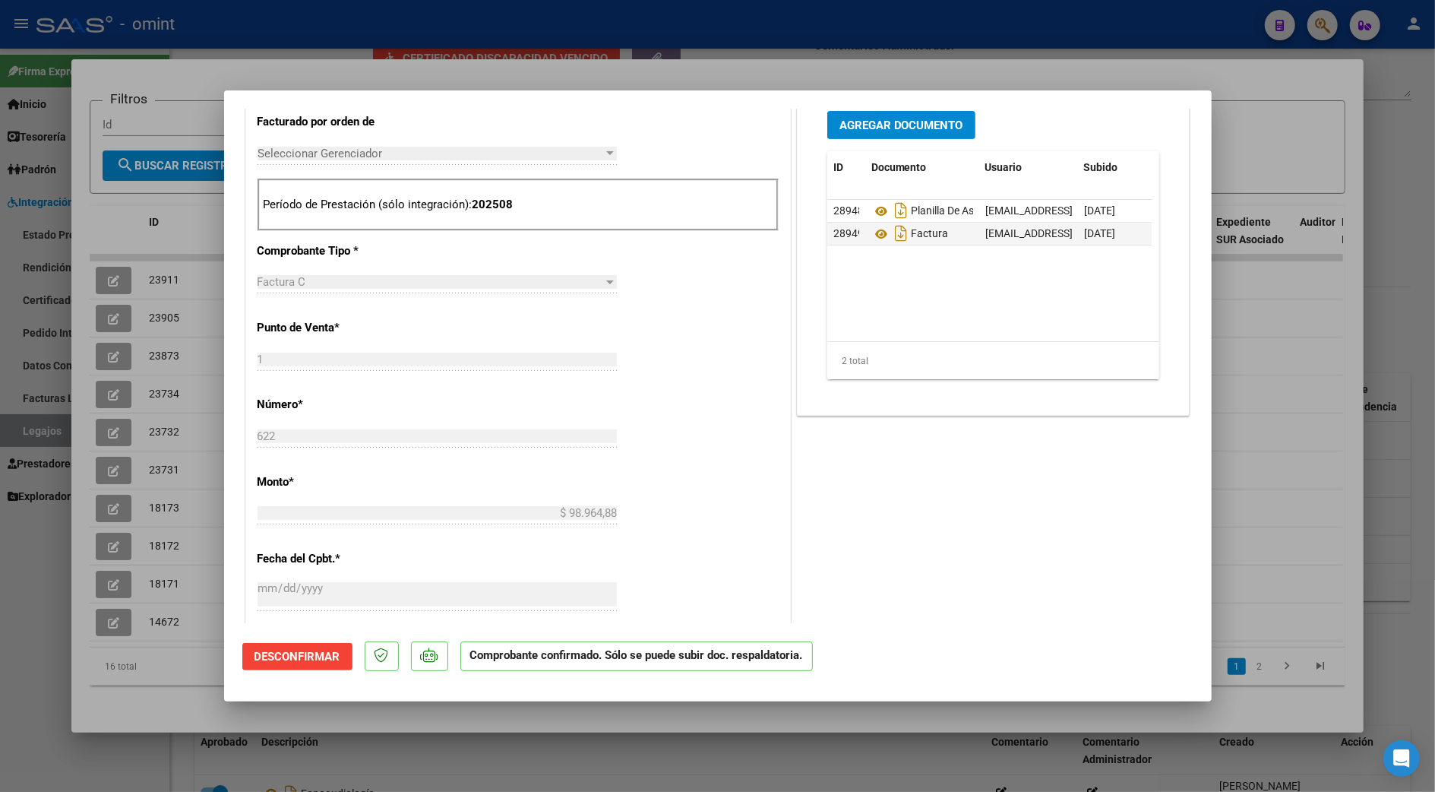
click at [1256, 427] on div at bounding box center [717, 396] width 1435 height 792
type input "$ 0,00"
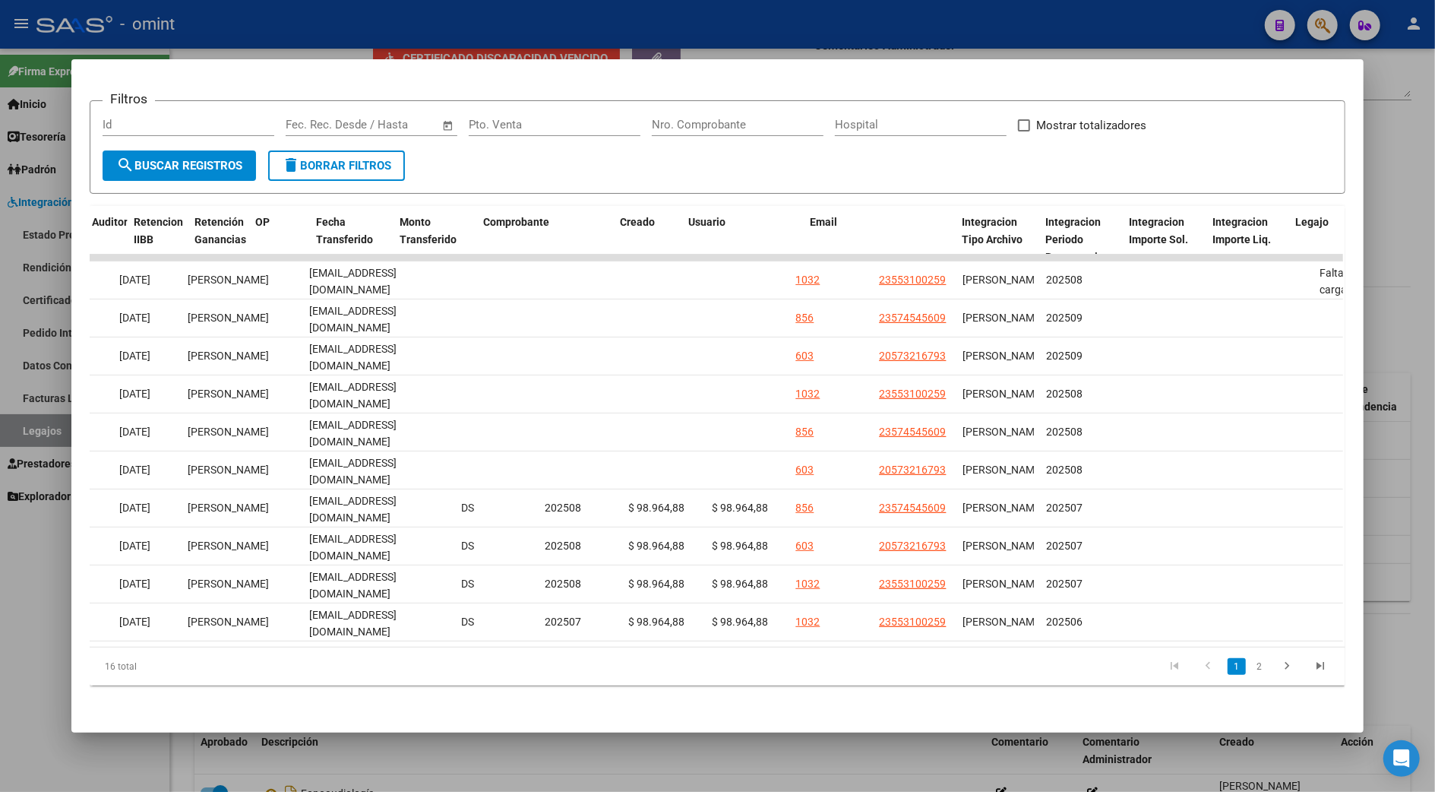
scroll to position [0, 0]
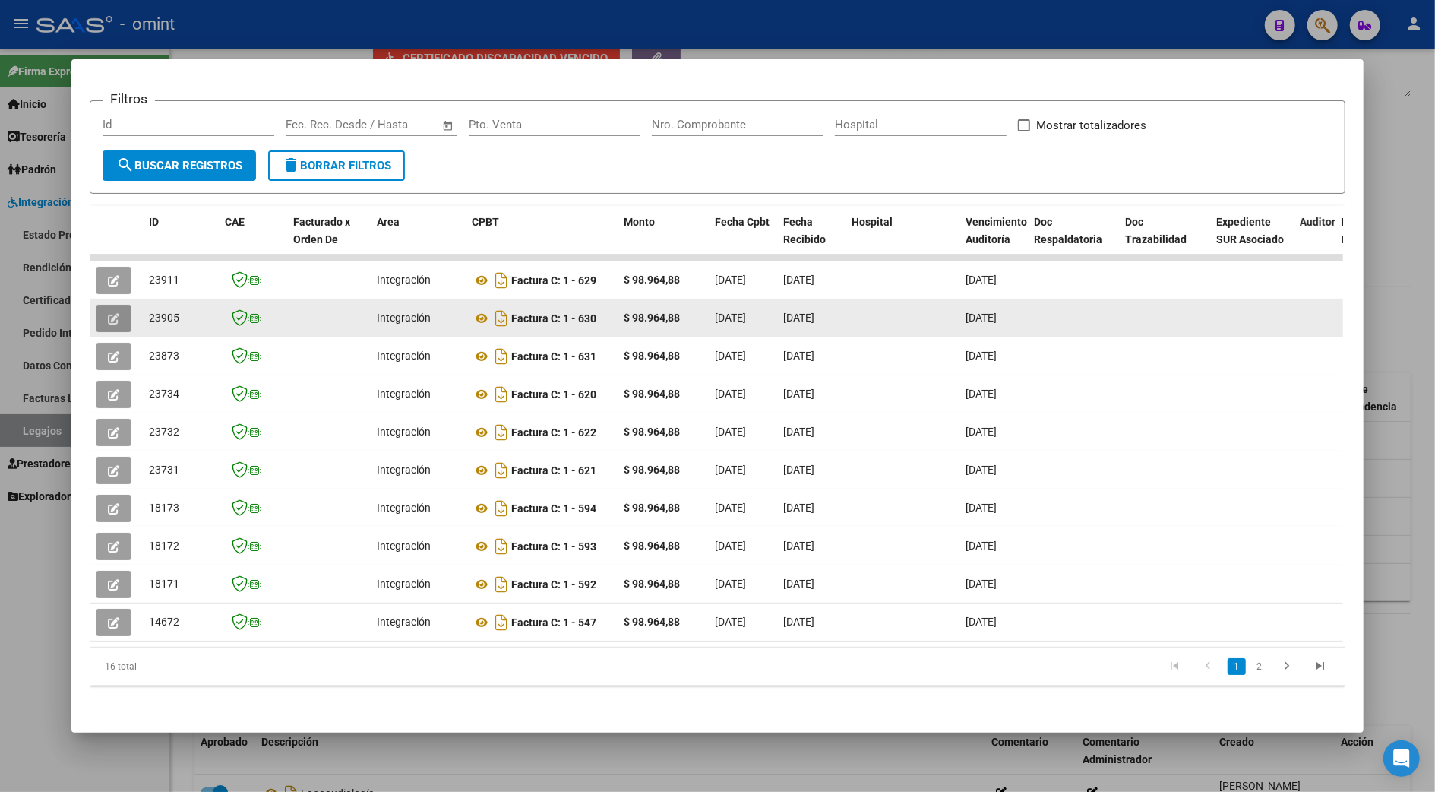
click at [108, 313] on icon "button" at bounding box center [113, 318] width 11 height 11
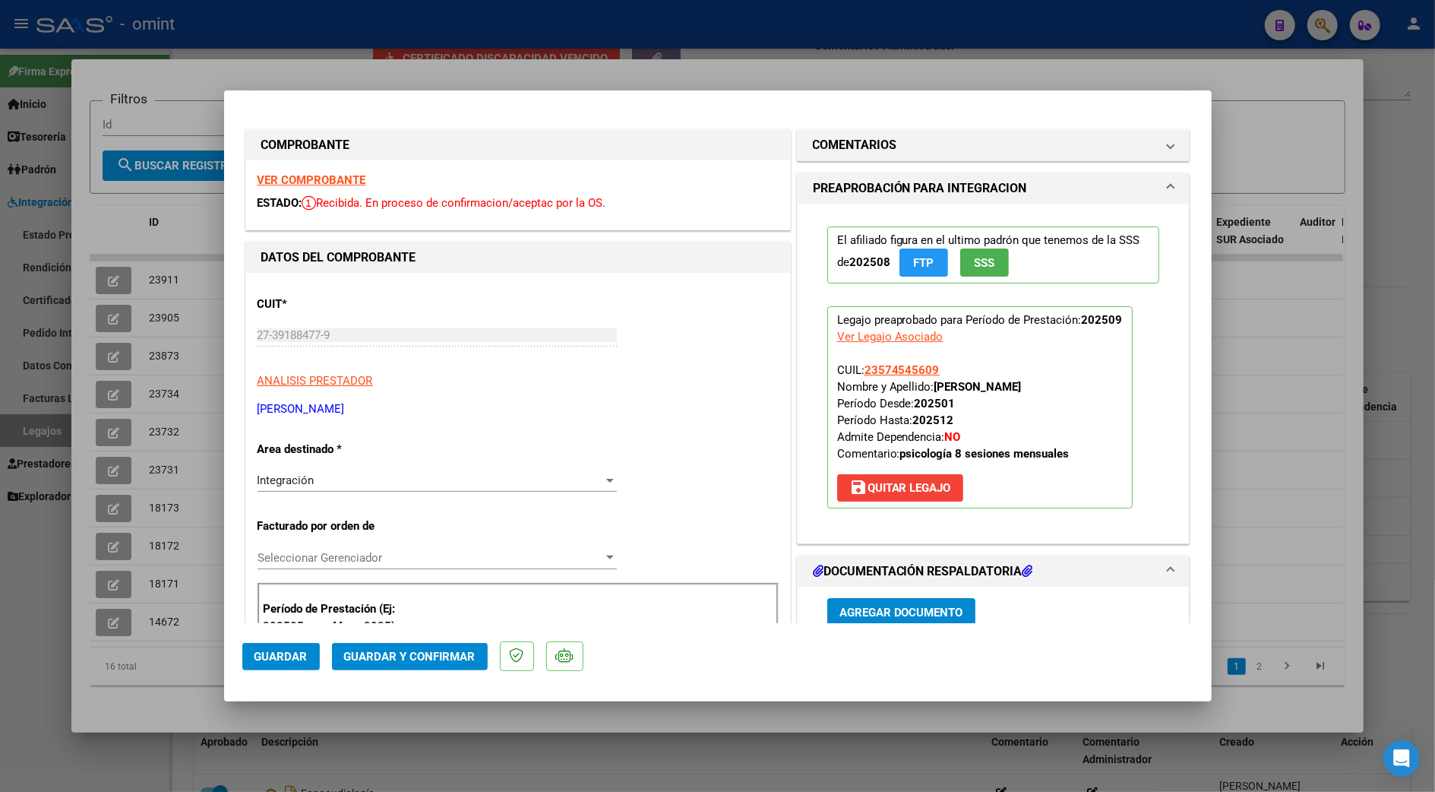
click at [308, 177] on strong "VER COMPROBANTE" at bounding box center [312, 180] width 109 height 14
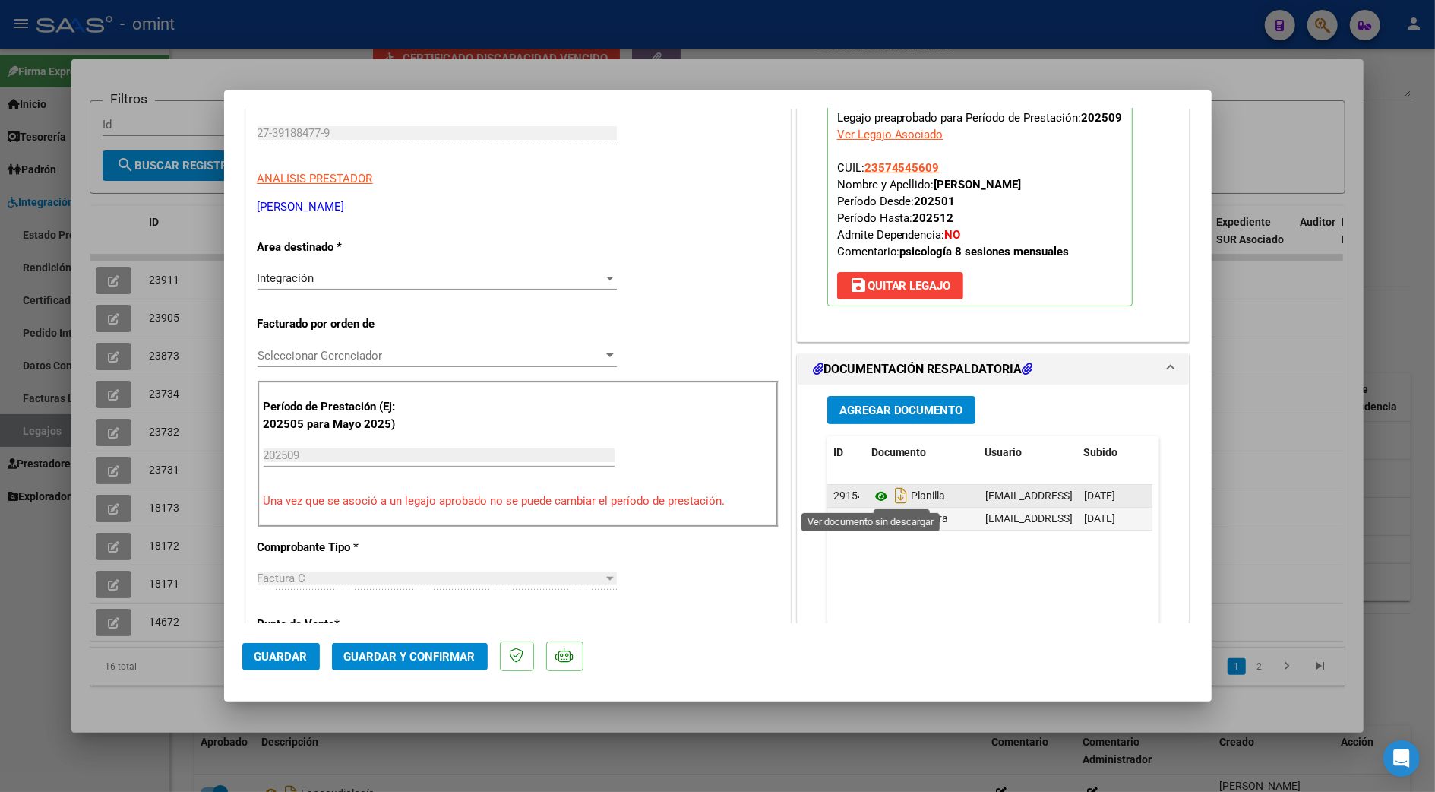
click at [874, 495] on icon at bounding box center [881, 496] width 20 height 18
click at [871, 497] on icon at bounding box center [881, 496] width 20 height 18
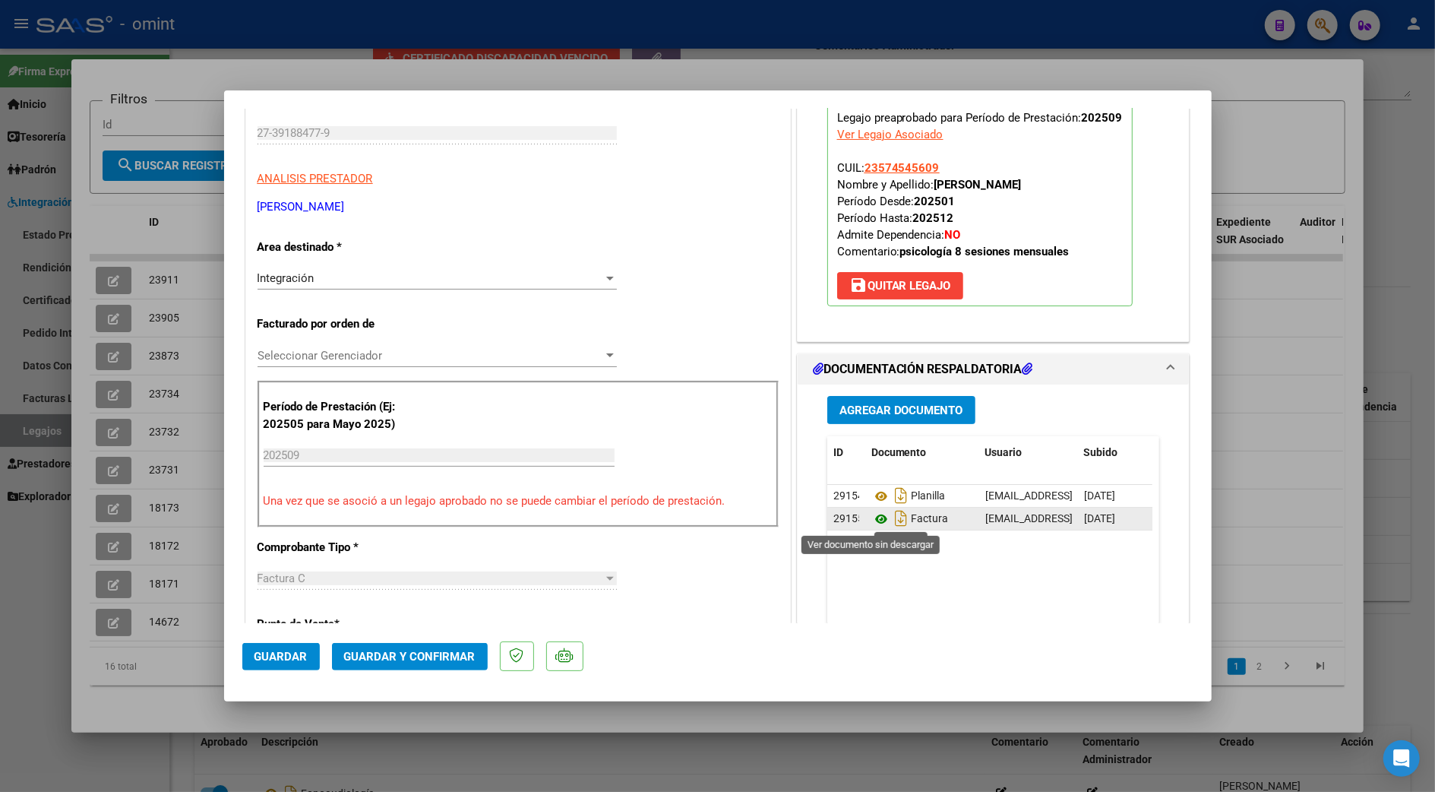
click at [871, 514] on icon at bounding box center [881, 519] width 20 height 18
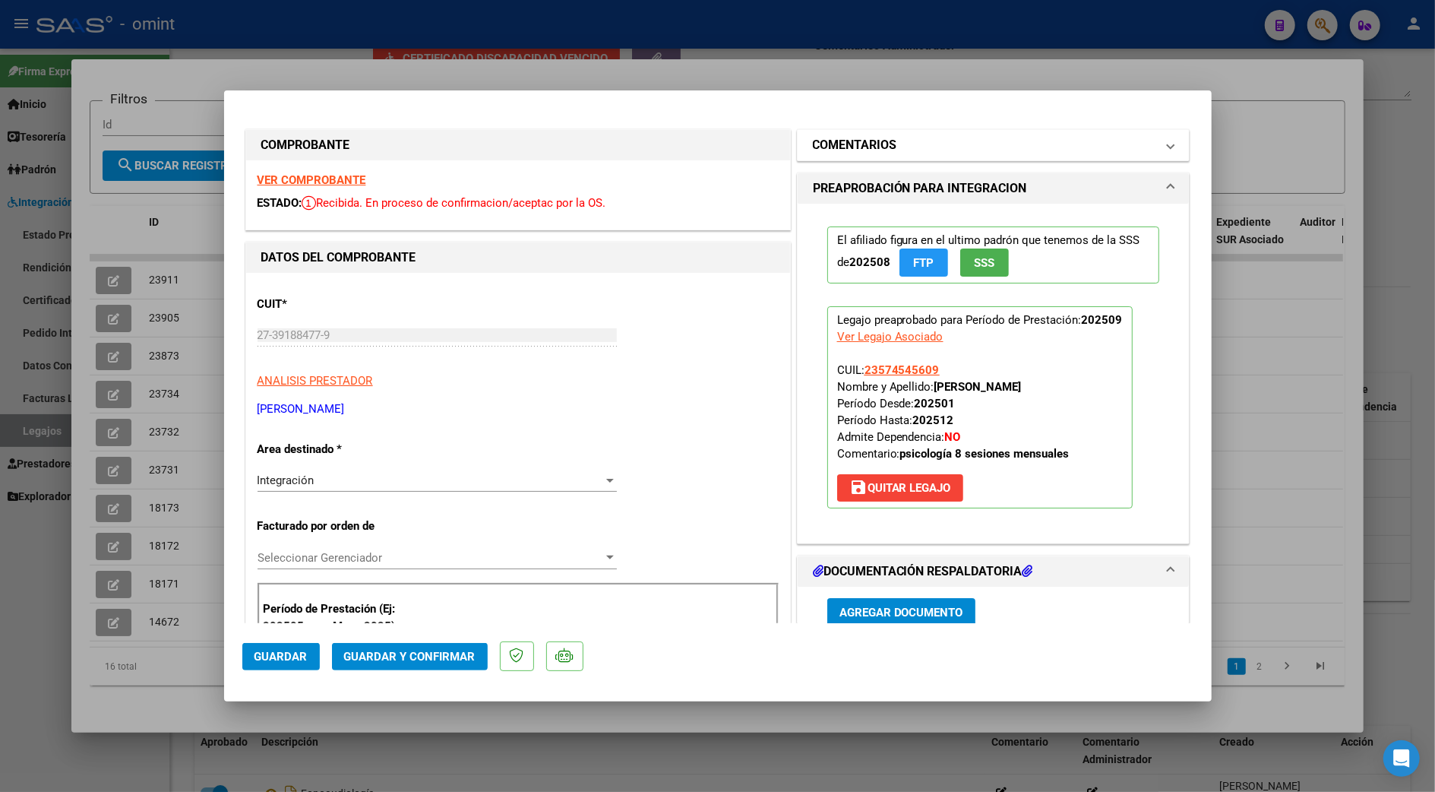
click at [904, 141] on mat-panel-title "COMENTARIOS" at bounding box center [984, 145] width 343 height 18
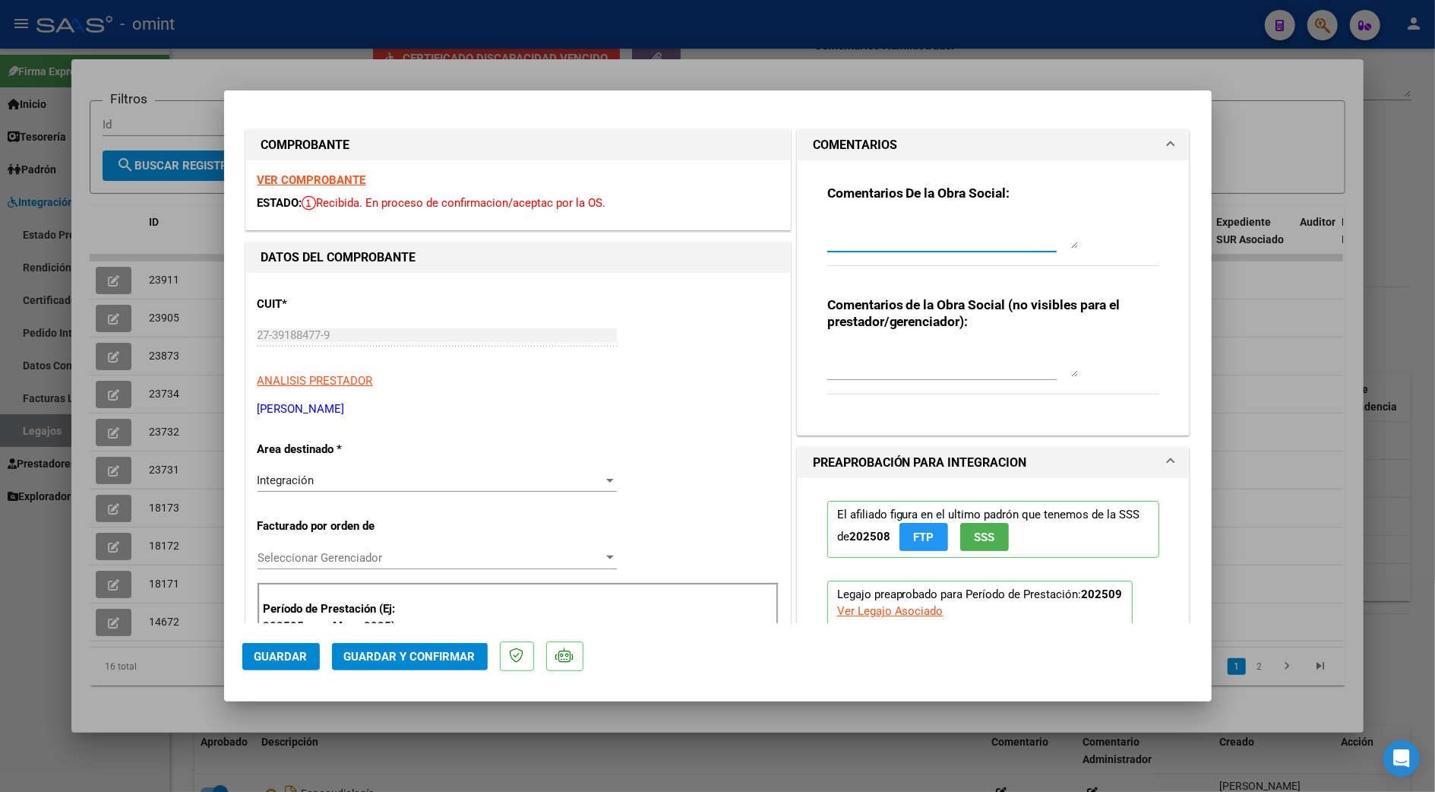
click at [869, 238] on textarea at bounding box center [952, 233] width 251 height 30
type textarea "estimada no se visualiza PA correspondiente a Septiembre. sin ella factura qued…"
drag, startPoint x: 277, startPoint y: 653, endPoint x: 577, endPoint y: 438, distance: 369.1
click at [577, 438] on mat-dialog-container "COMPROBANTE VER COMPROBANTE ESTADO: Recibida. En proceso de confirmacion/acepta…" at bounding box center [718, 395] width 988 height 611
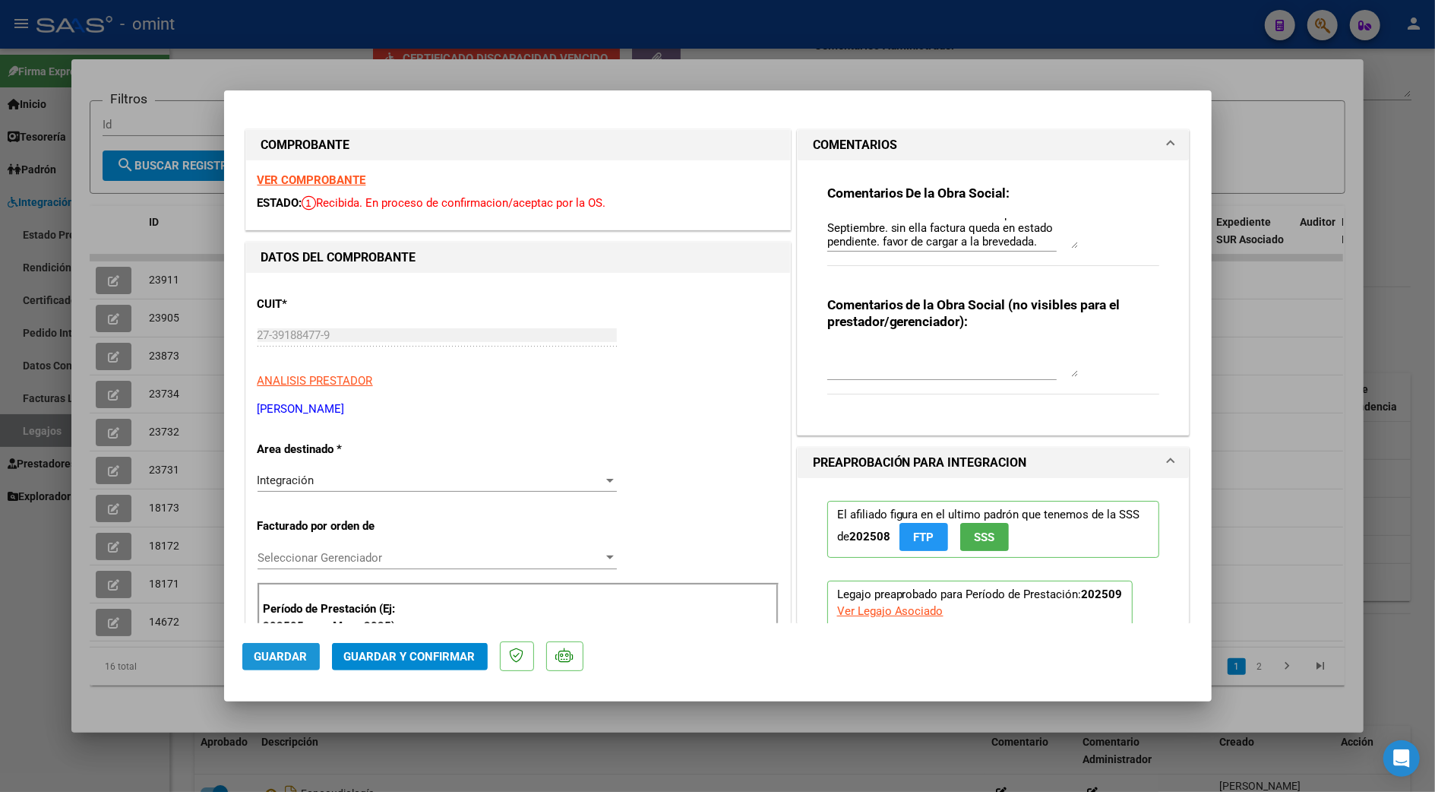
click at [292, 655] on span "Guardar" at bounding box center [280, 656] width 53 height 14
click at [284, 657] on span "Guardar" at bounding box center [280, 656] width 53 height 14
click at [1302, 384] on div at bounding box center [717, 396] width 1435 height 792
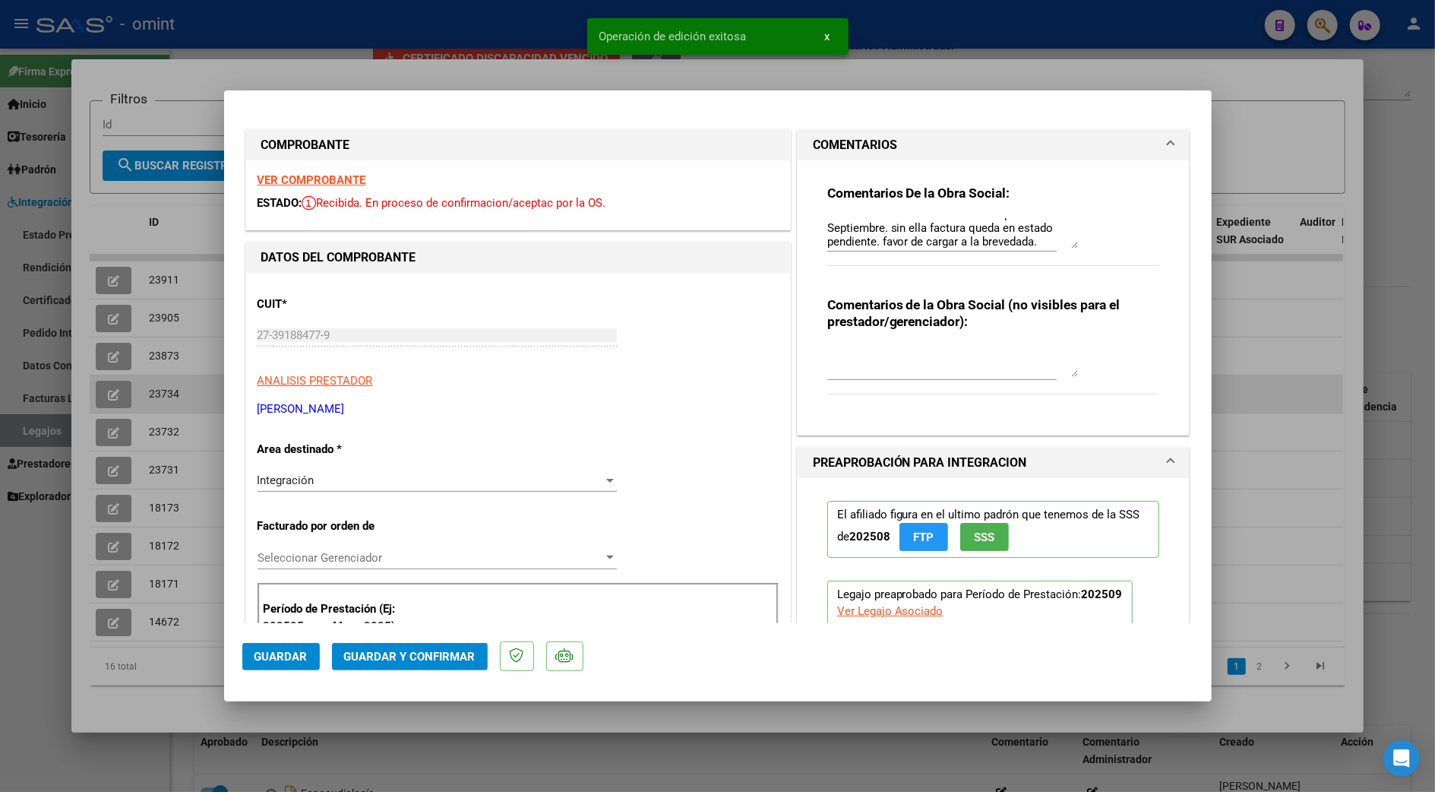
type input "$ 0,00"
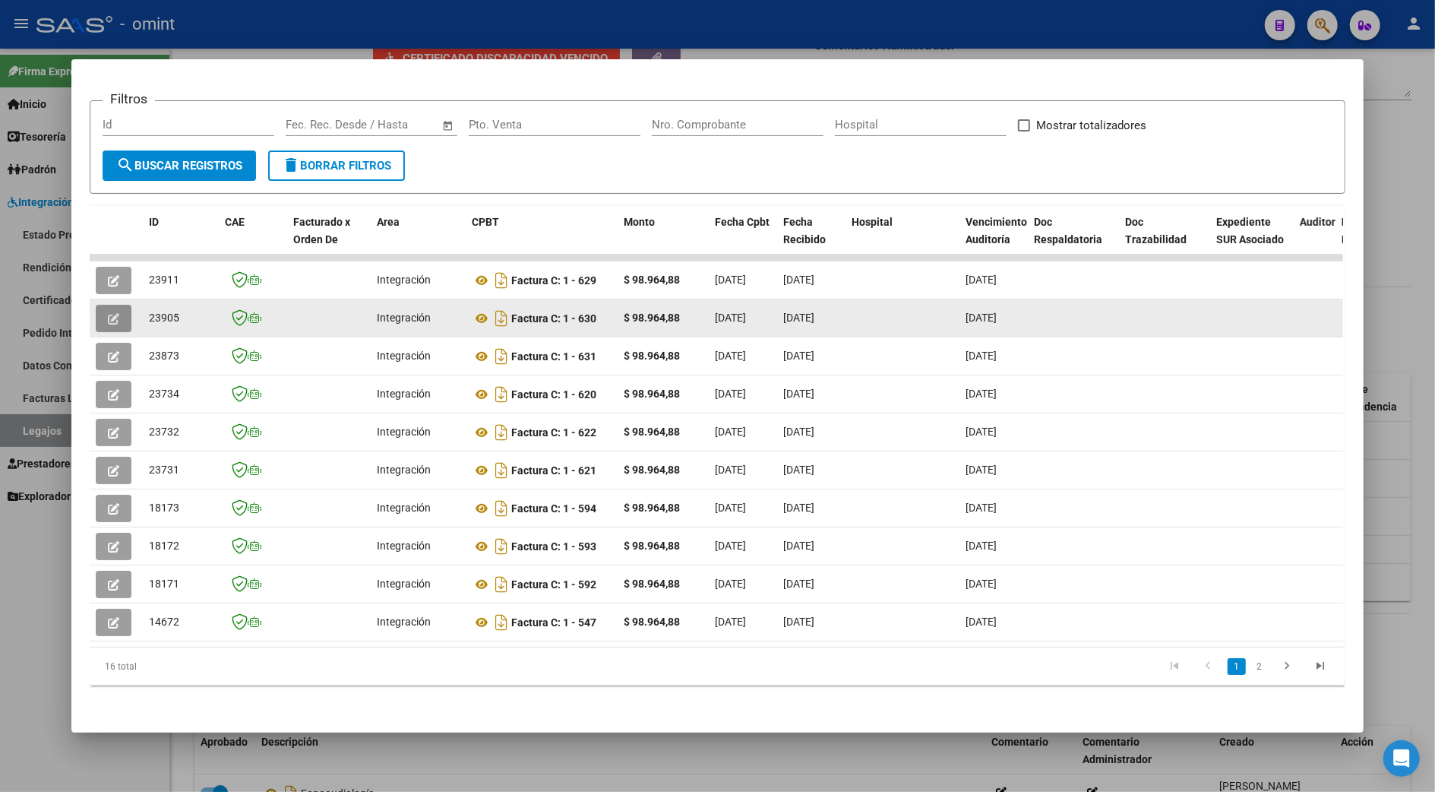
click at [108, 313] on icon "button" at bounding box center [113, 318] width 11 height 11
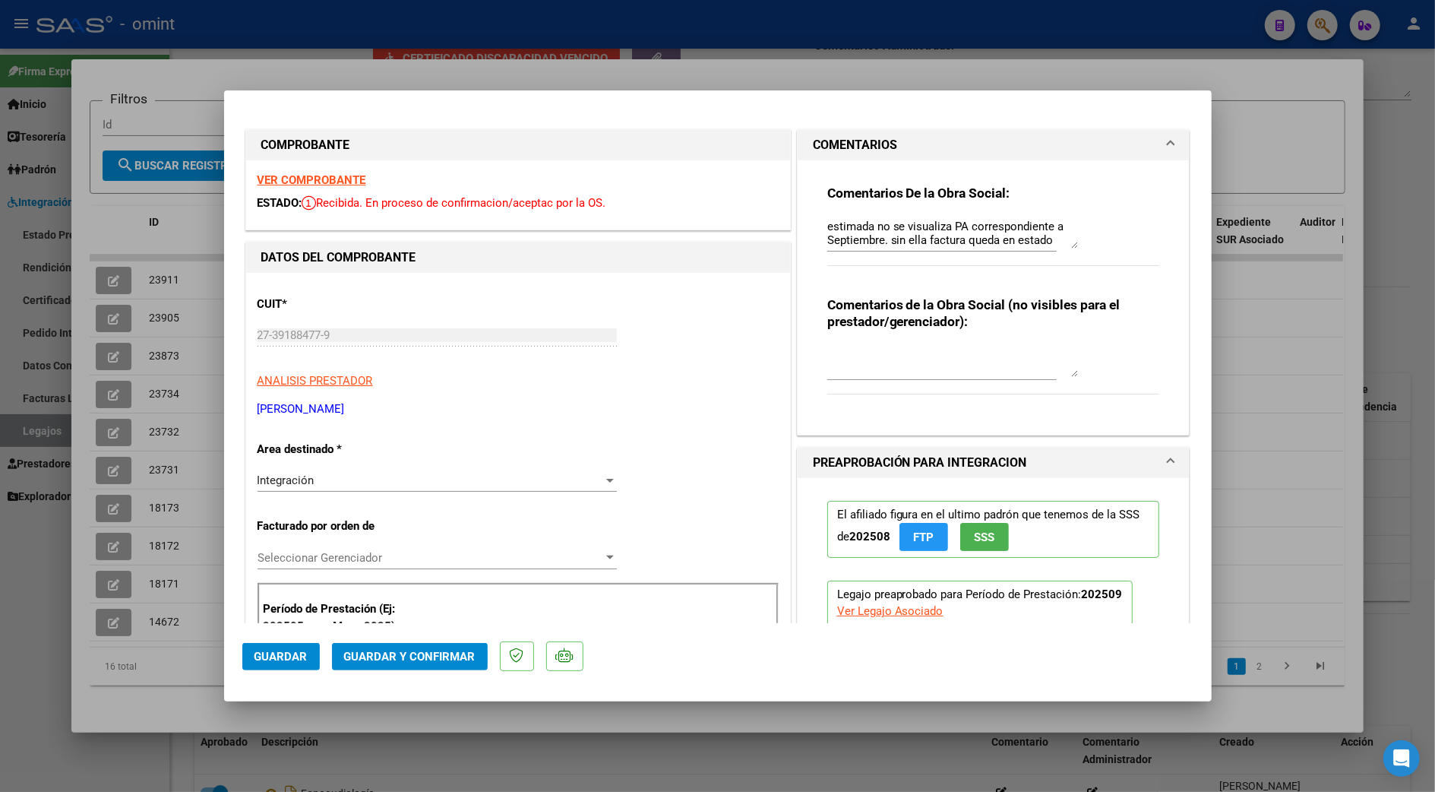
click at [317, 178] on strong "VER COMPROBANTE" at bounding box center [312, 180] width 109 height 14
click at [1244, 428] on div at bounding box center [717, 396] width 1435 height 792
type input "$ 0,00"
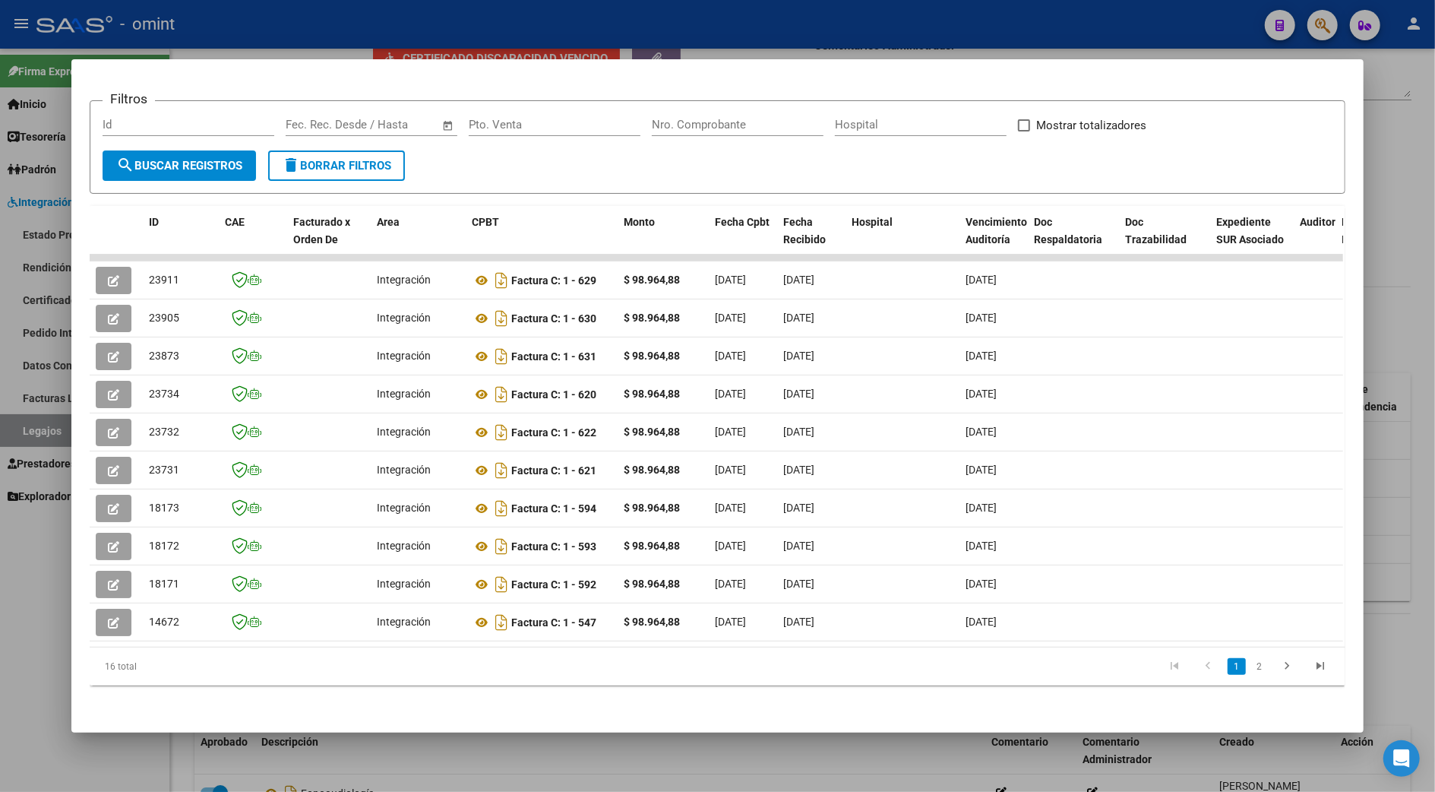
click at [1390, 456] on div at bounding box center [717, 396] width 1435 height 792
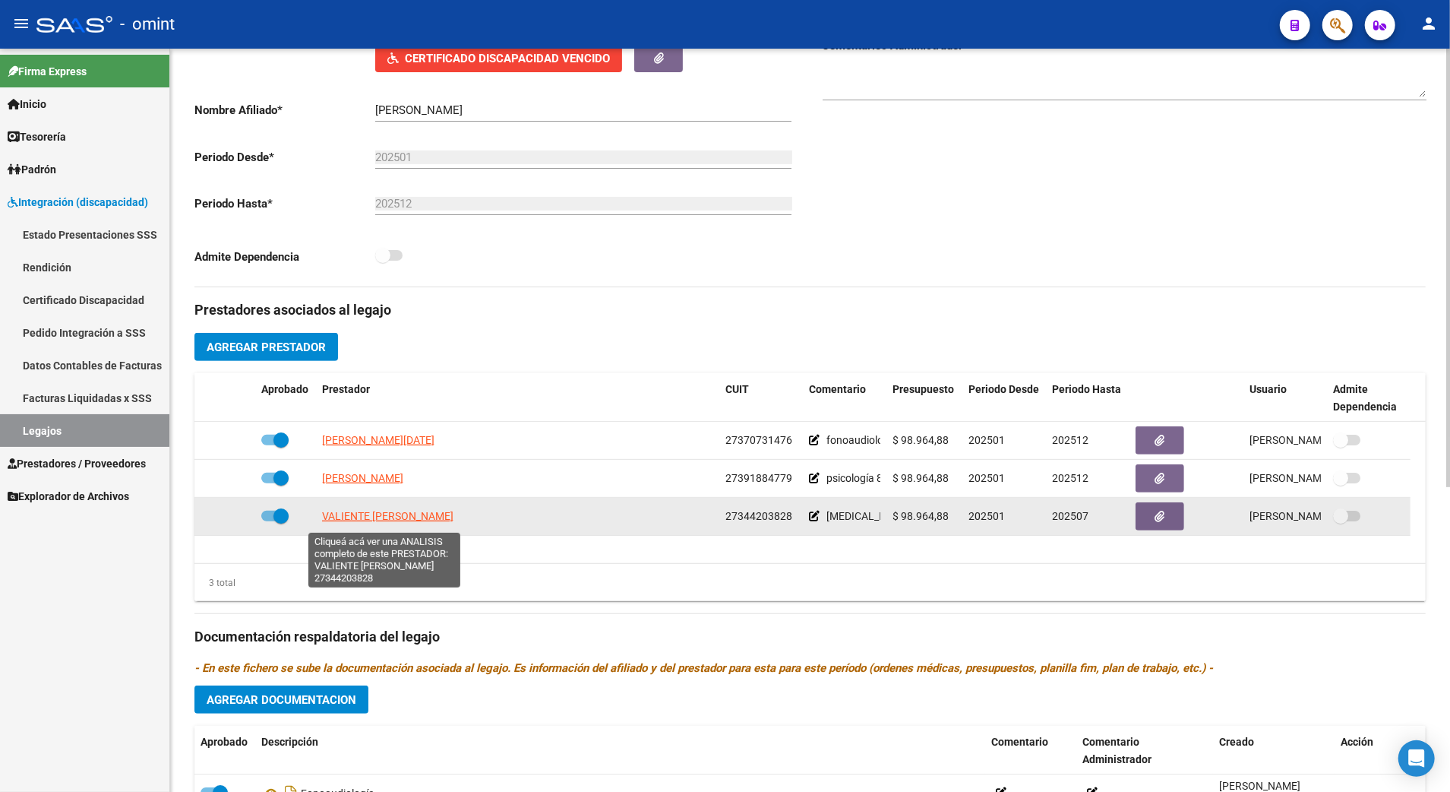
click at [393, 517] on span "VALIENTE [PERSON_NAME]" at bounding box center [387, 516] width 131 height 12
type textarea "27344203828"
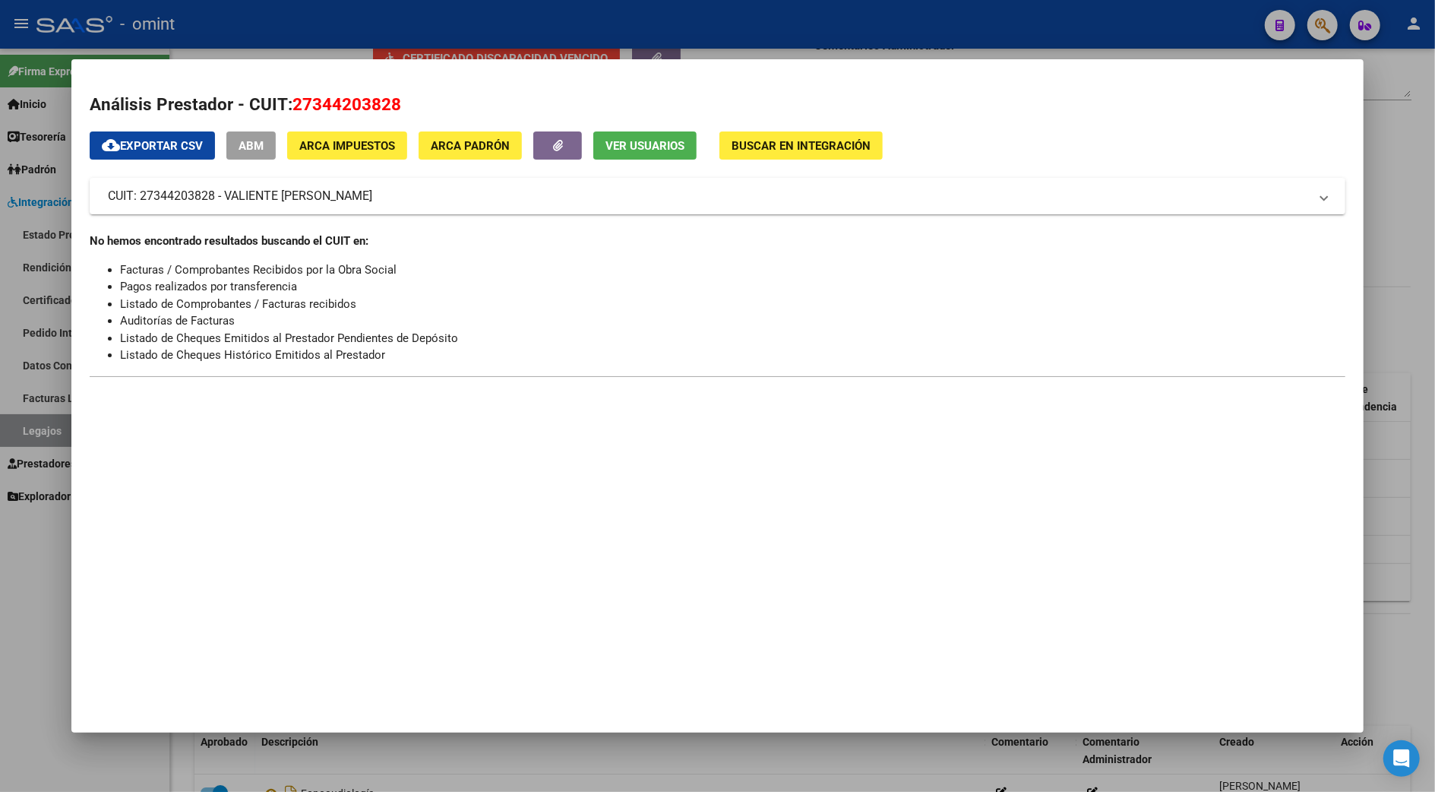
click at [1395, 243] on div at bounding box center [717, 396] width 1435 height 792
